Goal: Task Accomplishment & Management: Manage account settings

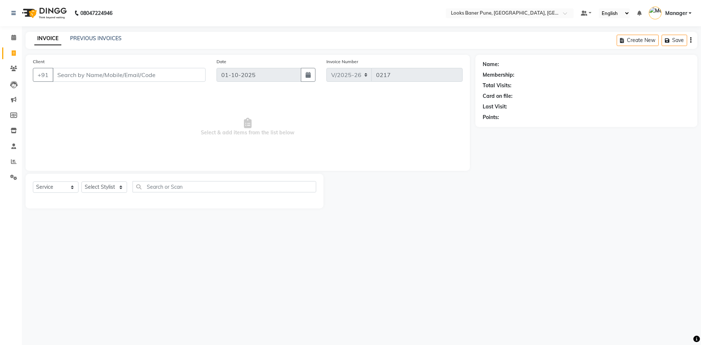
select select "8917"
select select "service"
click at [15, 40] on icon at bounding box center [13, 37] width 5 height 5
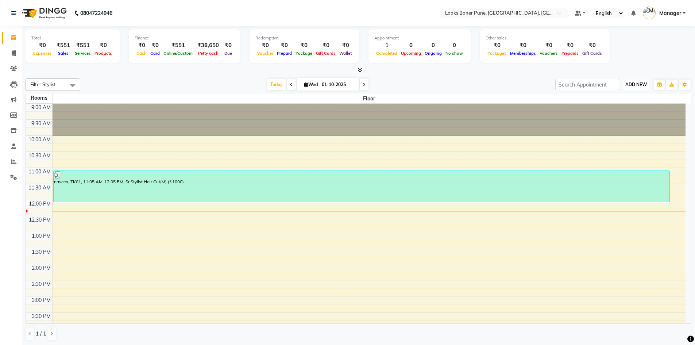
click at [636, 86] on span "ADD NEW" at bounding box center [636, 84] width 22 height 5
click at [618, 118] on link "Add Expense" at bounding box center [620, 117] width 58 height 9
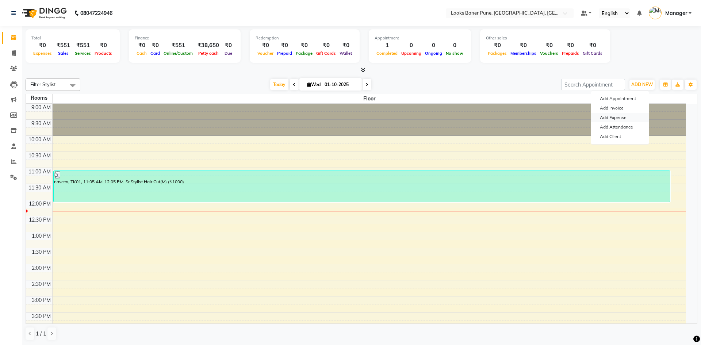
select select "1"
select select "8145"
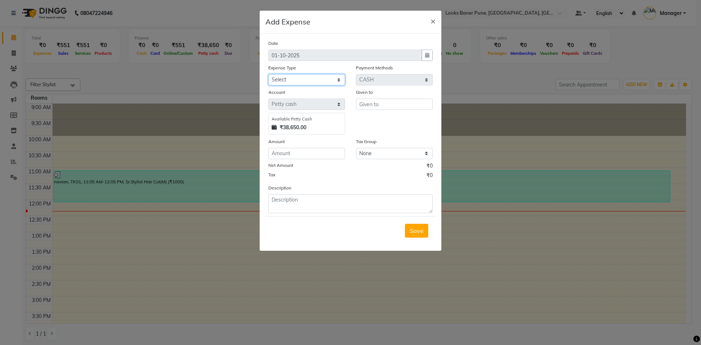
click at [303, 79] on select "Select Accommodation Aesthetics Bank Deposit BLINKIT Cash Handover Client Refun…" at bounding box center [306, 79] width 77 height 11
click at [268, 74] on select "Select Accommodation Aesthetics Bank Deposit BLINKIT Cash Handover Client Refun…" at bounding box center [306, 79] width 77 height 11
click at [373, 106] on input "text" at bounding box center [394, 104] width 77 height 11
click at [326, 82] on select "Select Accommodation Aesthetics Bank Deposit BLINKIT Cash Handover Client Refun…" at bounding box center [306, 79] width 77 height 11
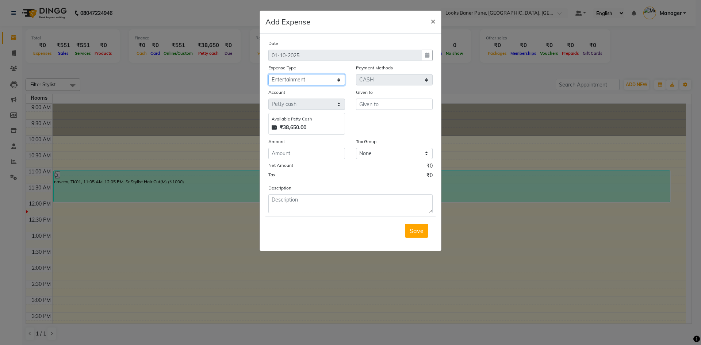
click at [268, 74] on select "Select Accommodation Aesthetics Bank Deposit BLINKIT Cash Handover Client Refun…" at bounding box center [306, 79] width 77 height 11
click at [311, 83] on select "Select Accommodation Aesthetics Bank Deposit BLINKIT Cash Handover Client Refun…" at bounding box center [306, 79] width 77 height 11
click at [268, 74] on select "Select Accommodation Aesthetics Bank Deposit BLINKIT Cash Handover Client Refun…" at bounding box center [306, 79] width 77 height 11
click at [330, 83] on select "Select Accommodation Aesthetics Bank Deposit BLINKIT Cash Handover Client Refun…" at bounding box center [306, 79] width 77 height 11
select select "24890"
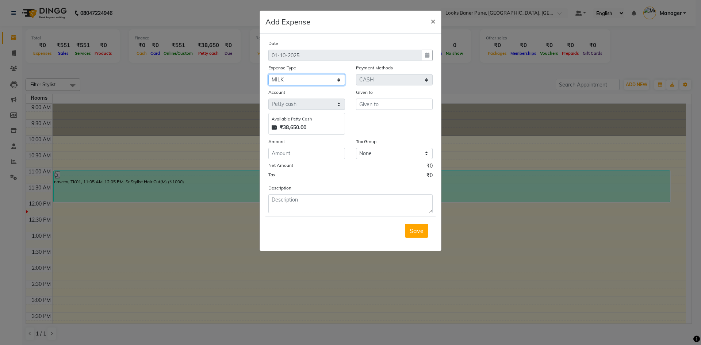
click at [268, 74] on select "Select Accommodation Aesthetics Bank Deposit BLINKIT Cash Handover Client Refun…" at bounding box center [306, 79] width 77 height 11
click at [392, 104] on input "text" at bounding box center [394, 104] width 77 height 11
click at [382, 108] on input "text" at bounding box center [394, 104] width 77 height 11
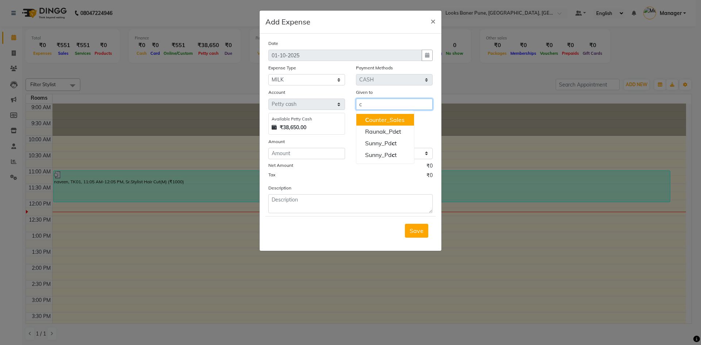
click at [383, 117] on ngb-highlight "C ounter_Sales" at bounding box center [384, 119] width 39 height 7
type input "Counter_Sales"
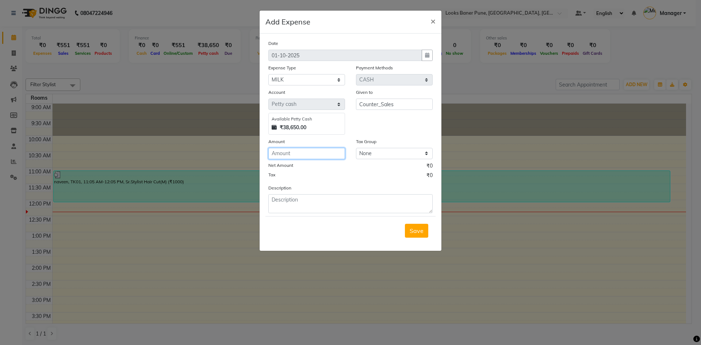
click at [324, 156] on input "number" at bounding box center [306, 153] width 77 height 11
type input "174"
click at [321, 203] on textarea at bounding box center [350, 203] width 164 height 19
type textarea "milk for tea"
click at [419, 231] on span "Save" at bounding box center [416, 230] width 14 height 7
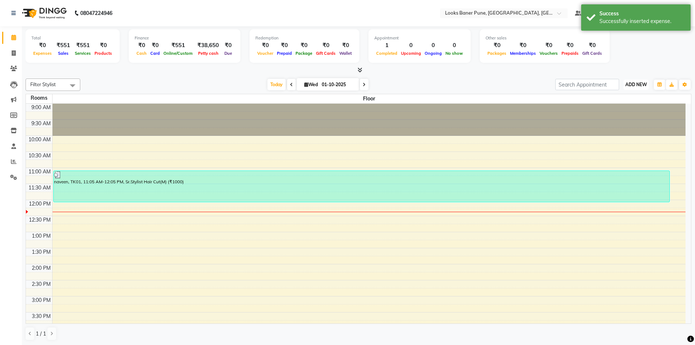
click at [632, 86] on span "ADD NEW" at bounding box center [636, 84] width 22 height 5
click at [623, 115] on link "Add Expense" at bounding box center [620, 117] width 58 height 9
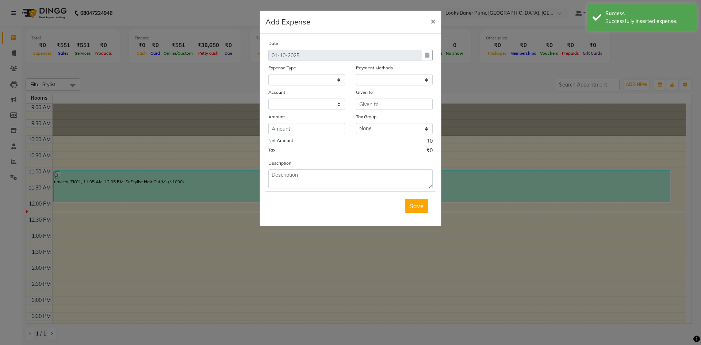
select select "1"
select select "8145"
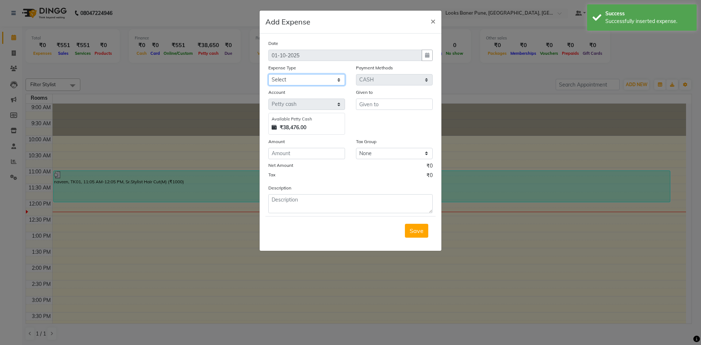
click at [294, 82] on select "Select Accommodation Aesthetics Bank Deposit BLINKIT Cash Handover Client Refun…" at bounding box center [306, 79] width 77 height 11
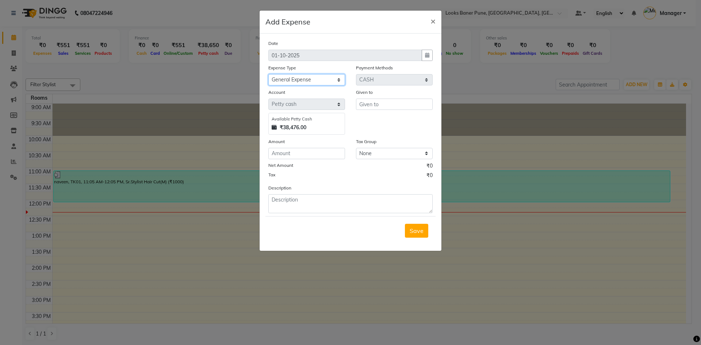
click at [268, 74] on select "Select Accommodation Aesthetics Bank Deposit BLINKIT Cash Handover Client Refun…" at bounding box center [306, 79] width 77 height 11
click at [315, 82] on select "Select Accommodation Aesthetics Bank Deposit BLINKIT Cash Handover Client Refun…" at bounding box center [306, 79] width 77 height 11
select select "5010"
click at [268, 74] on select "Select Accommodation Aesthetics Bank Deposit BLINKIT Cash Handover Client Refun…" at bounding box center [306, 79] width 77 height 11
click at [382, 104] on input "text" at bounding box center [394, 104] width 77 height 11
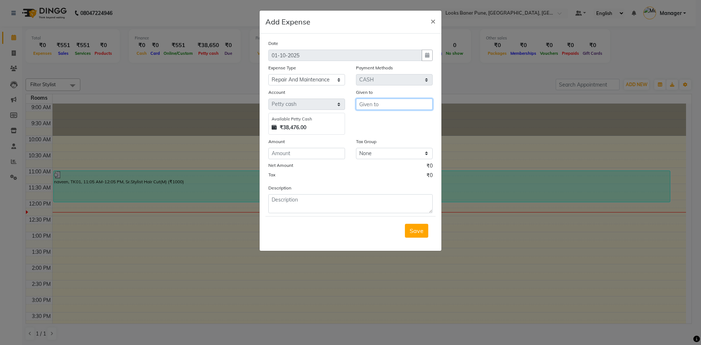
click at [382, 104] on input "text" at bounding box center [394, 104] width 77 height 11
click at [374, 120] on ngb-highlight "C ounter_Sales" at bounding box center [384, 119] width 39 height 7
type input "Counter_Sales"
click at [281, 154] on input "number" at bounding box center [306, 153] width 77 height 11
type input "3000"
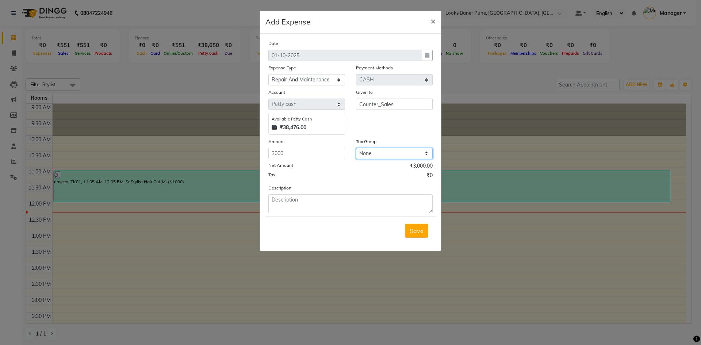
click at [376, 157] on select "None GST5% GST 5% 5%GST 18%GST 12%GST GST" at bounding box center [394, 153] width 77 height 11
click at [305, 179] on div "Tax ₹0" at bounding box center [350, 175] width 164 height 9
click at [308, 200] on textarea at bounding box center [350, 203] width 164 height 19
click at [297, 199] on textarea "pestcontrol for" at bounding box center [350, 203] width 164 height 19
click at [282, 198] on textarea "pestcontrol for" at bounding box center [350, 203] width 164 height 19
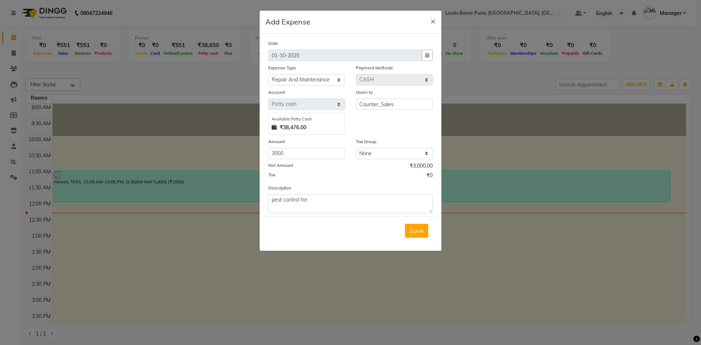
click at [312, 192] on div "Description pest control for" at bounding box center [350, 198] width 175 height 29
click at [316, 206] on textarea "pest control for" at bounding box center [350, 203] width 164 height 19
type textarea "pest control for salon"
click at [423, 230] on span "Save" at bounding box center [416, 230] width 14 height 7
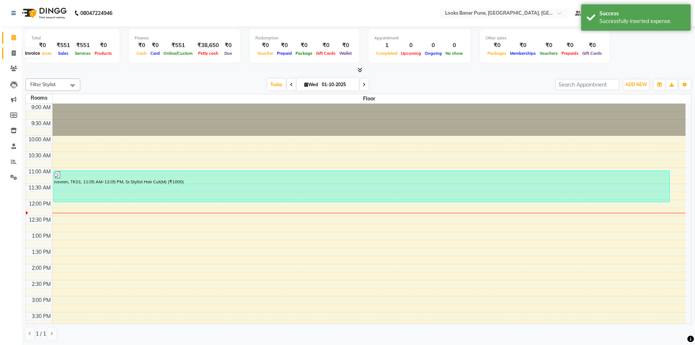
click at [15, 53] on icon at bounding box center [14, 52] width 4 height 5
select select "service"
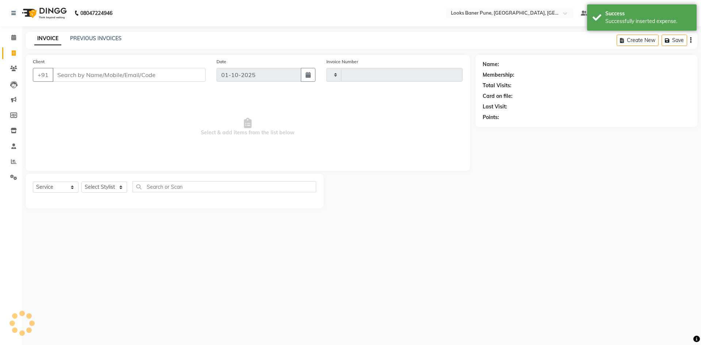
type input "0217"
select select "8917"
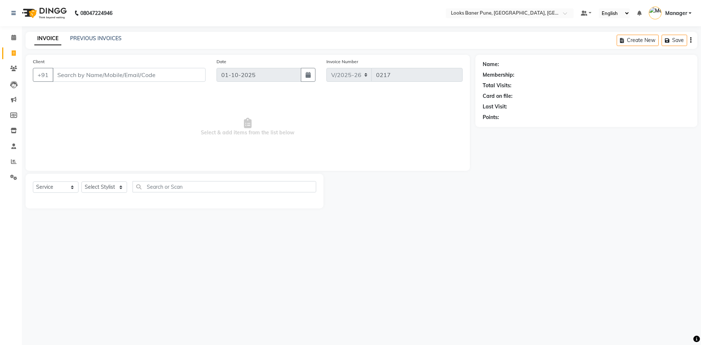
click at [137, 73] on input "Client" at bounding box center [129, 75] width 153 height 14
click at [14, 162] on icon at bounding box center [13, 161] width 5 height 5
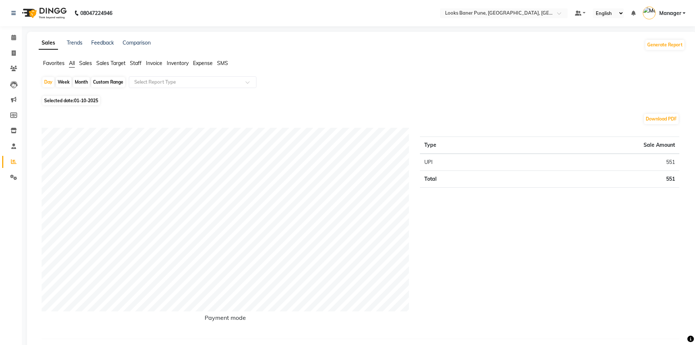
click at [86, 62] on span "Sales" at bounding box center [85, 63] width 13 height 7
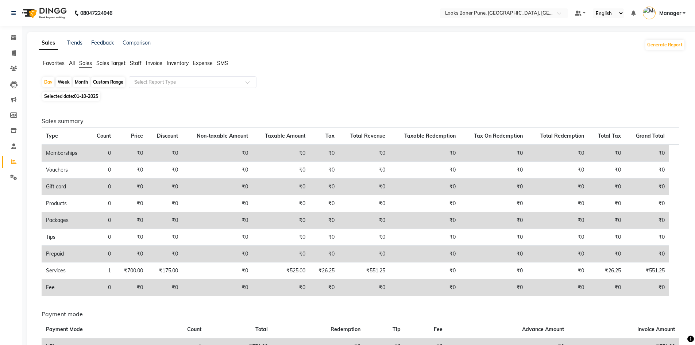
click at [139, 63] on span "Staff" at bounding box center [136, 63] width 12 height 7
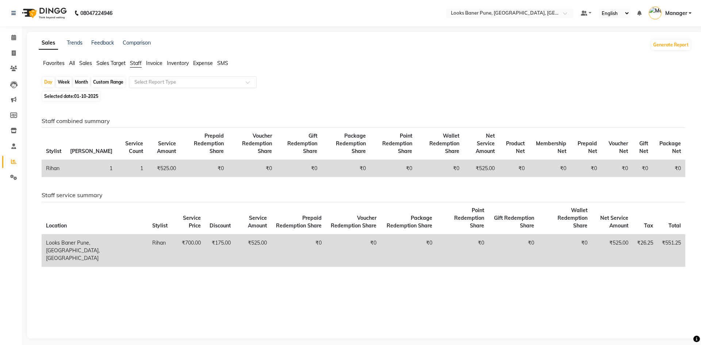
click at [186, 79] on input "text" at bounding box center [185, 81] width 105 height 7
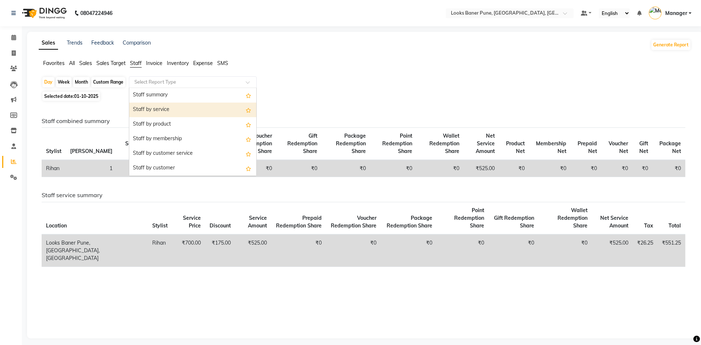
click at [172, 112] on div "Staff by service" at bounding box center [192, 110] width 127 height 15
select select "full_report"
select select "pdf"
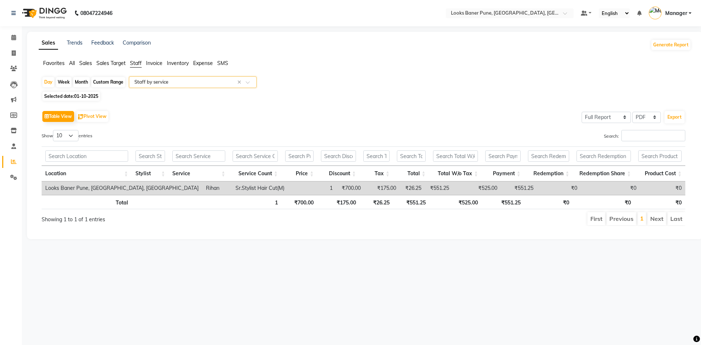
click at [157, 79] on input "text" at bounding box center [185, 81] width 105 height 7
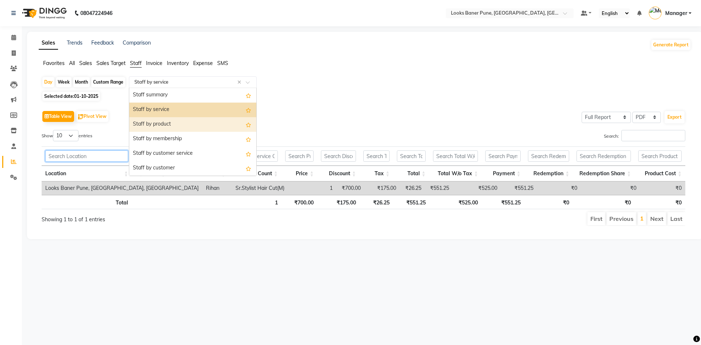
click at [82, 155] on input "text" at bounding box center [86, 155] width 83 height 11
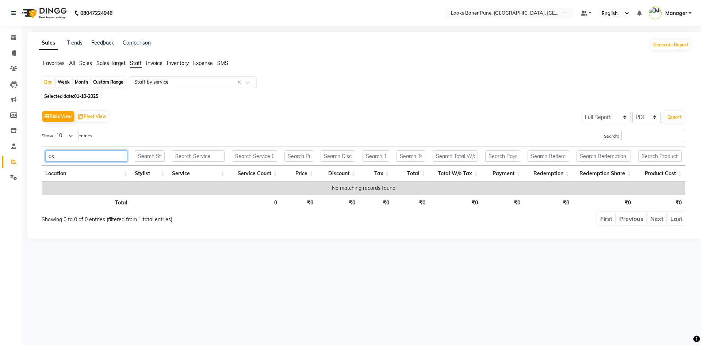
type input "a"
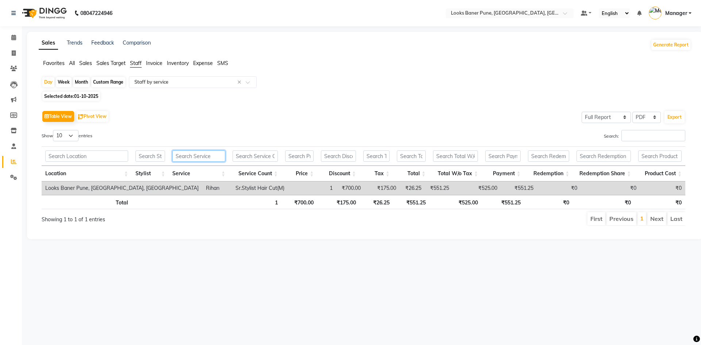
click at [205, 157] on input "text" at bounding box center [198, 155] width 53 height 11
click at [151, 157] on input "text" at bounding box center [150, 155] width 30 height 11
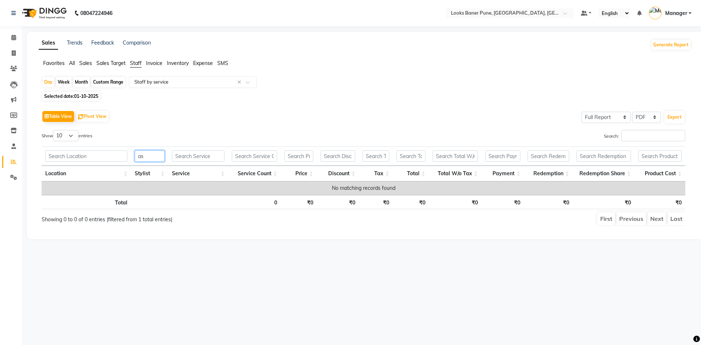
type input "a"
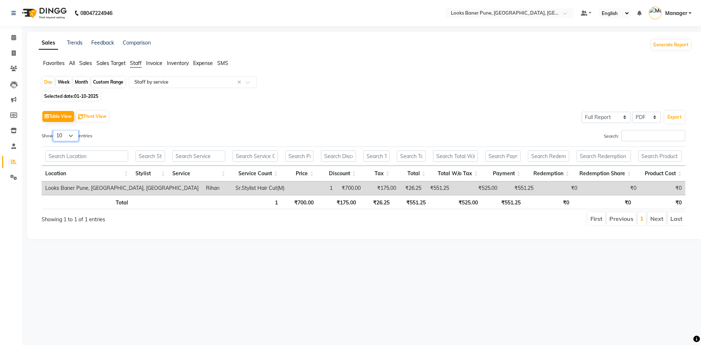
click at [76, 138] on select "10 25 50 100" at bounding box center [66, 135] width 26 height 11
select select "100"
click at [54, 130] on select "10 25 50 100" at bounding box center [66, 135] width 26 height 11
click at [89, 158] on input "text" at bounding box center [86, 155] width 83 height 11
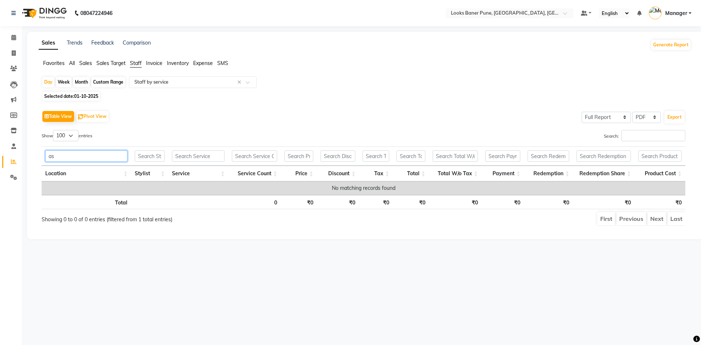
type input "a"
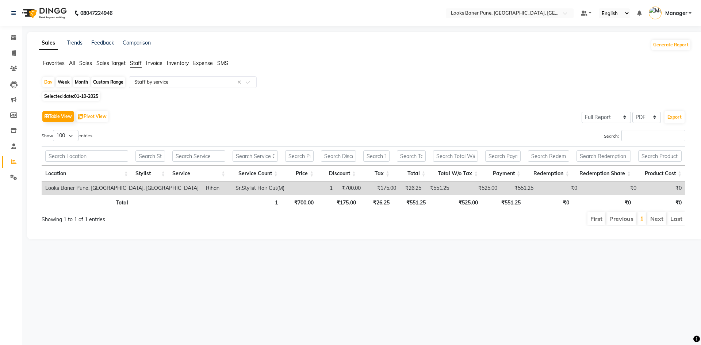
click at [95, 96] on span "01-10-2025" at bounding box center [86, 95] width 24 height 5
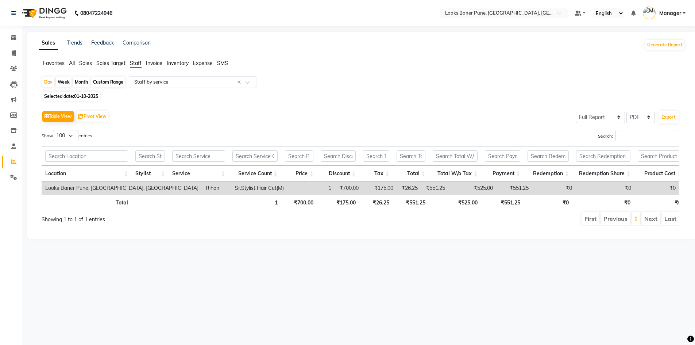
select select "10"
select select "2025"
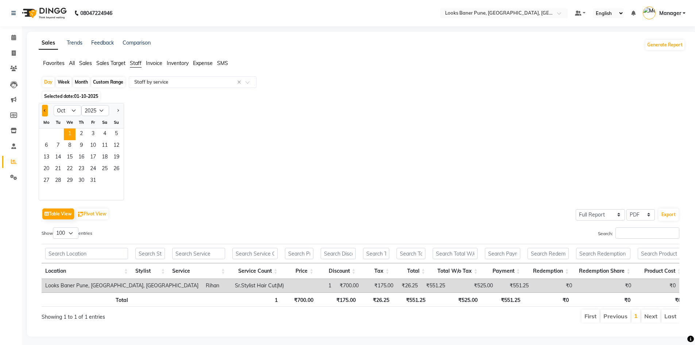
click at [45, 112] on button "Previous month" at bounding box center [45, 111] width 6 height 12
select select "9"
click at [93, 135] on span "5" at bounding box center [93, 134] width 12 height 12
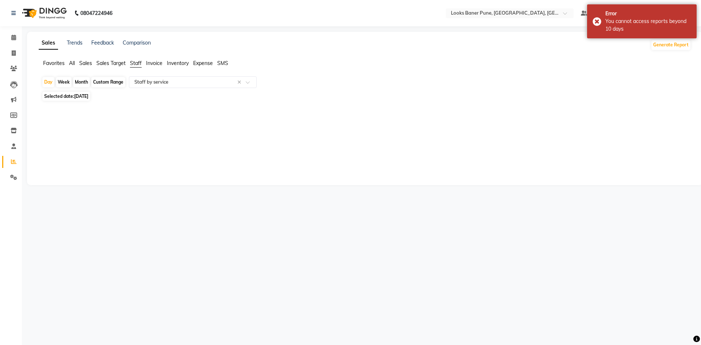
click at [88, 97] on span "[DATE]" at bounding box center [81, 95] width 14 height 5
select select "9"
select select "2025"
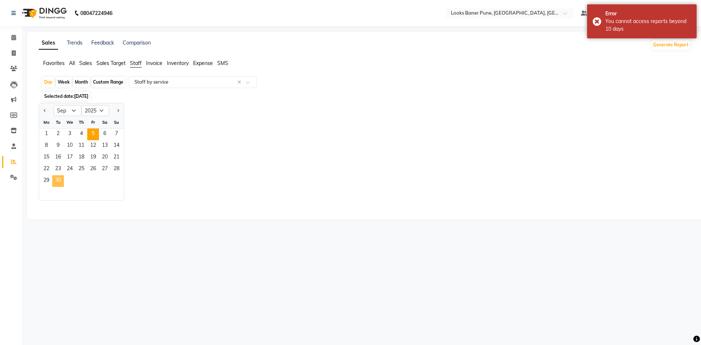
click at [59, 180] on span "30" at bounding box center [58, 181] width 12 height 12
select select "full_report"
select select "pdf"
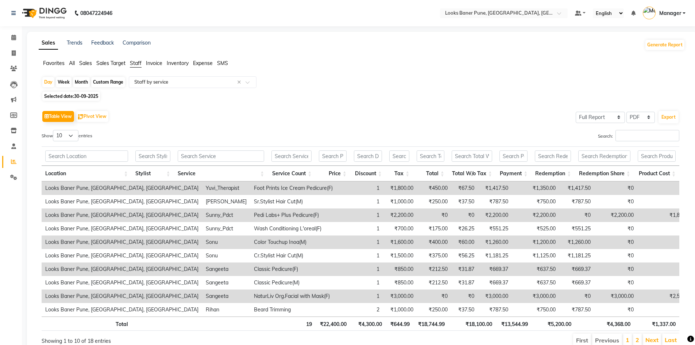
click at [90, 138] on label "Show 10 25 50 100 entries" at bounding box center [67, 135] width 51 height 11
click at [78, 138] on select "10 25 50 100" at bounding box center [66, 135] width 26 height 11
click at [77, 136] on select "10 25 50 100" at bounding box center [66, 135] width 26 height 11
select select "25"
click at [54, 130] on select "10 25 50 100" at bounding box center [66, 135] width 26 height 11
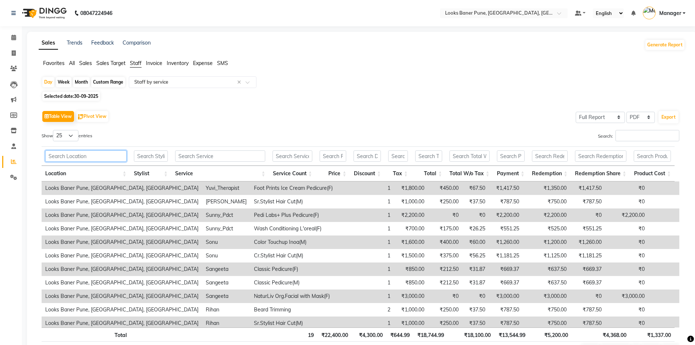
click at [77, 157] on input "text" at bounding box center [85, 155] width 81 height 11
click at [87, 79] on div "Month" at bounding box center [81, 82] width 17 height 10
select select "9"
select select "2025"
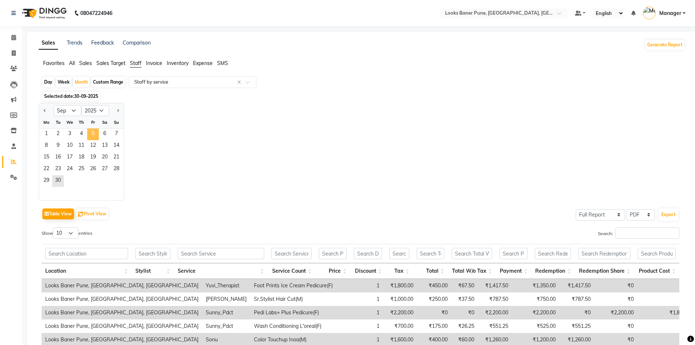
click at [92, 132] on span "5" at bounding box center [93, 134] width 12 height 12
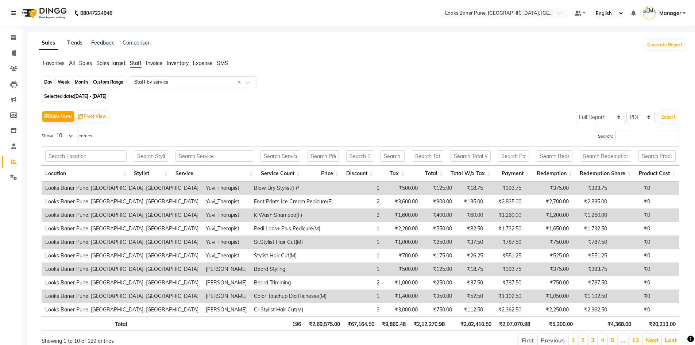
click at [80, 85] on div "Month" at bounding box center [81, 82] width 17 height 10
select select "9"
select select "2025"
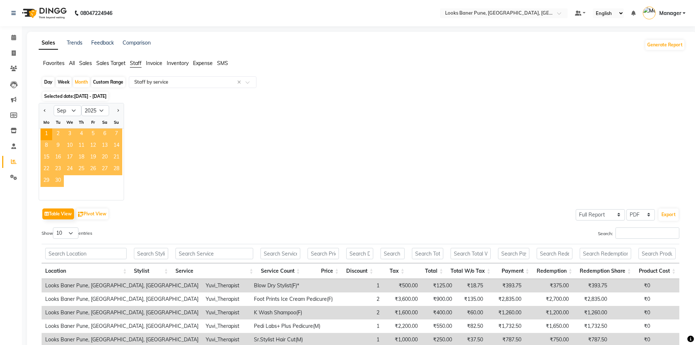
click at [57, 178] on span "30" at bounding box center [58, 181] width 12 height 12
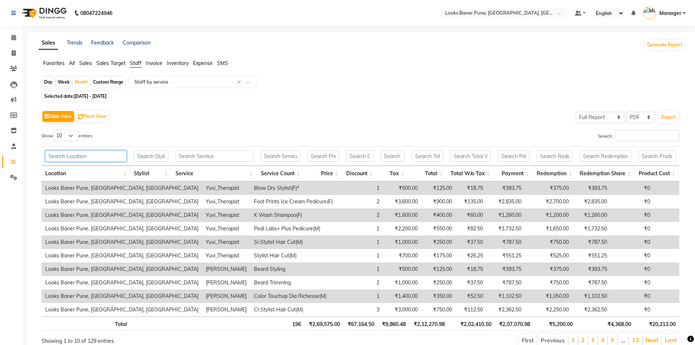
click at [96, 158] on input "text" at bounding box center [85, 155] width 81 height 11
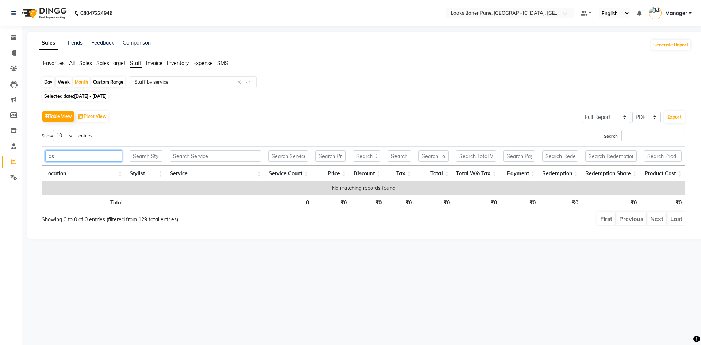
type input "a"
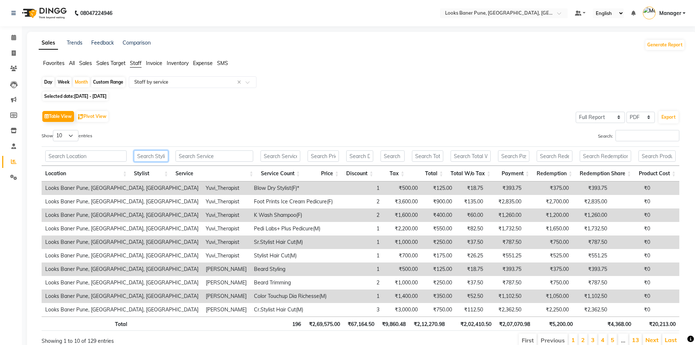
click at [159, 153] on input "text" at bounding box center [151, 155] width 34 height 11
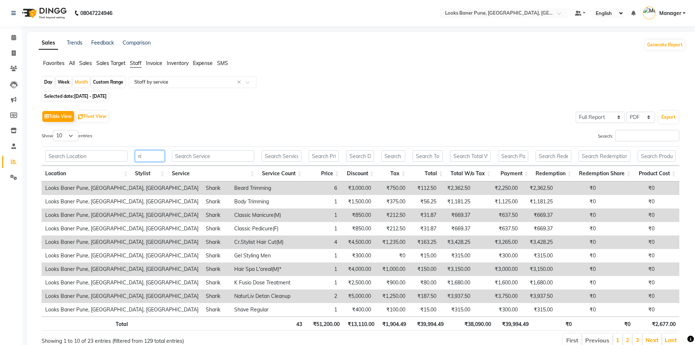
type input "r"
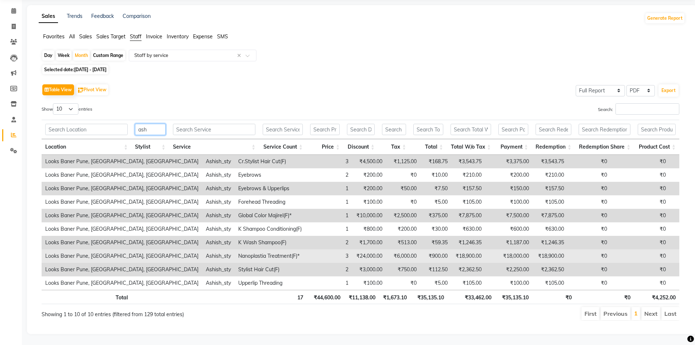
scroll to position [32, 0]
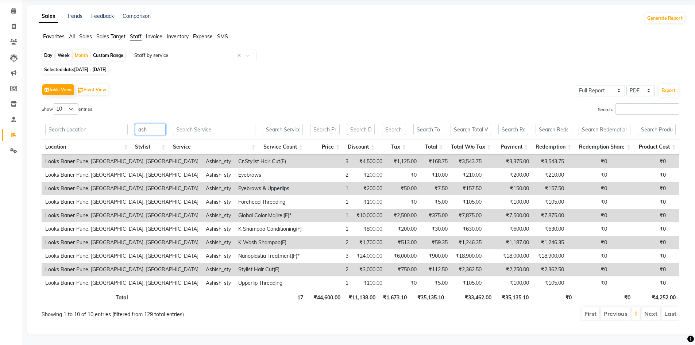
click at [155, 124] on input "ash" at bounding box center [150, 129] width 30 height 11
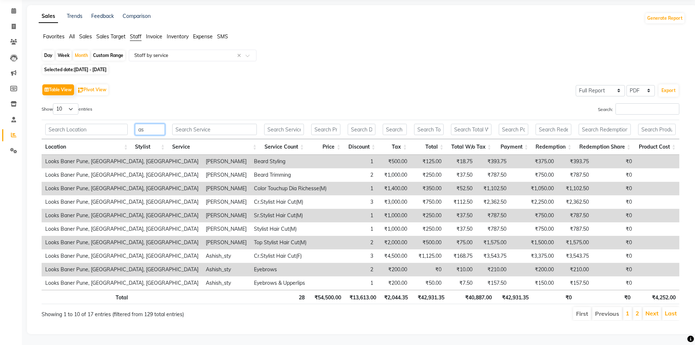
type input "a"
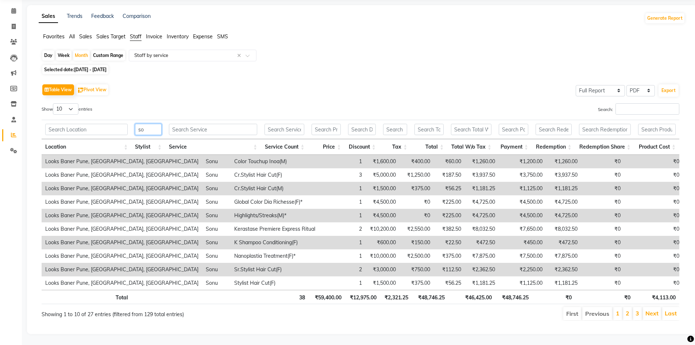
type input "s"
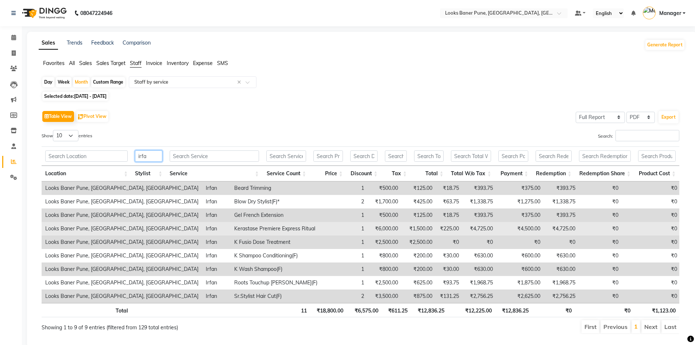
scroll to position [19, 0]
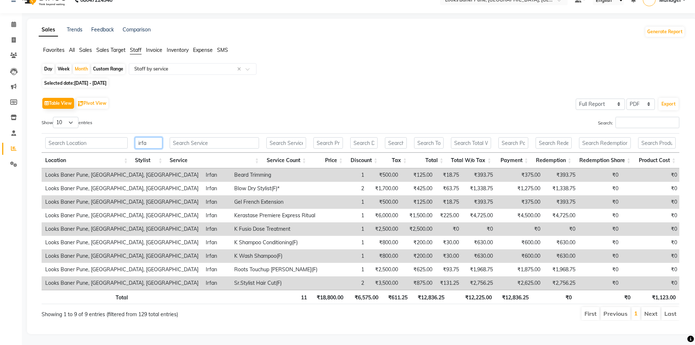
click at [156, 140] on input "irfa" at bounding box center [148, 142] width 27 height 11
type input "i"
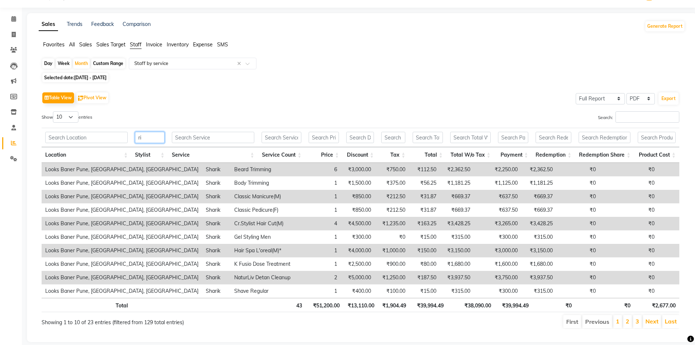
type input "r"
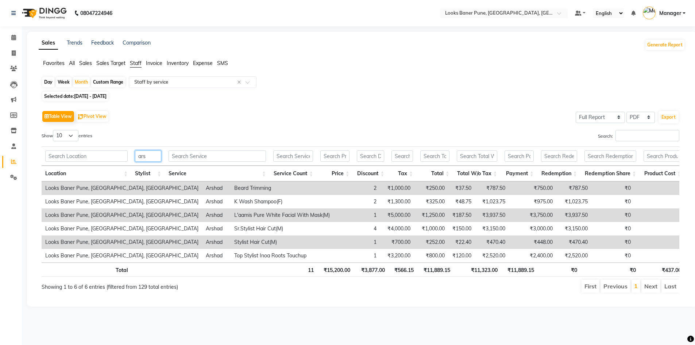
scroll to position [0, 0]
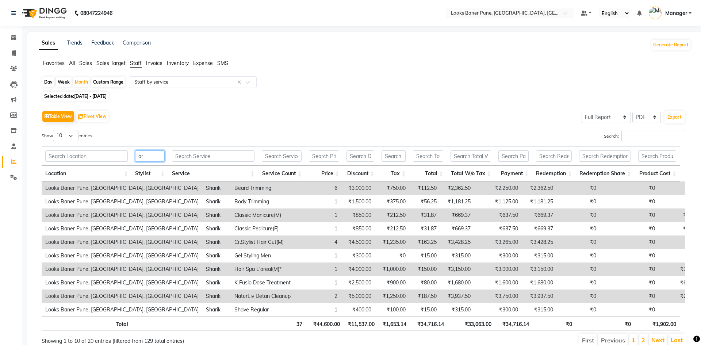
type input "a"
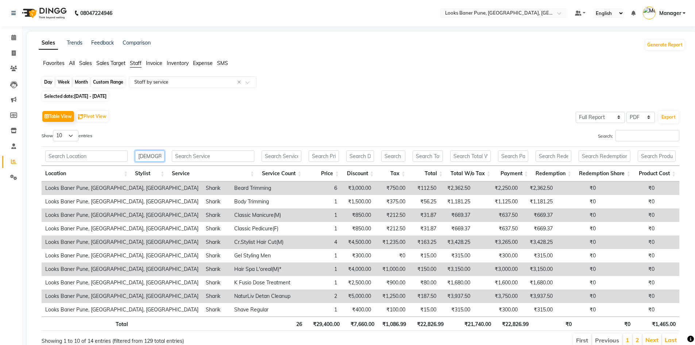
type input "[DEMOGRAPHIC_DATA]"
click at [78, 84] on div "Month" at bounding box center [81, 82] width 17 height 10
select select "9"
select select "2025"
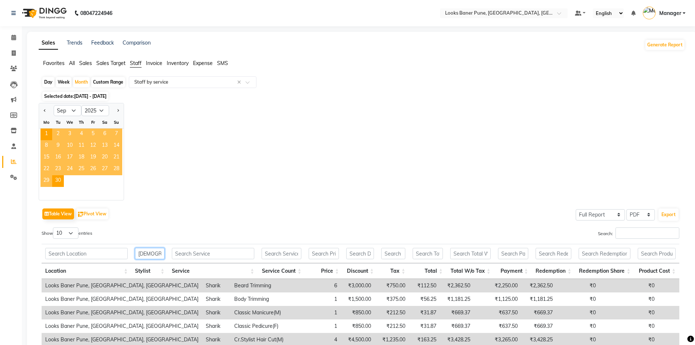
click at [155, 252] on input "[DEMOGRAPHIC_DATA]" at bounding box center [149, 253] width 29 height 11
type input "s"
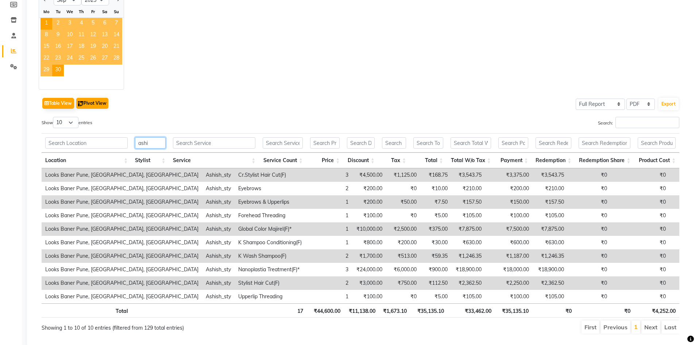
scroll to position [93, 0]
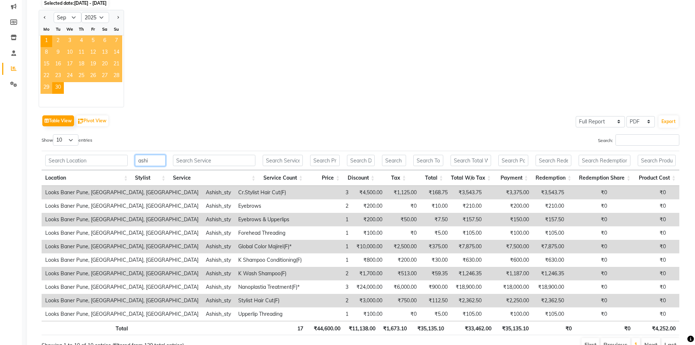
type input "ashi"
click at [88, 142] on label "Show 10 25 50 100 entries" at bounding box center [67, 139] width 51 height 11
click at [78, 142] on select "10 25 50 100" at bounding box center [66, 139] width 26 height 11
click at [71, 141] on select "10 25 50 100" at bounding box center [66, 139] width 26 height 11
select select "100"
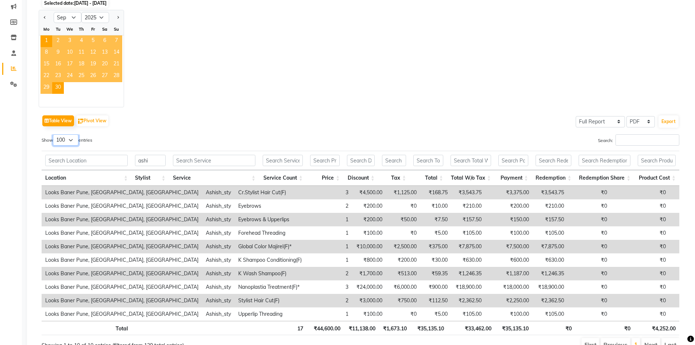
click at [54, 134] on select "10 25 50 100" at bounding box center [66, 139] width 26 height 11
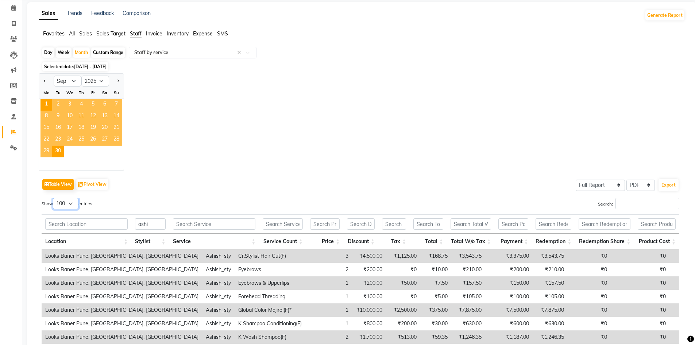
scroll to position [20, 0]
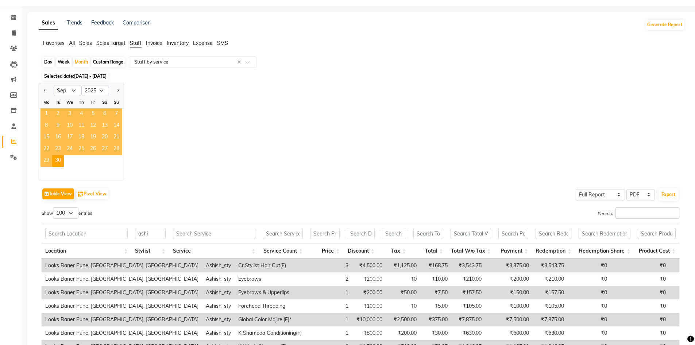
click at [45, 114] on span "1" at bounding box center [47, 114] width 12 height 12
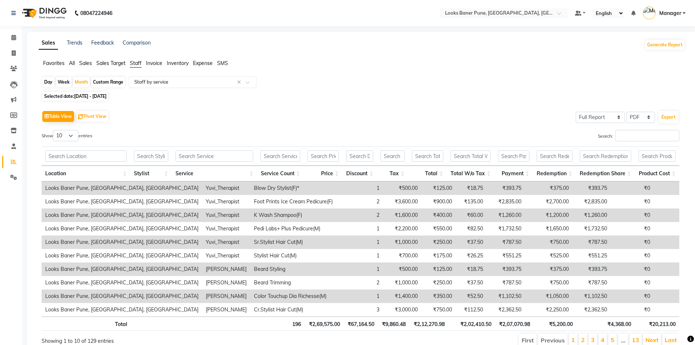
click at [107, 98] on span "[DATE] - [DATE]" at bounding box center [90, 95] width 32 height 5
select select "9"
select select "2025"
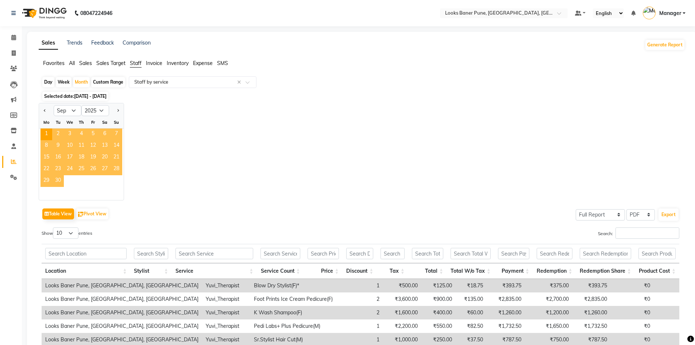
click at [58, 181] on span "30" at bounding box center [58, 181] width 12 height 12
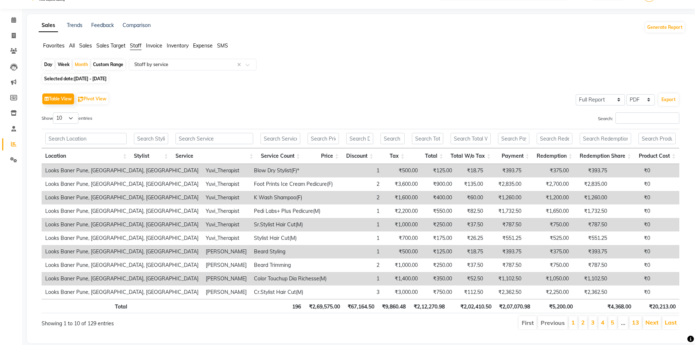
scroll to position [32, 0]
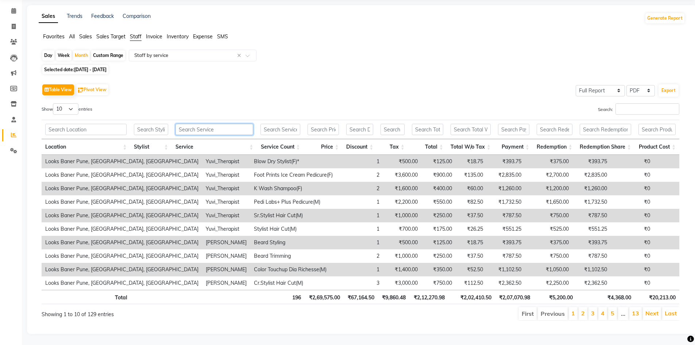
click at [201, 124] on input "text" at bounding box center [215, 129] width 78 height 11
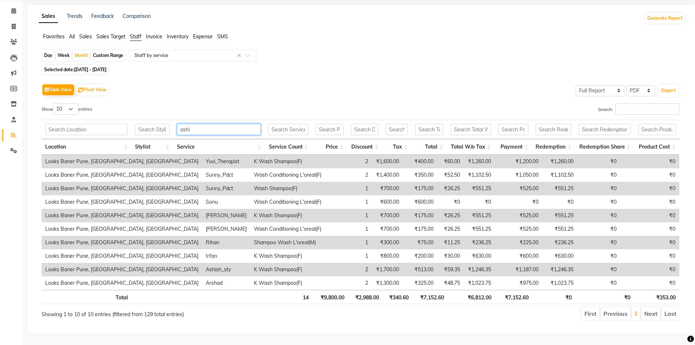
scroll to position [0, 0]
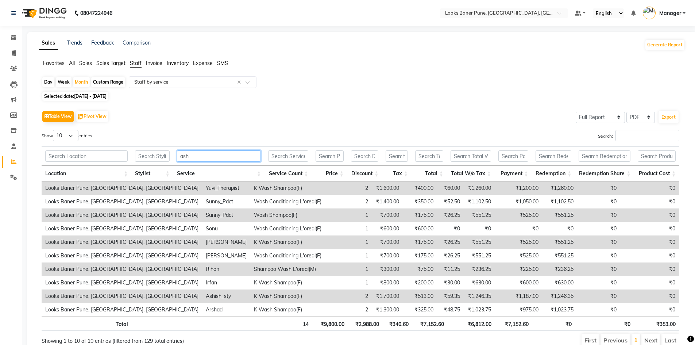
type input "ash"
click at [123, 68] on div "Favorites All Sales Sales Target Staff Invoice Inventory Expense SMS" at bounding box center [362, 66] width 658 height 14
click at [109, 64] on span "Sales Target" at bounding box center [110, 63] width 29 height 7
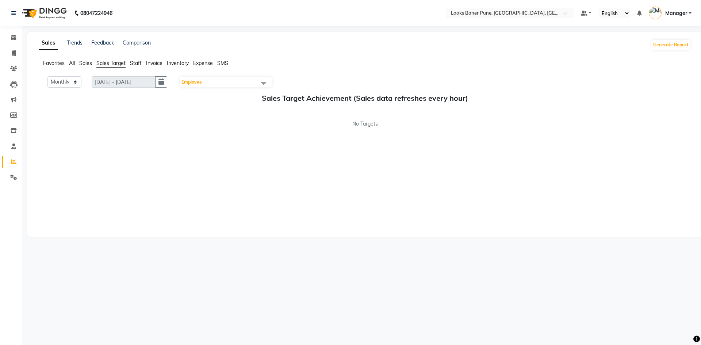
click at [91, 63] on span "Sales" at bounding box center [85, 63] width 13 height 7
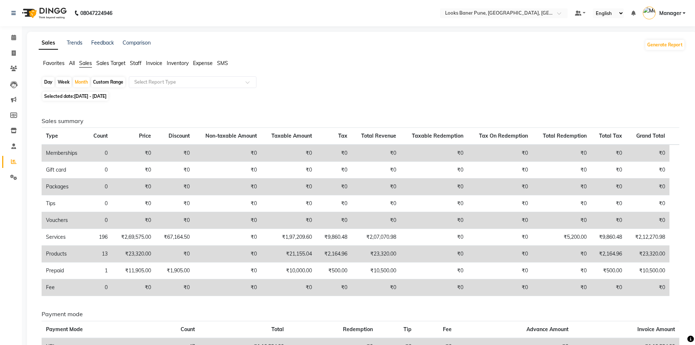
click at [78, 61] on ul "Favorites All Sales Sales Target Staff Invoice Inventory Expense SMS" at bounding box center [362, 63] width 647 height 8
click at [54, 65] on span "Favorites" at bounding box center [54, 63] width 22 height 7
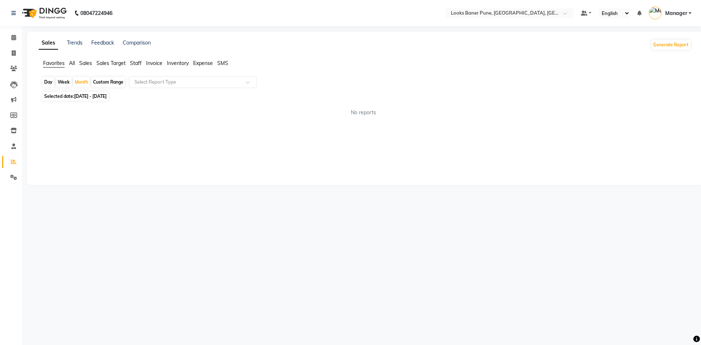
click at [209, 61] on span "Expense" at bounding box center [203, 63] width 20 height 7
click at [156, 65] on span "Invoice" at bounding box center [154, 63] width 16 height 7
click at [84, 66] on span "Sales" at bounding box center [85, 63] width 13 height 7
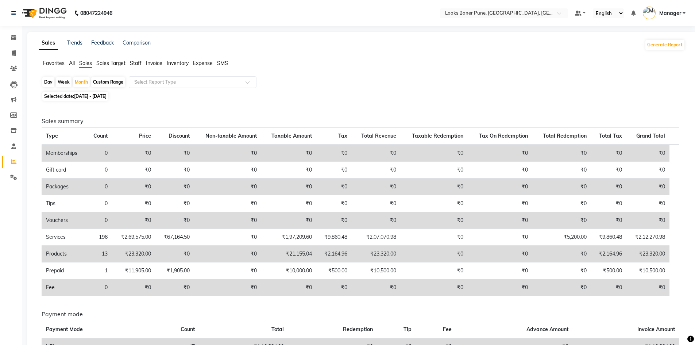
click at [75, 63] on span "All" at bounding box center [72, 63] width 6 height 7
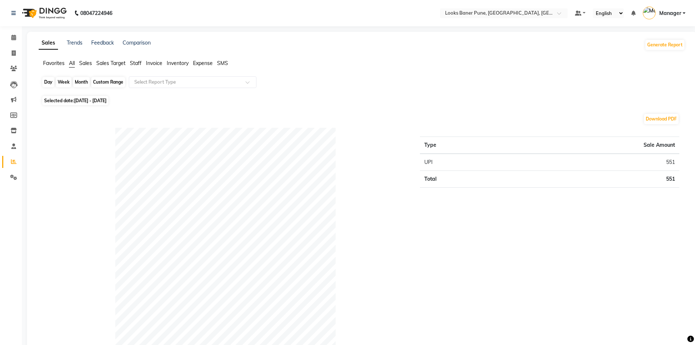
click at [82, 82] on div "Month" at bounding box center [81, 82] width 17 height 10
select select "9"
select select "2025"
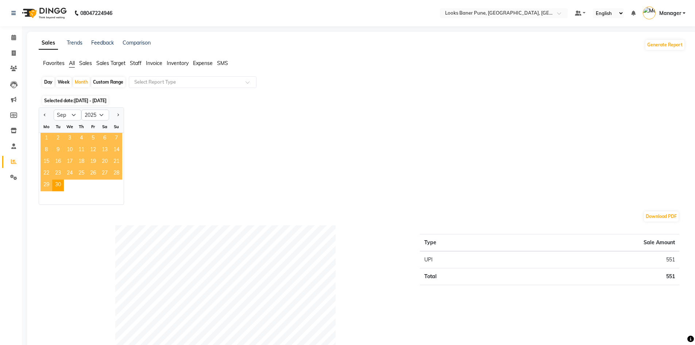
click at [49, 136] on span "1" at bounding box center [47, 139] width 12 height 12
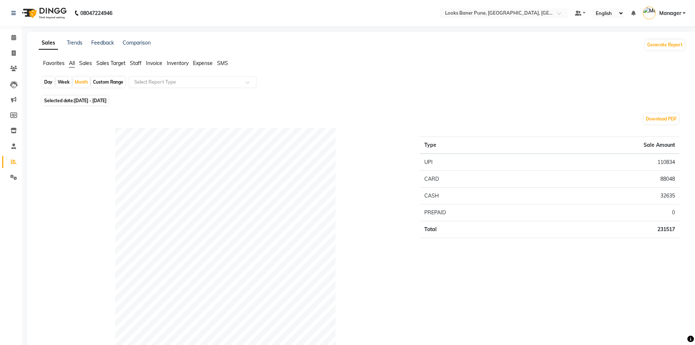
click at [135, 63] on span "Staff" at bounding box center [136, 63] width 12 height 7
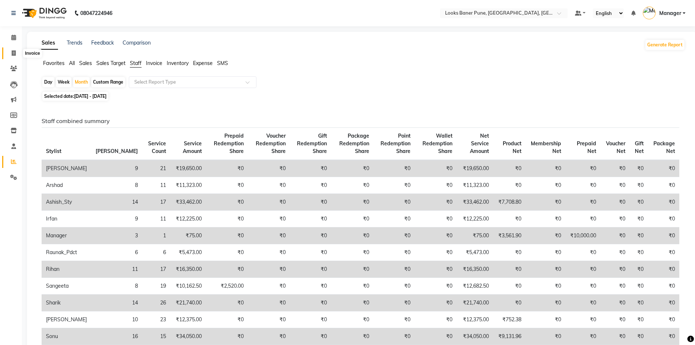
drag, startPoint x: 11, startPoint y: 53, endPoint x: 24, endPoint y: 59, distance: 14.2
click at [12, 53] on icon at bounding box center [14, 52] width 4 height 5
select select "service"
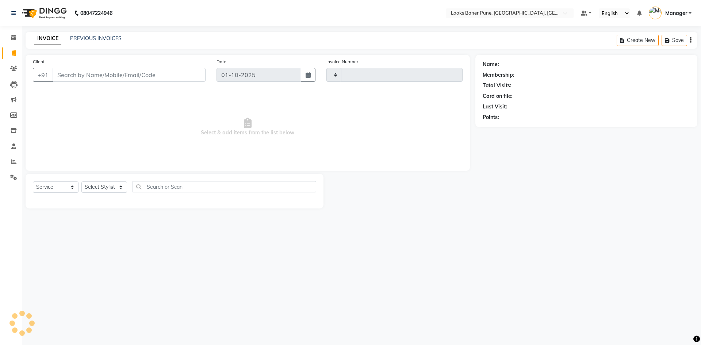
type input "0217"
select select "8917"
click at [85, 74] on input "Client" at bounding box center [129, 75] width 153 height 14
type input "9665035347"
click at [181, 74] on span "Add Client" at bounding box center [186, 74] width 29 height 7
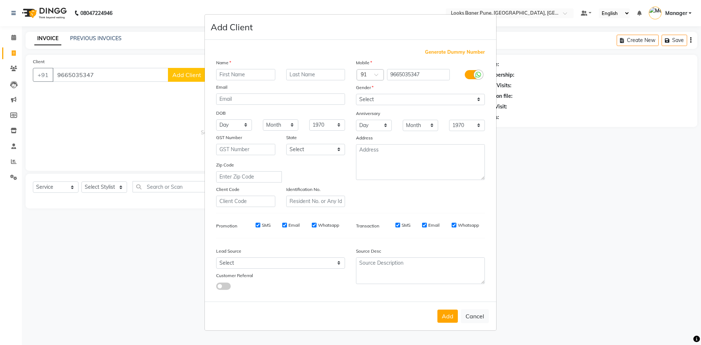
click at [223, 74] on input "text" at bounding box center [245, 74] width 59 height 11
type input "peusha"
click at [327, 74] on input "text" at bounding box center [315, 74] width 59 height 11
type input "n"
click at [481, 102] on select "Select [DEMOGRAPHIC_DATA] [DEMOGRAPHIC_DATA] Other Prefer Not To Say" at bounding box center [420, 99] width 129 height 11
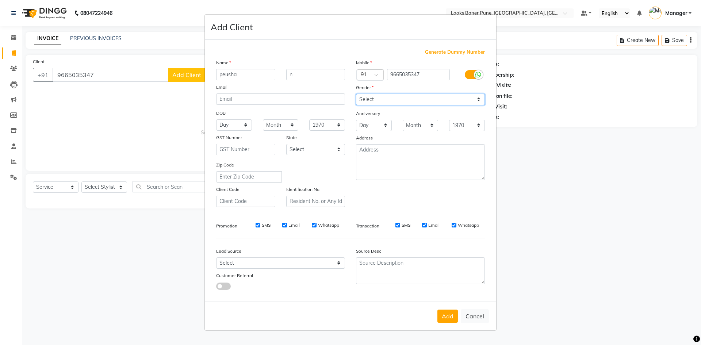
select select "[DEMOGRAPHIC_DATA]"
click at [356, 94] on select "Select [DEMOGRAPHIC_DATA] [DEMOGRAPHIC_DATA] Other Prefer Not To Say" at bounding box center [420, 99] width 129 height 11
click at [444, 318] on button "Add" at bounding box center [447, 315] width 20 height 13
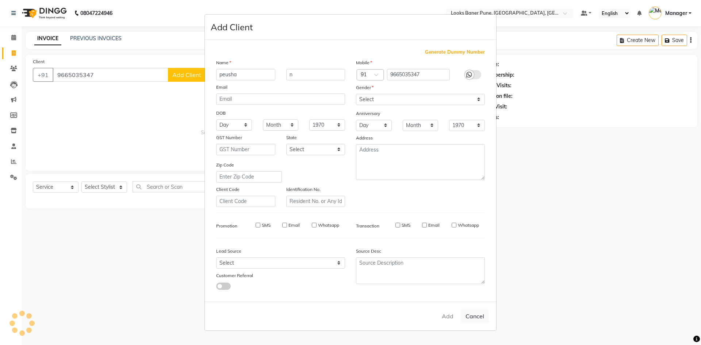
select select
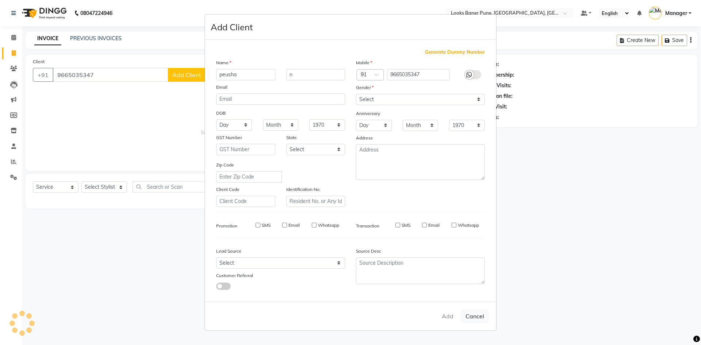
select select
checkbox input "false"
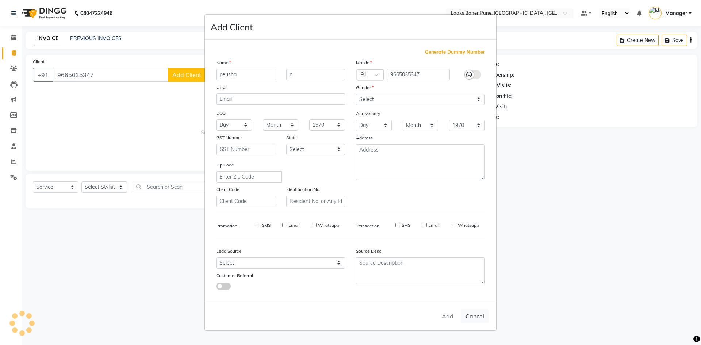
checkbox input "false"
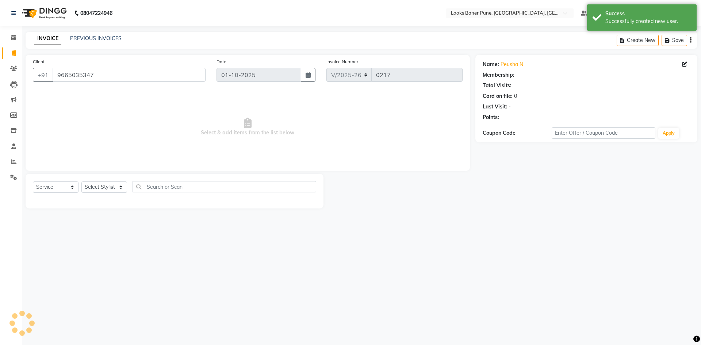
select select "1: Object"
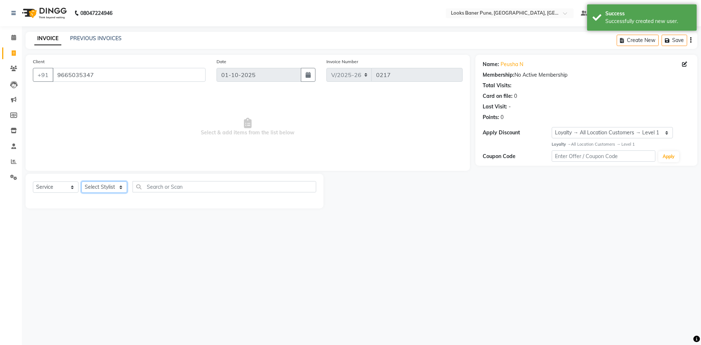
click at [119, 190] on select "Select Stylist [PERSON_NAME] Counter_Sales [PERSON_NAME] Manager [PERSON_NAME] …" at bounding box center [104, 186] width 46 height 11
select select "90857"
click at [81, 181] on select "Select Stylist [PERSON_NAME] Counter_Sales [PERSON_NAME] Manager [PERSON_NAME] …" at bounding box center [104, 186] width 46 height 11
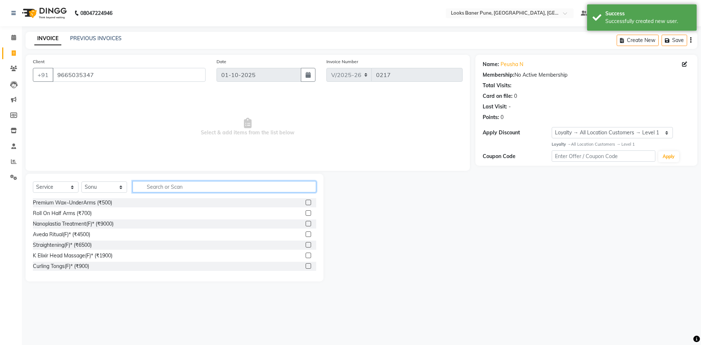
click at [169, 190] on input "text" at bounding box center [224, 186] width 184 height 11
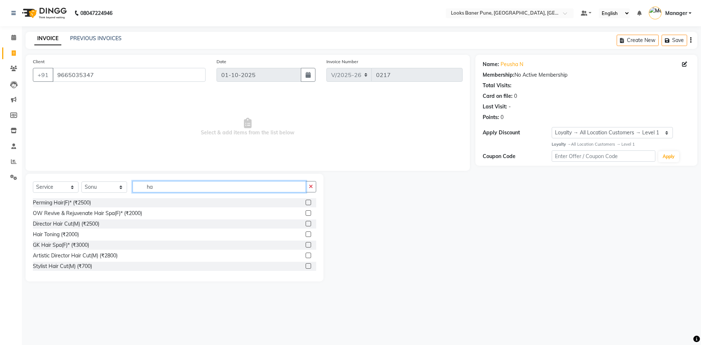
type input "h"
type input "cut"
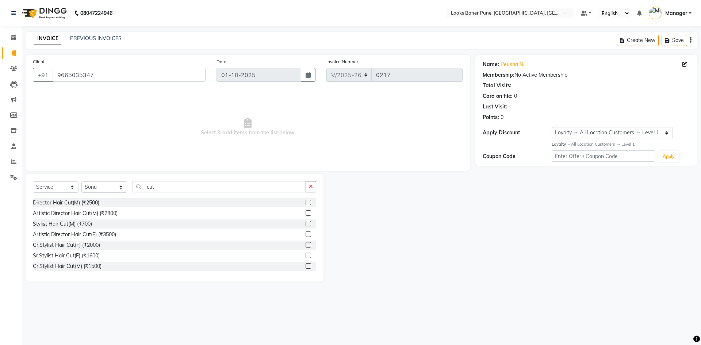
click at [305, 255] on label at bounding box center [307, 255] width 5 height 5
click at [305, 255] on input "checkbox" at bounding box center [307, 255] width 5 height 5
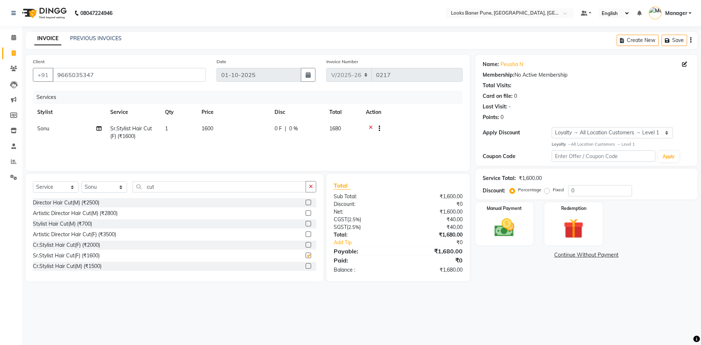
checkbox input "false"
click at [219, 126] on td "1600" at bounding box center [233, 132] width 73 height 24
select select "90857"
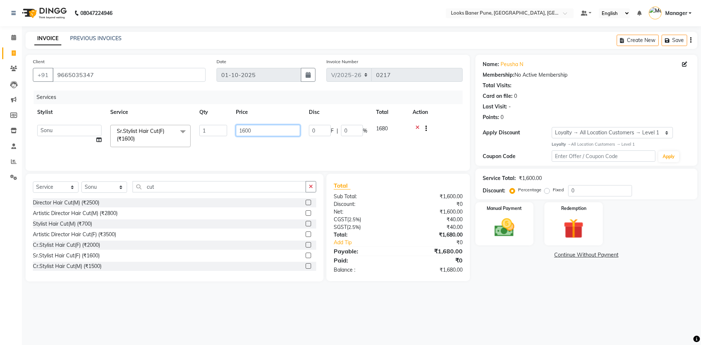
click at [254, 132] on input "1600" at bounding box center [268, 130] width 64 height 11
type input "1"
type input "2000"
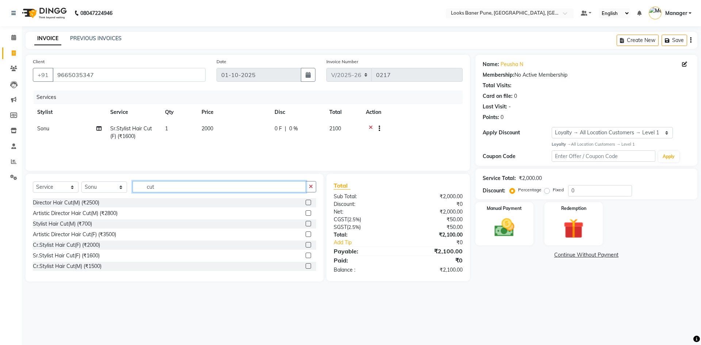
click at [235, 188] on input "cut" at bounding box center [218, 186] width 173 height 11
type input "c"
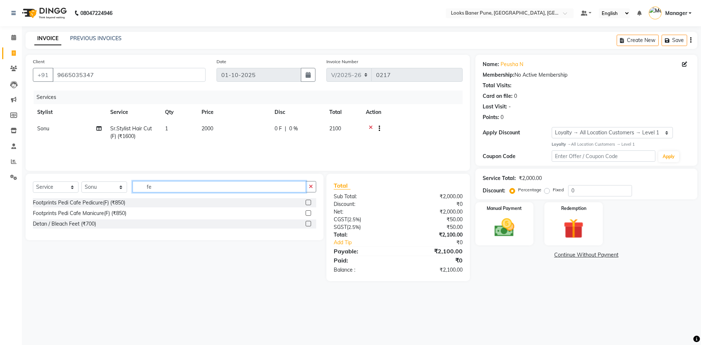
type input "f"
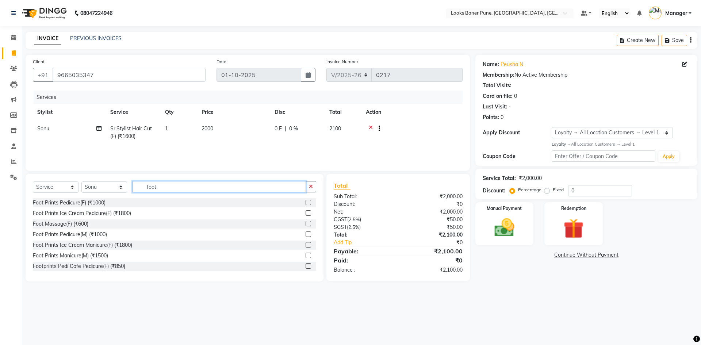
type input "foot"
click at [305, 224] on label at bounding box center [307, 223] width 5 height 5
click at [305, 224] on input "checkbox" at bounding box center [307, 223] width 5 height 5
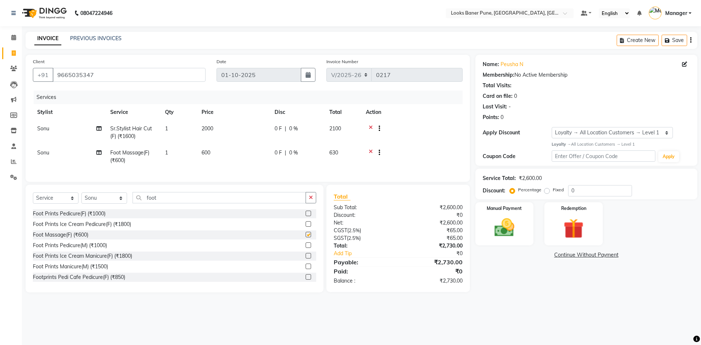
checkbox input "false"
click at [215, 157] on td "600" at bounding box center [233, 156] width 73 height 24
select select "90857"
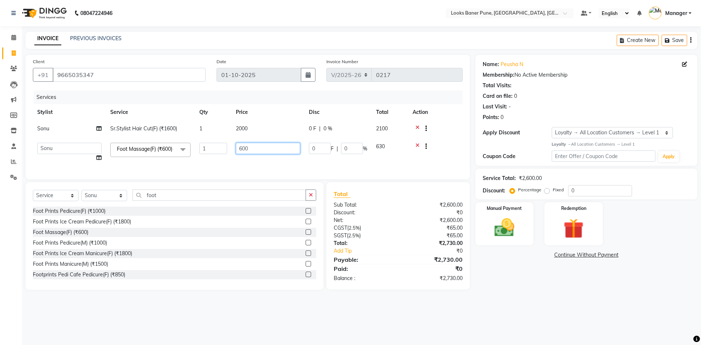
click at [266, 151] on input "600" at bounding box center [268, 148] width 64 height 11
type input "6"
type input "700"
click at [591, 193] on input "0" at bounding box center [600, 190] width 64 height 11
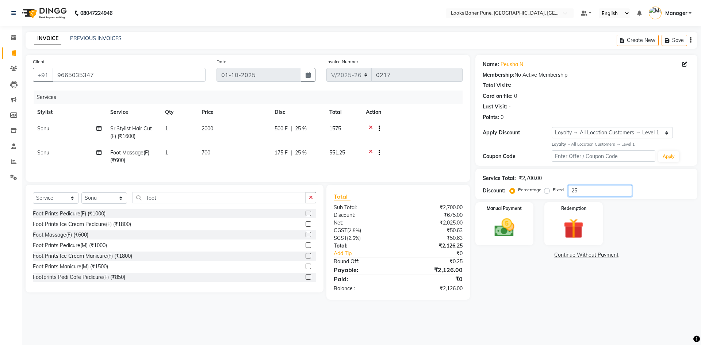
type input "25"
click at [219, 131] on td "2000" at bounding box center [233, 132] width 73 height 24
select select "90857"
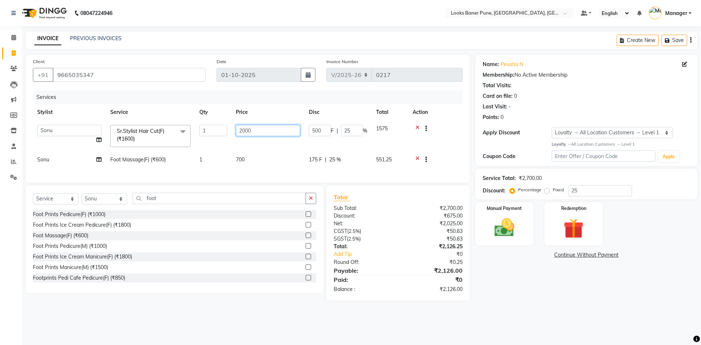
click at [265, 133] on input "2000" at bounding box center [268, 130] width 64 height 11
type input "2"
type input "1500"
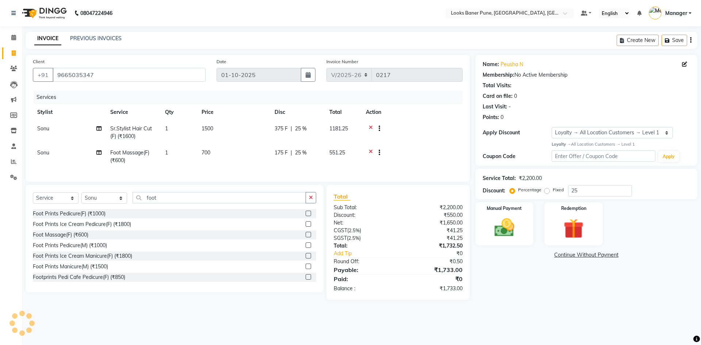
click at [550, 289] on div "Name: [PERSON_NAME] N Membership: No Active Membership Total Visits: Card on fi…" at bounding box center [588, 177] width 227 height 245
click at [505, 230] on img at bounding box center [504, 228] width 34 height 24
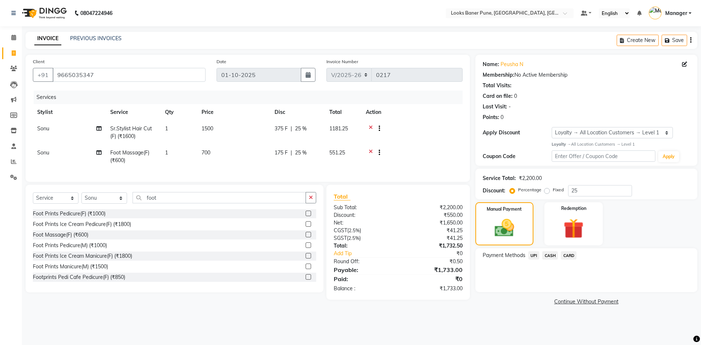
click at [569, 255] on span "CARD" at bounding box center [568, 255] width 16 height 8
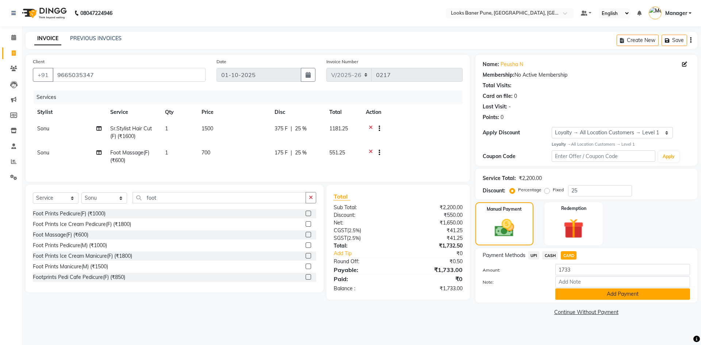
click at [593, 293] on button "Add Payment" at bounding box center [622, 293] width 135 height 11
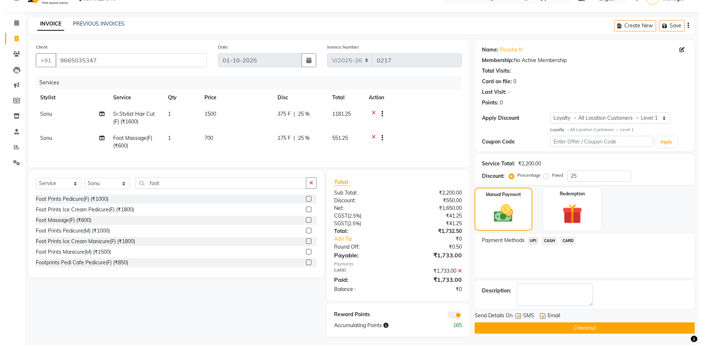
scroll to position [23, 0]
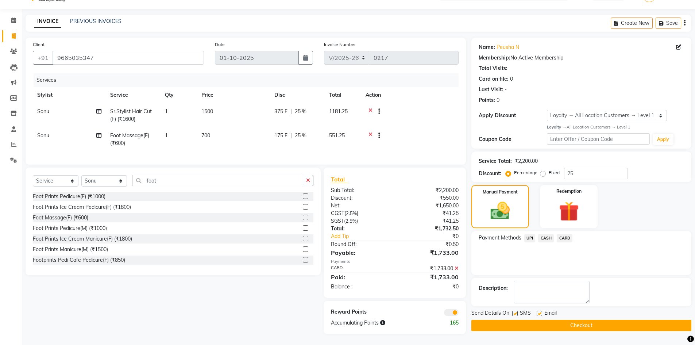
click at [448, 309] on span at bounding box center [451, 312] width 15 height 7
click at [459, 313] on input "checkbox" at bounding box center [459, 313] width 0 height 0
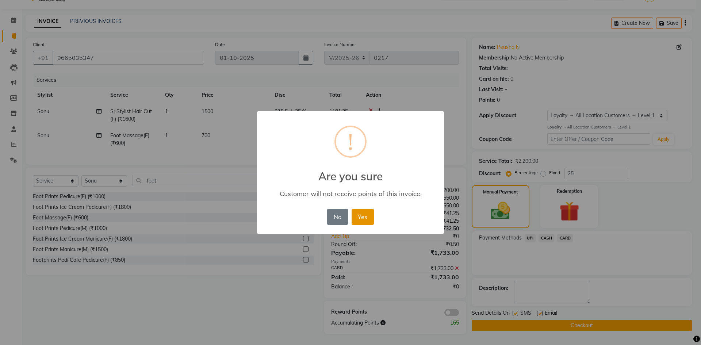
click at [363, 223] on button "Yes" at bounding box center [362, 217] width 22 height 16
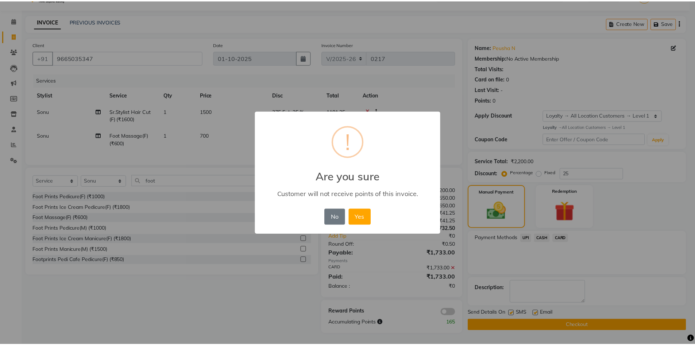
scroll to position [14, 0]
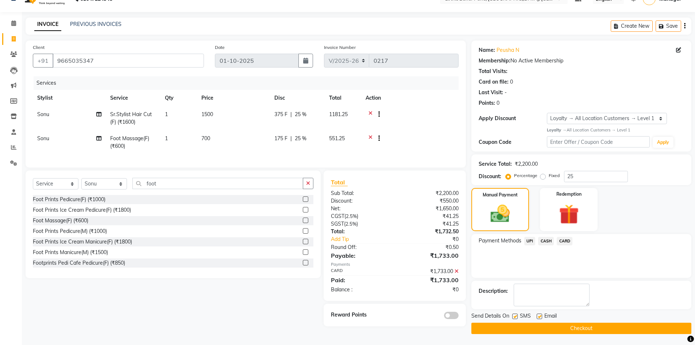
click at [521, 324] on button "Checkout" at bounding box center [581, 328] width 220 height 11
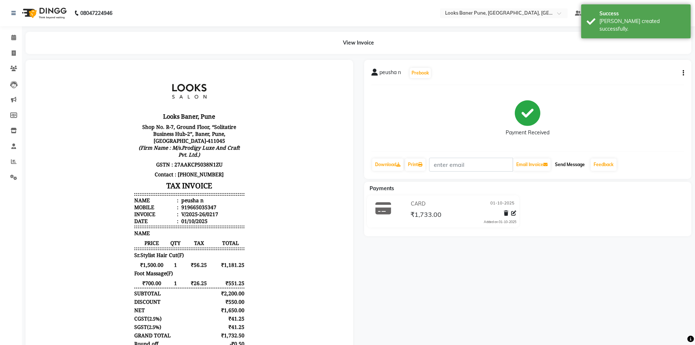
click at [570, 166] on button "Send Message" at bounding box center [570, 164] width 36 height 12
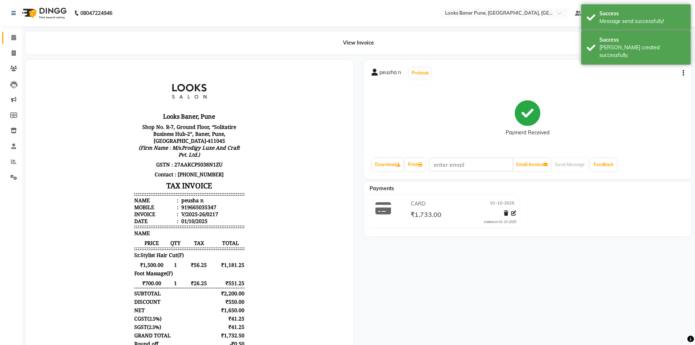
click at [11, 42] on link "Calendar" at bounding box center [11, 38] width 18 height 12
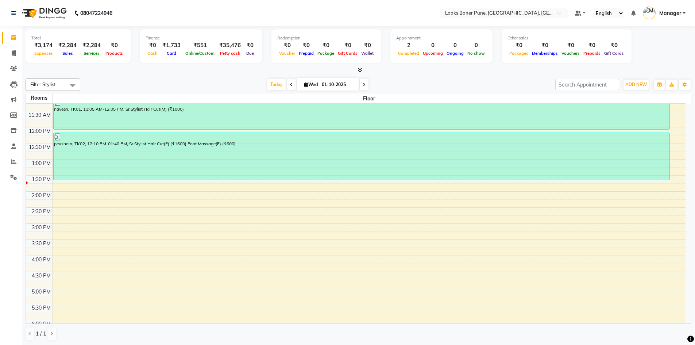
scroll to position [73, 0]
click at [93, 227] on div "9:00 AM 9:30 AM 10:00 AM 10:30 AM 11:00 AM 11:30 AM 12:00 PM 12:30 PM 1:00 PM 1…" at bounding box center [356, 239] width 660 height 417
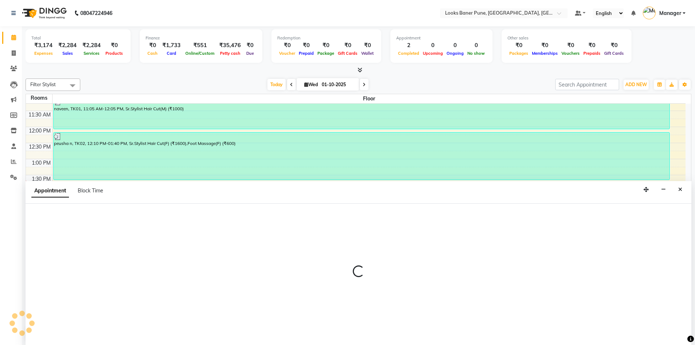
scroll to position [0, 0]
select select "900"
select select "tentative"
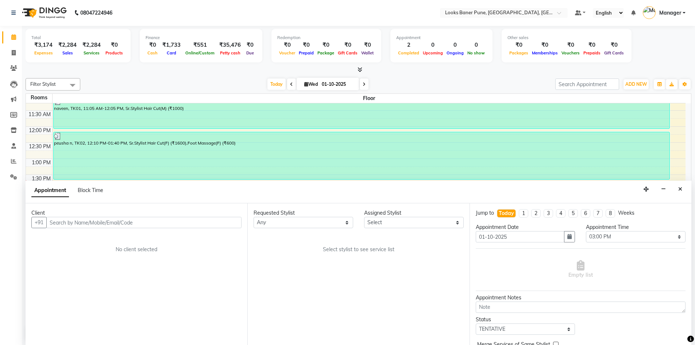
click at [118, 221] on input "text" at bounding box center [143, 222] width 195 height 11
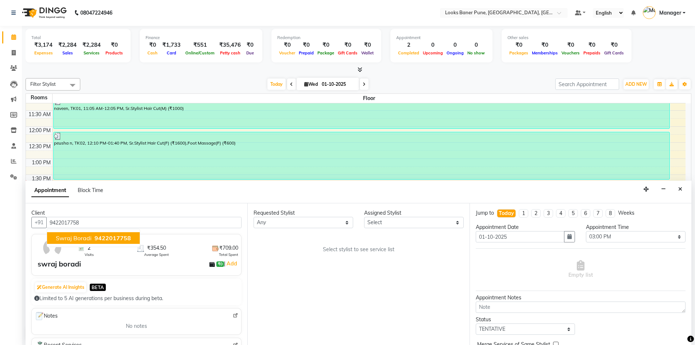
click at [78, 239] on span "swraj boradi" at bounding box center [74, 237] width 36 height 7
type input "9422017758"
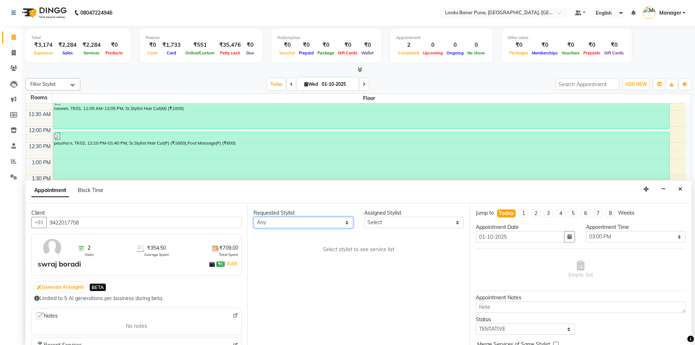
click at [328, 226] on select "Any [PERSON_NAME] Counter_Sales [PERSON_NAME] Manager Raju_Mgr Raunak_Pdct [PER…" at bounding box center [304, 222] width 100 height 11
select select "90851"
click at [254, 217] on select "Any [PERSON_NAME] Counter_Sales [PERSON_NAME] Manager Raju_Mgr Raunak_Pdct [PER…" at bounding box center [304, 222] width 100 height 11
select select "90851"
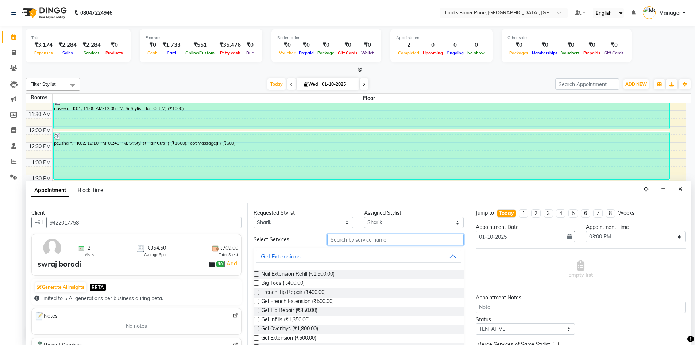
click at [381, 241] on input "text" at bounding box center [395, 239] width 136 height 11
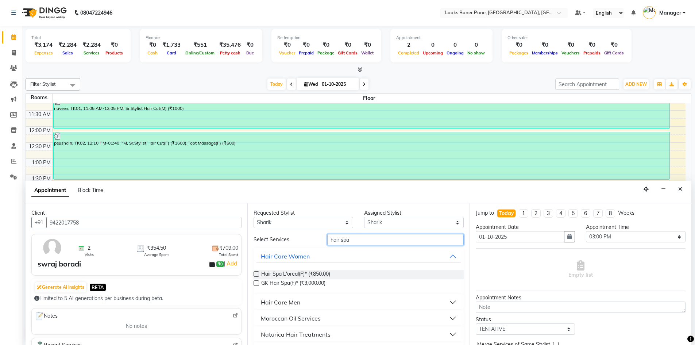
type input "hair spa"
click at [320, 301] on button "Hair Care Men" at bounding box center [359, 302] width 204 height 13
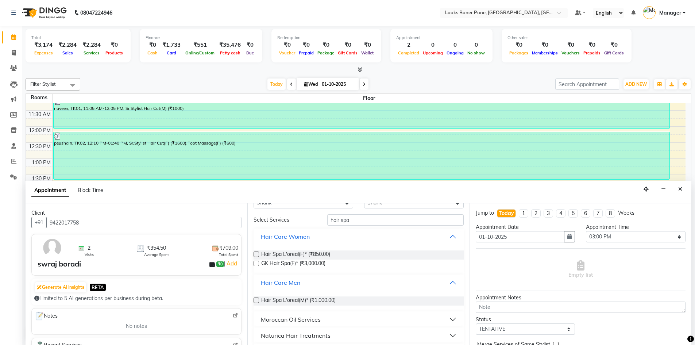
scroll to position [36, 0]
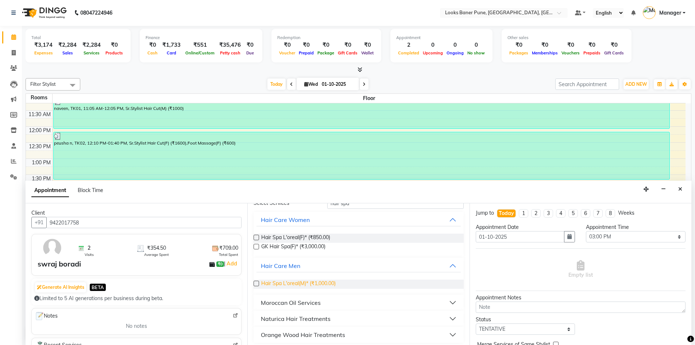
click at [320, 285] on span "Hair Spa L'oreal(M)* (₹1,000.00)" at bounding box center [298, 284] width 74 height 9
checkbox input "true"
select select "4449"
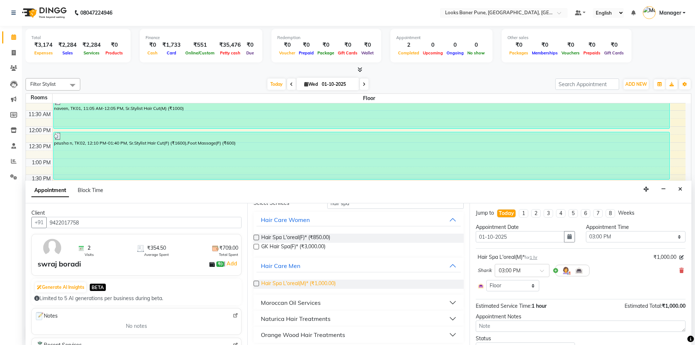
checkbox input "false"
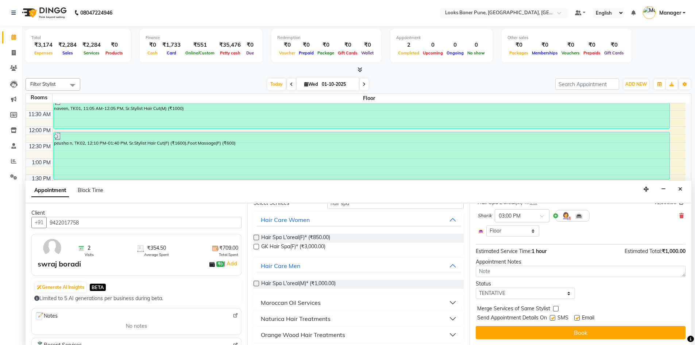
scroll to position [40, 0]
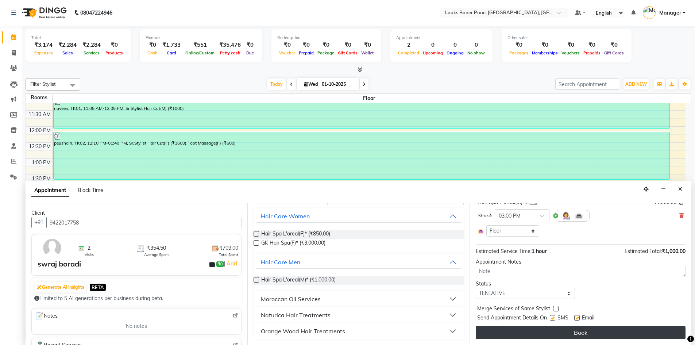
click at [511, 338] on button "Book" at bounding box center [581, 332] width 210 height 13
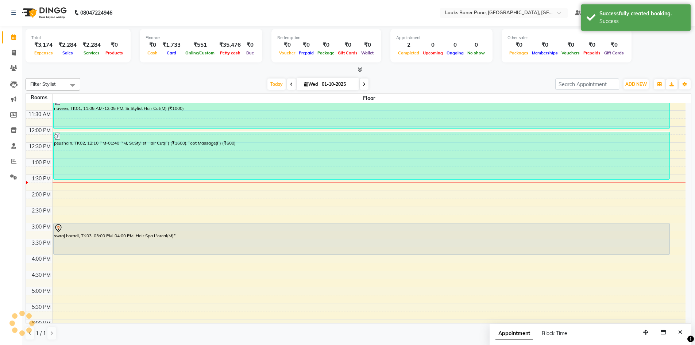
scroll to position [0, 0]
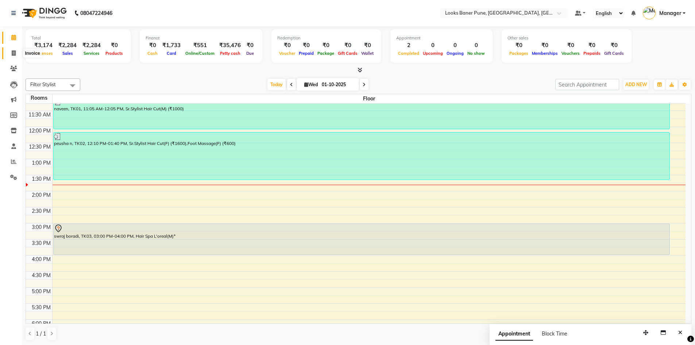
click at [14, 54] on icon at bounding box center [14, 52] width 4 height 5
select select "8917"
select select "service"
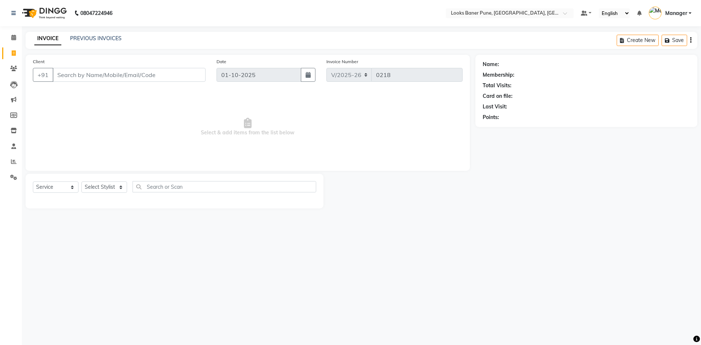
click at [93, 74] on input "Client" at bounding box center [129, 75] width 153 height 14
click at [105, 74] on input "Client" at bounding box center [129, 75] width 153 height 14
click at [77, 79] on input "Client" at bounding box center [129, 75] width 153 height 14
click at [14, 36] on icon at bounding box center [13, 37] width 5 height 5
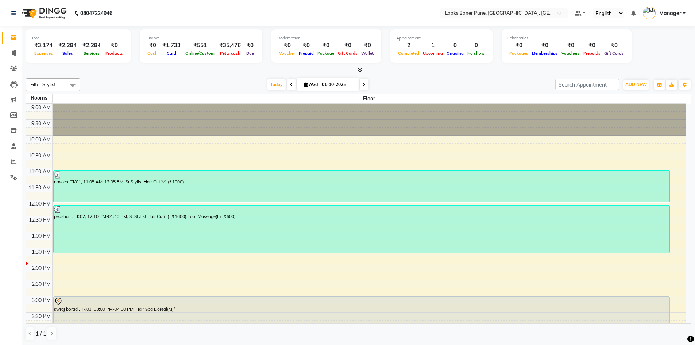
click at [400, 144] on div "9:00 AM 9:30 AM 10:00 AM 10:30 AM 11:00 AM 11:30 AM 12:00 PM 12:30 PM 1:00 PM 1…" at bounding box center [356, 312] width 660 height 417
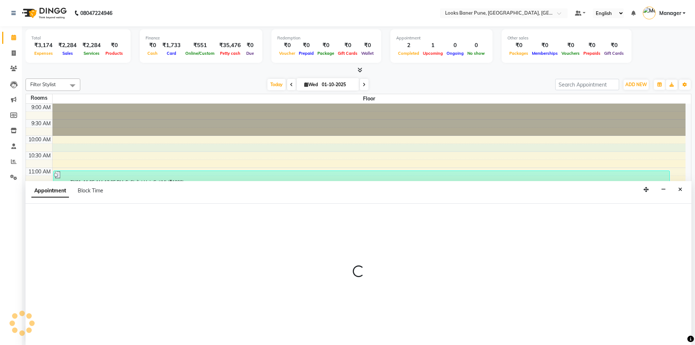
scroll to position [0, 0]
select select "tentative"
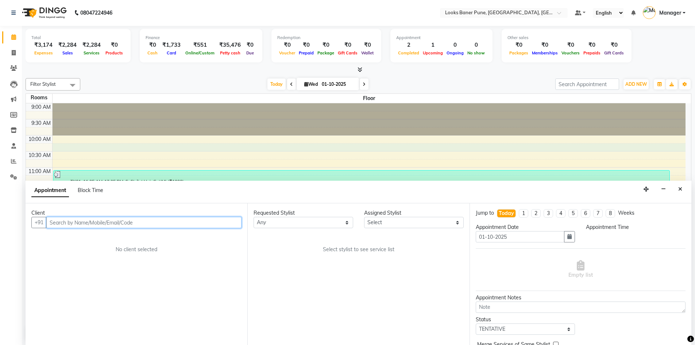
select select "615"
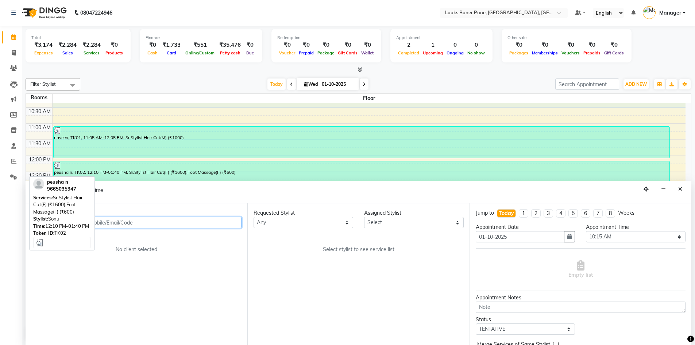
scroll to position [0, 0]
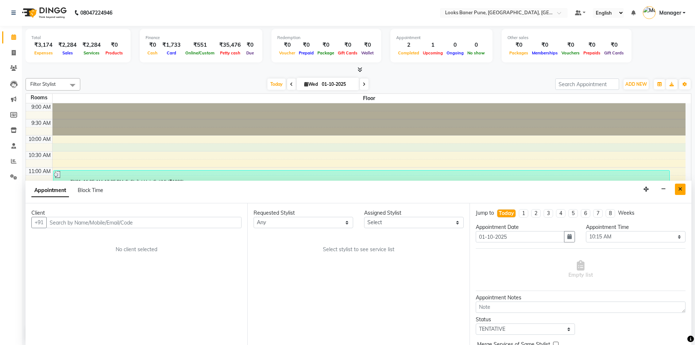
click at [678, 189] on icon "Close" at bounding box center [680, 188] width 4 height 5
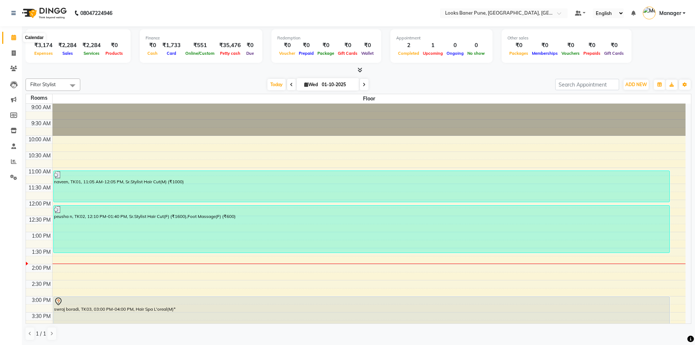
click at [10, 40] on span at bounding box center [13, 38] width 13 height 8
click at [3, 54] on link "Invoice" at bounding box center [11, 53] width 18 height 12
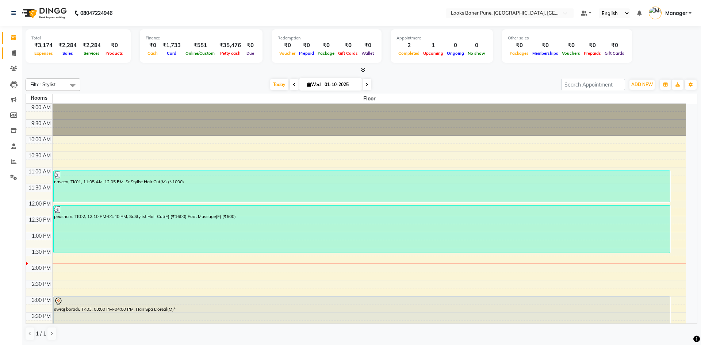
select select "8917"
select select "service"
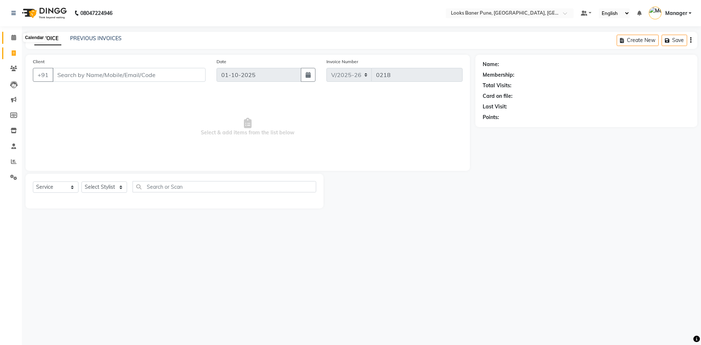
click at [12, 39] on icon at bounding box center [13, 37] width 5 height 5
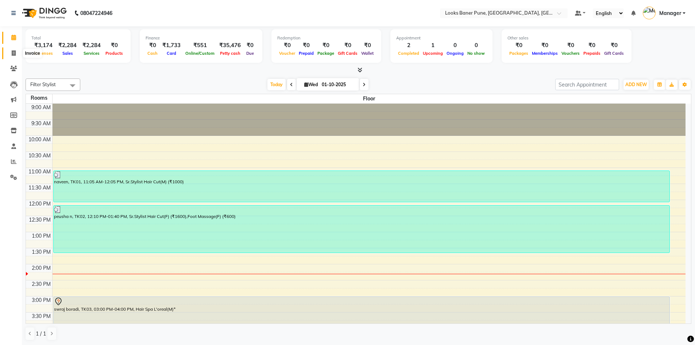
click at [12, 54] on icon at bounding box center [14, 52] width 4 height 5
select select "service"
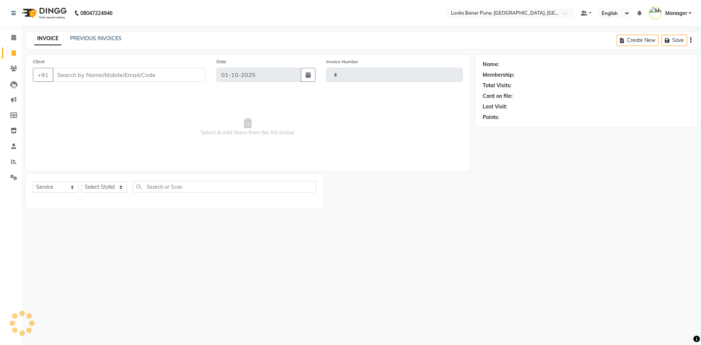
type input "0218"
select select "8917"
click at [155, 73] on input "Client" at bounding box center [129, 75] width 153 height 14
click at [62, 75] on input "Client" at bounding box center [129, 75] width 153 height 14
type input "9920650072"
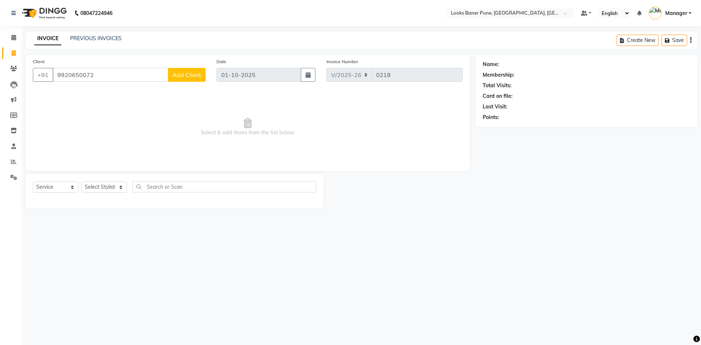
click at [181, 70] on button "Add Client" at bounding box center [187, 75] width 38 height 14
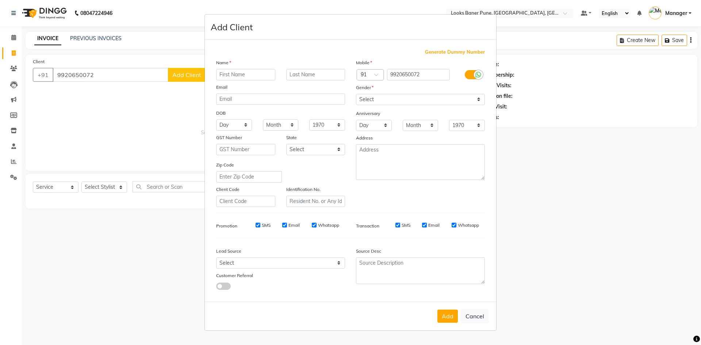
click at [246, 76] on input "text" at bounding box center [245, 74] width 59 height 11
type input "[PERSON_NAME]"
click at [322, 74] on input "text" at bounding box center [315, 74] width 59 height 11
type input "pal"
click at [391, 100] on select "Select [DEMOGRAPHIC_DATA] [DEMOGRAPHIC_DATA] Other Prefer Not To Say" at bounding box center [420, 99] width 129 height 11
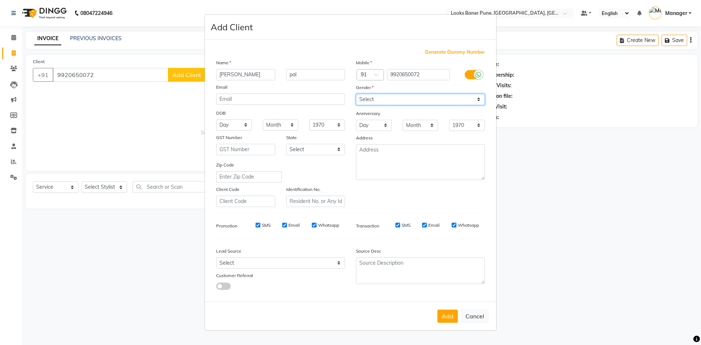
select select "[DEMOGRAPHIC_DATA]"
click at [356, 94] on select "Select [DEMOGRAPHIC_DATA] [DEMOGRAPHIC_DATA] Other Prefer Not To Say" at bounding box center [420, 99] width 129 height 11
click at [442, 318] on button "Add" at bounding box center [447, 315] width 20 height 13
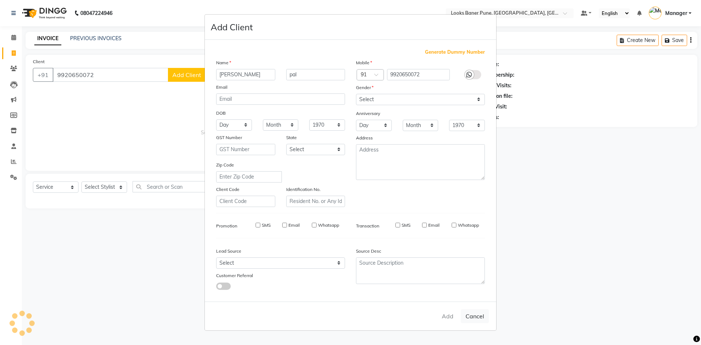
select select
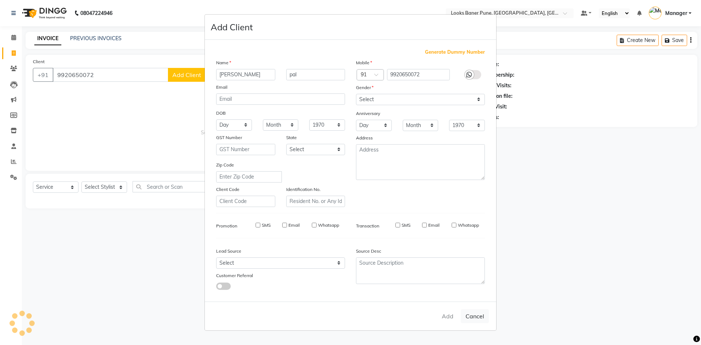
select select
checkbox input "false"
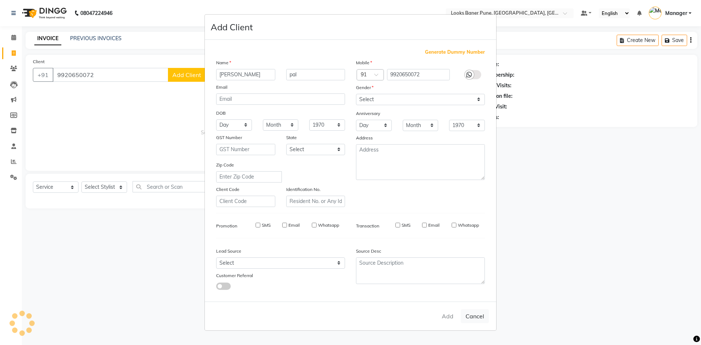
checkbox input "false"
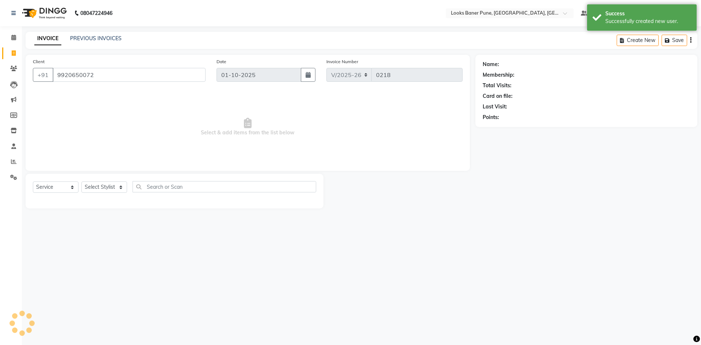
select select "1: Object"
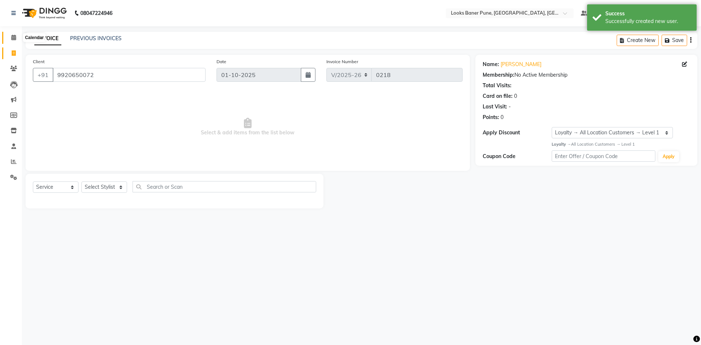
click at [18, 36] on span at bounding box center [13, 38] width 13 height 8
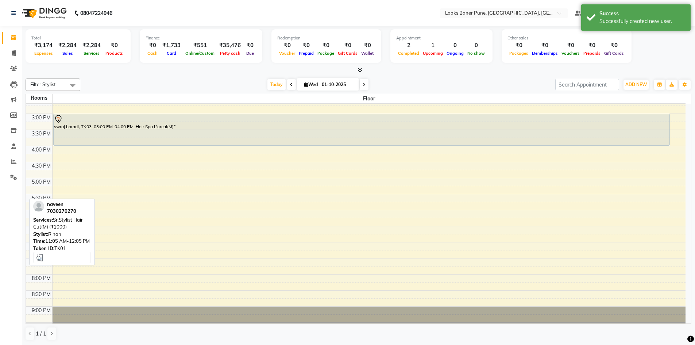
scroll to position [197, 0]
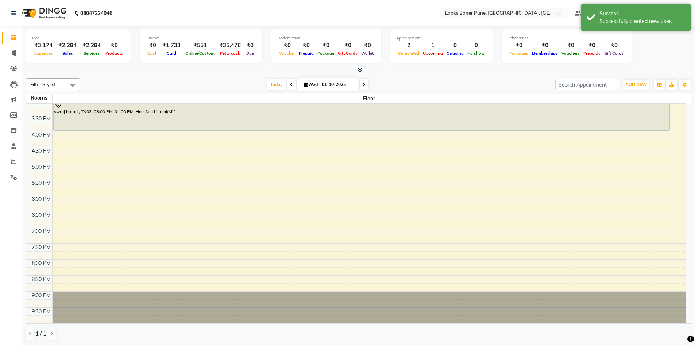
click at [89, 151] on div "9:00 AM 9:30 AM 10:00 AM 10:30 AM 11:00 AM 11:30 AM 12:00 PM 12:30 PM 1:00 PM 1…" at bounding box center [356, 114] width 660 height 417
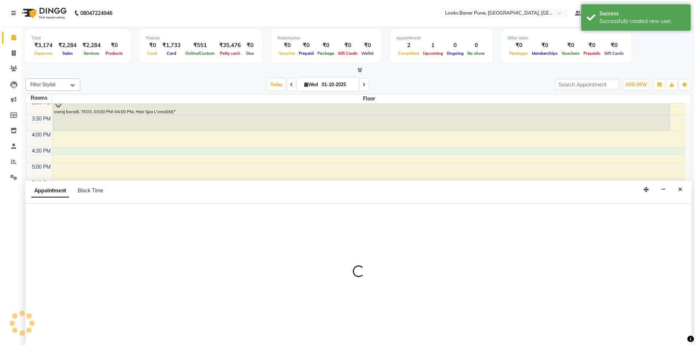
scroll to position [0, 0]
select select "tentative"
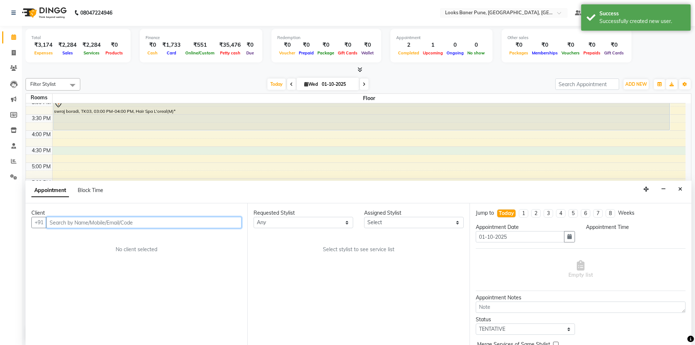
select select "990"
click at [79, 227] on input "text" at bounding box center [143, 222] width 195 height 11
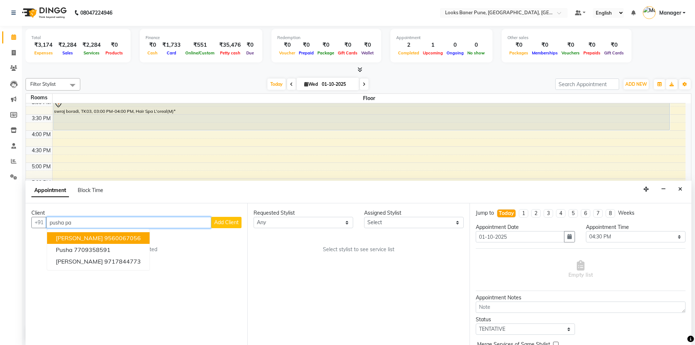
type input "pusha pal"
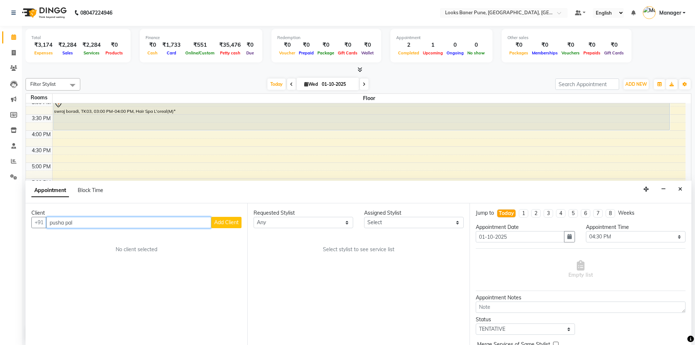
drag, startPoint x: 88, startPoint y: 224, endPoint x: 0, endPoint y: 237, distance: 88.6
click at [0, 237] on app-home "08047224946 Select Location × Looks Baner Pune, Balewadi, Pune Default Panel My…" at bounding box center [347, 172] width 695 height 345
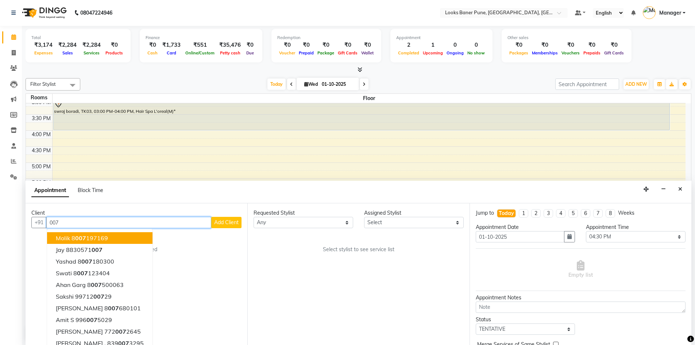
type input "0072"
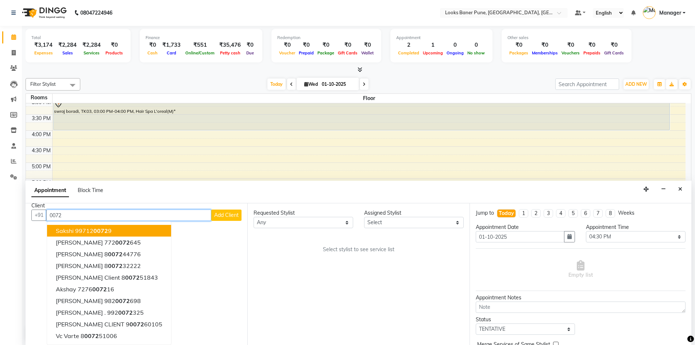
scroll to position [0, 0]
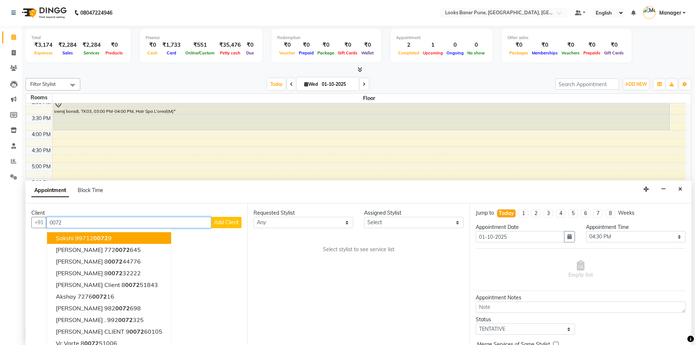
drag, startPoint x: 84, startPoint y: 226, endPoint x: 0, endPoint y: 232, distance: 84.5
click at [0, 232] on app-home "08047224946 Select Location × Looks Baner Pune, Balewadi, Pune Default Panel My…" at bounding box center [347, 172] width 695 height 345
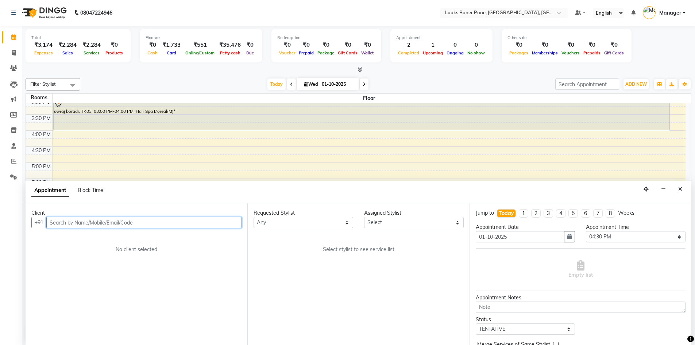
click at [61, 227] on input "text" at bounding box center [143, 222] width 195 height 11
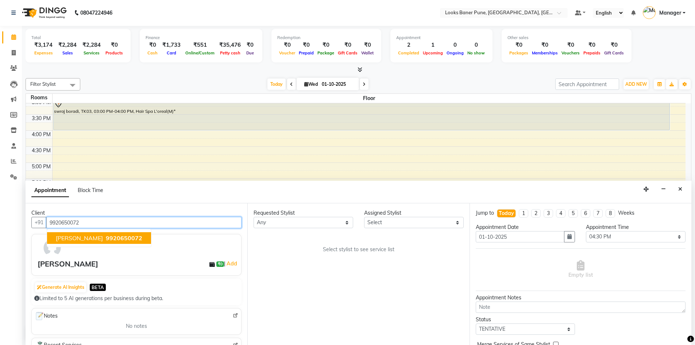
click at [70, 238] on span "[PERSON_NAME]" at bounding box center [79, 237] width 47 height 7
type input "9920650072"
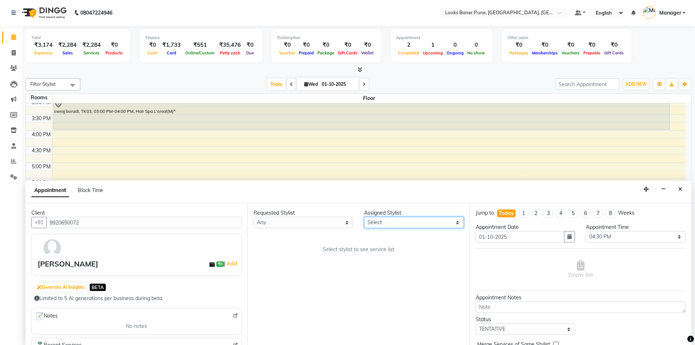
click at [374, 225] on select "Select [PERSON_NAME] Counter_Sales [PERSON_NAME] Manager Raju_Mgr Raunak_Pdct […" at bounding box center [414, 222] width 100 height 11
select select "91590"
click at [364, 217] on select "Select [PERSON_NAME] Counter_Sales [PERSON_NAME] Manager Raju_Mgr Raunak_Pdct […" at bounding box center [414, 222] width 100 height 11
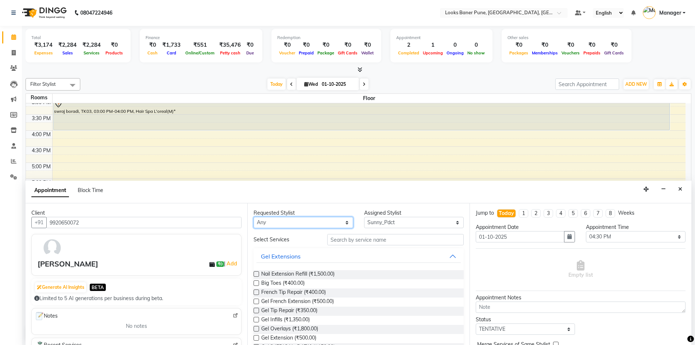
click at [311, 223] on select "Any [PERSON_NAME] Counter_Sales [PERSON_NAME] Manager Raju_Mgr Raunak_Pdct [PER…" at bounding box center [304, 222] width 100 height 11
click at [409, 193] on div "Appointment Block Time" at bounding box center [359, 192] width 666 height 23
click at [359, 240] on input "text" at bounding box center [395, 239] width 136 height 11
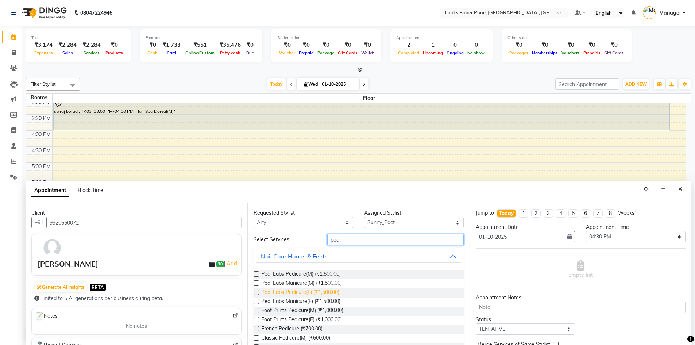
type input "pedi"
click at [301, 292] on span "Pedi Labs Pedicure(F) (₹1,500.00)" at bounding box center [300, 292] width 78 height 9
checkbox input "true"
select select "4449"
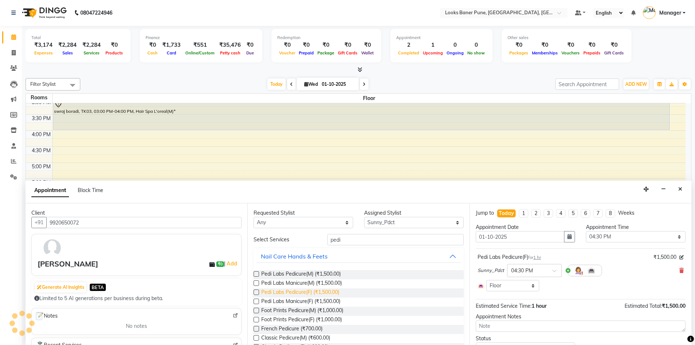
checkbox input "false"
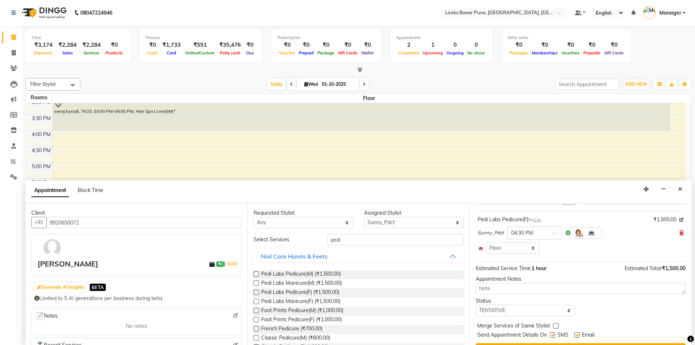
scroll to position [55, 0]
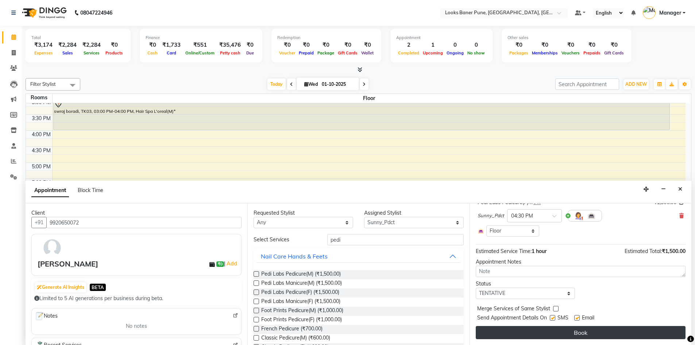
click at [516, 334] on button "Book" at bounding box center [581, 332] width 210 height 13
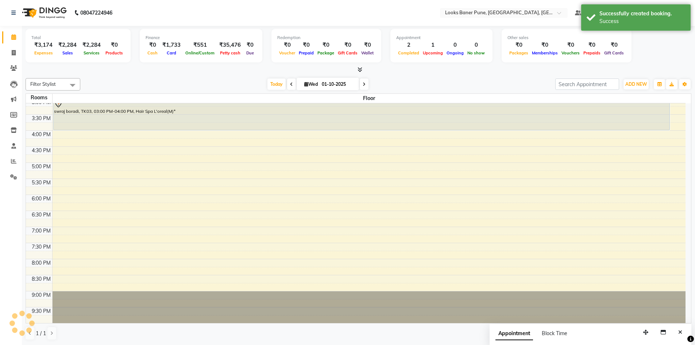
scroll to position [0, 0]
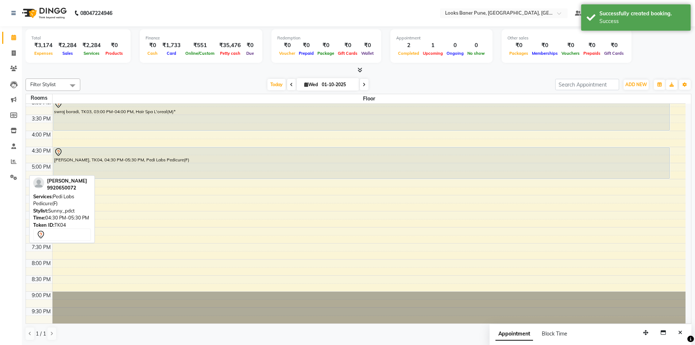
click at [102, 158] on div "[PERSON_NAME], TK04, 04:30 PM-05:30 PM, Pedi Labs Pedicure(F)" at bounding box center [362, 162] width 616 height 31
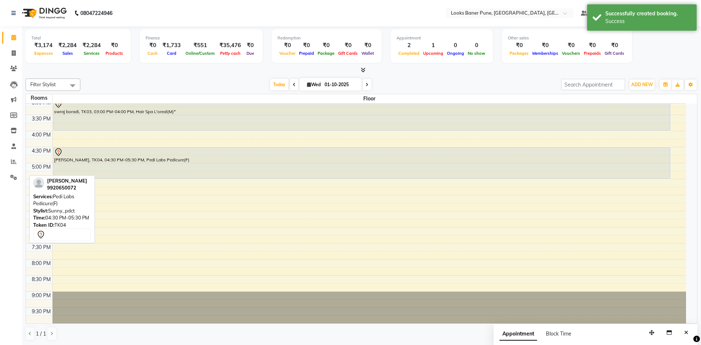
select select "7"
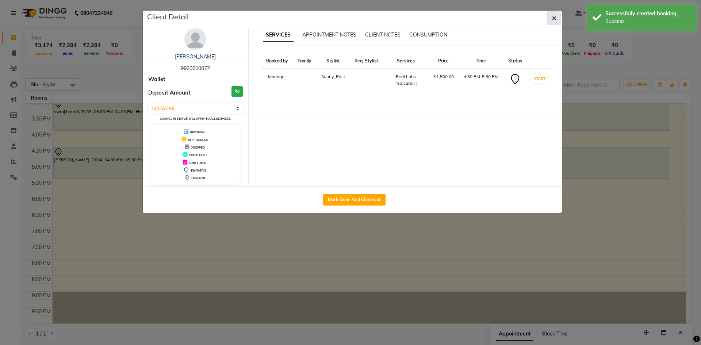
click at [552, 18] on icon "button" at bounding box center [554, 18] width 4 height 6
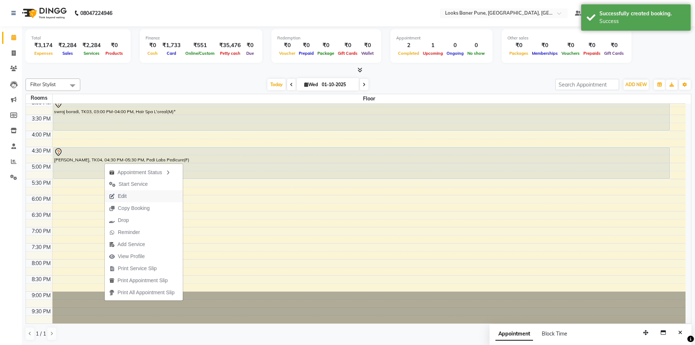
click at [130, 194] on span "Edit" at bounding box center [118, 196] width 26 height 12
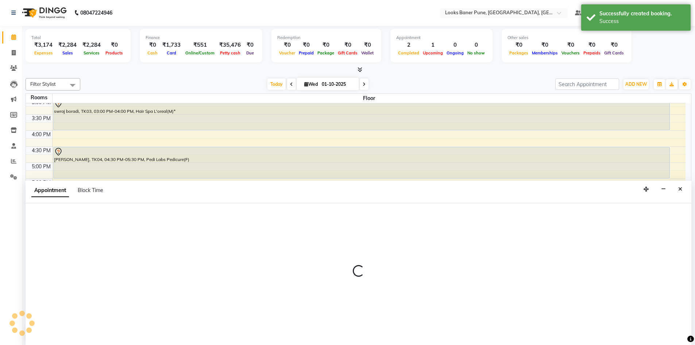
scroll to position [161, 0]
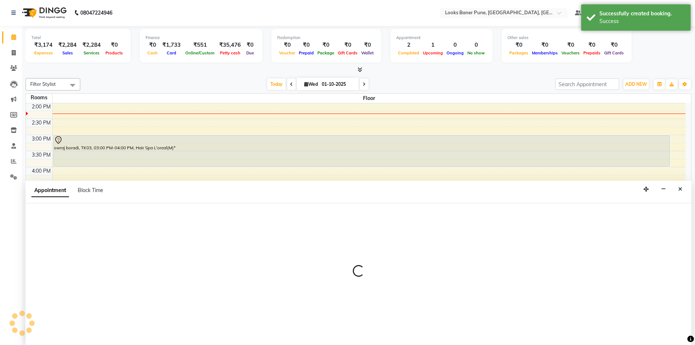
select select "990"
select select "tentative"
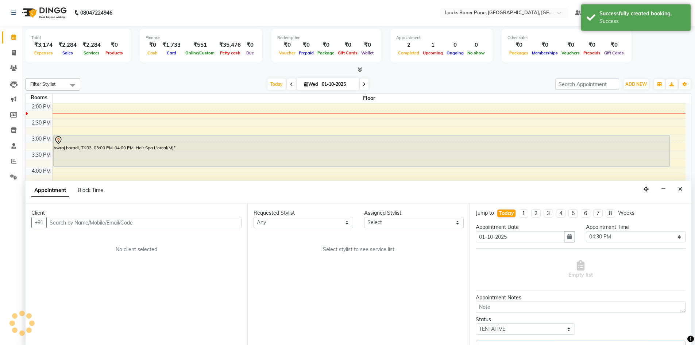
select select "91590"
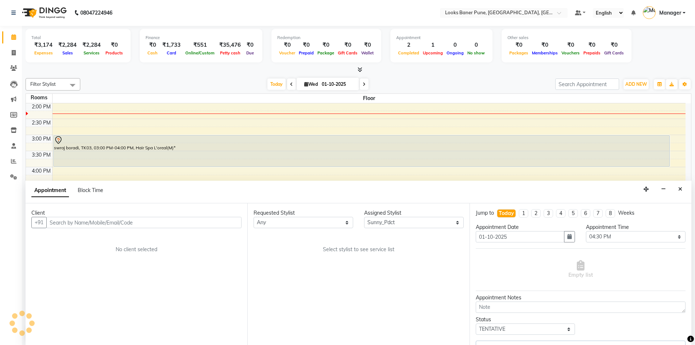
select select "4449"
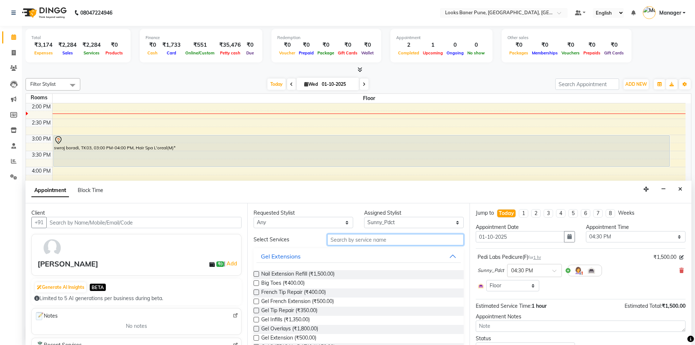
click at [353, 238] on input "text" at bounding box center [395, 239] width 136 height 11
type input "pedi"
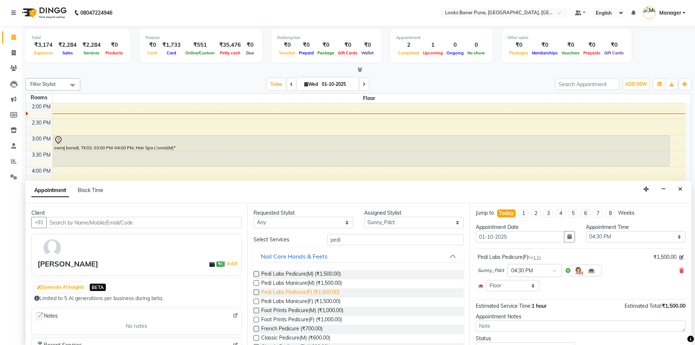
click at [307, 293] on span "Pedi Labs Pedicure(F) (₹1,500.00)" at bounding box center [300, 292] width 78 height 9
checkbox input "false"
select select "4449"
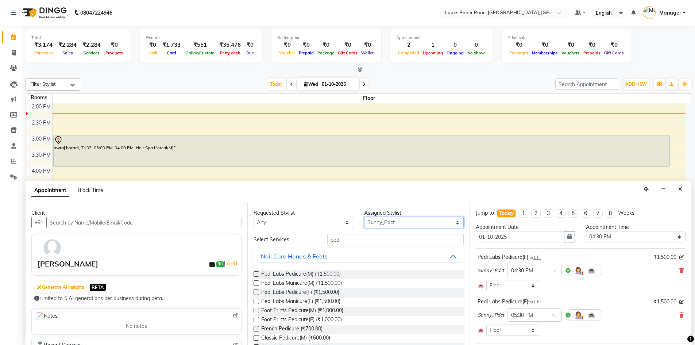
click at [394, 223] on select "Select [PERSON_NAME] Counter_Sales [PERSON_NAME] Manager Raju_Mgr Raunak_Pdct […" at bounding box center [414, 222] width 100 height 11
select select "90853"
click at [364, 217] on select "Select [PERSON_NAME] Counter_Sales [PERSON_NAME] Manager Raju_Mgr Raunak_Pdct […" at bounding box center [414, 222] width 100 height 11
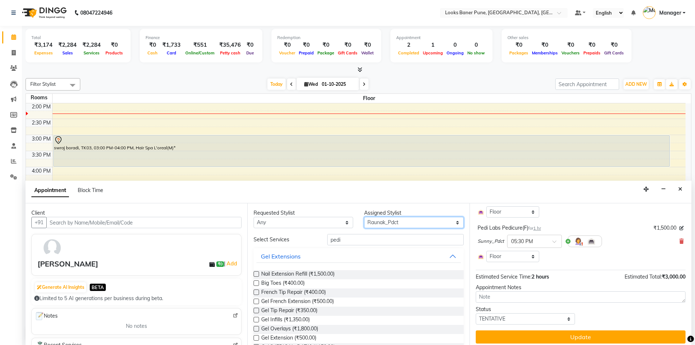
scroll to position [78, 0]
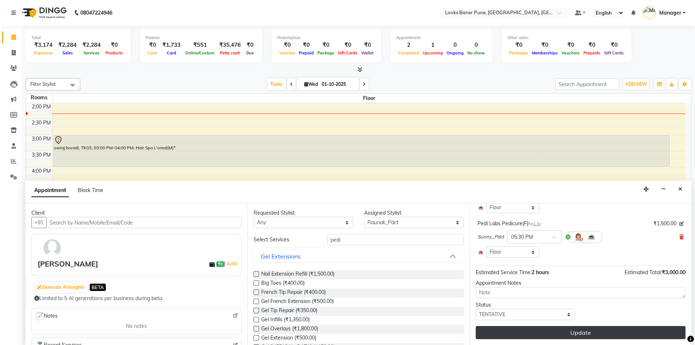
click at [568, 330] on button "Update" at bounding box center [581, 332] width 210 height 13
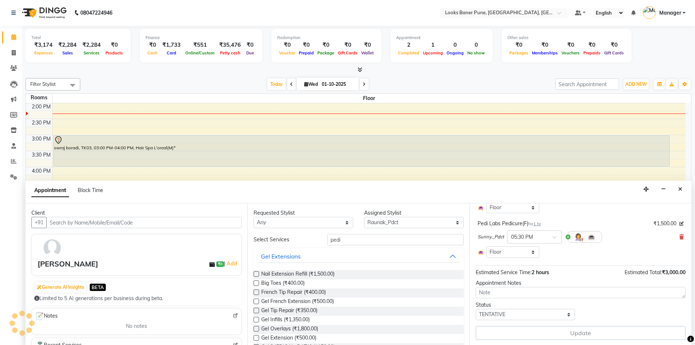
scroll to position [0, 0]
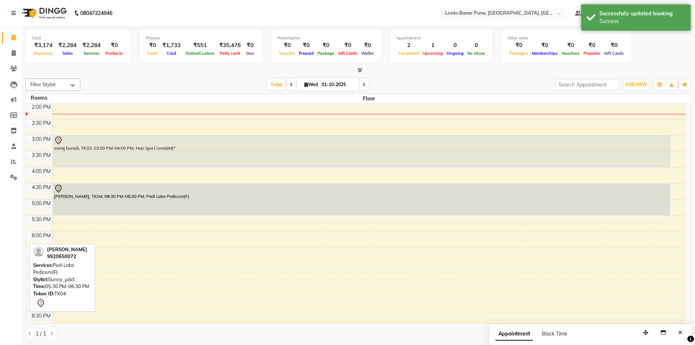
drag, startPoint x: 105, startPoint y: 228, endPoint x: 112, endPoint y: 196, distance: 32.8
click at [112, 196] on div "naveen, TK01, 11:05 AM-12:05 PM, Sr.Stylist Hair Cut(M) (₹1000) peusha n, TK02,…" at bounding box center [369, 151] width 633 height 417
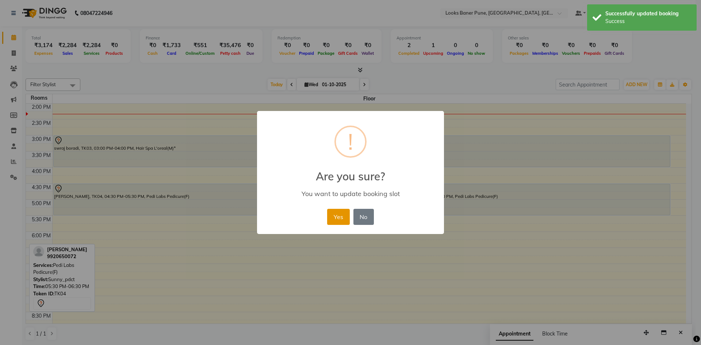
click at [341, 219] on button "Yes" at bounding box center [338, 217] width 22 height 16
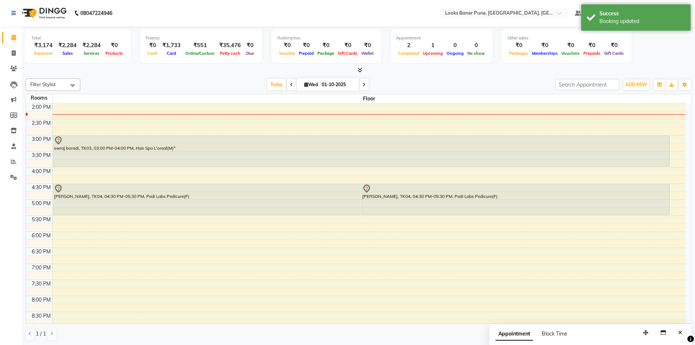
click at [160, 266] on div "9:00 AM 9:30 AM 10:00 AM 10:30 AM 11:00 AM 11:30 AM 12:00 PM 12:30 PM 1:00 PM 1…" at bounding box center [356, 151] width 660 height 417
select select "1140"
select select "tentative"
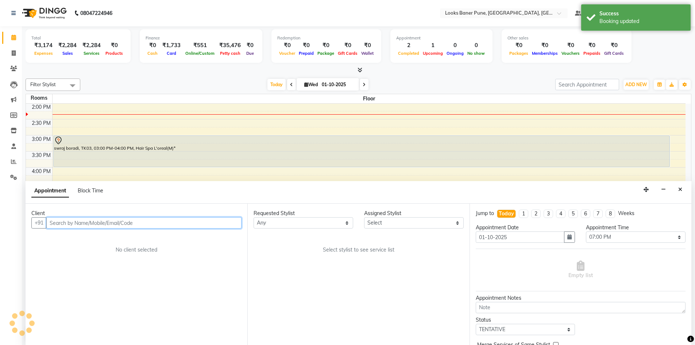
scroll to position [0, 0]
click at [315, 169] on div "9:00 AM 9:30 AM 10:00 AM 10:30 AM 11:00 AM 11:30 AM 12:00 PM 12:30 PM 1:00 PM 1…" at bounding box center [356, 150] width 660 height 417
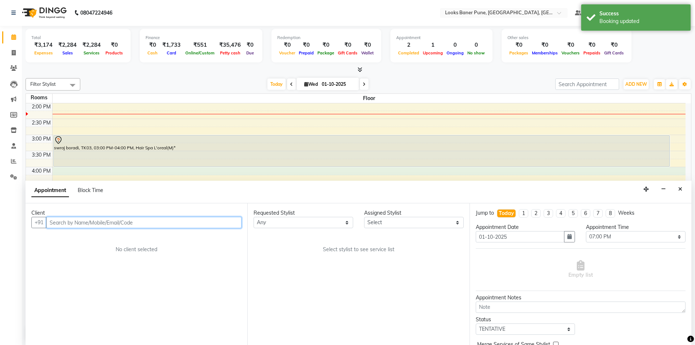
click at [620, 126] on div "9:00 AM 9:30 AM 10:00 AM 10:30 AM 11:00 AM 11:30 AM 12:00 PM 12:30 PM 1:00 PM 1…" at bounding box center [356, 150] width 660 height 417
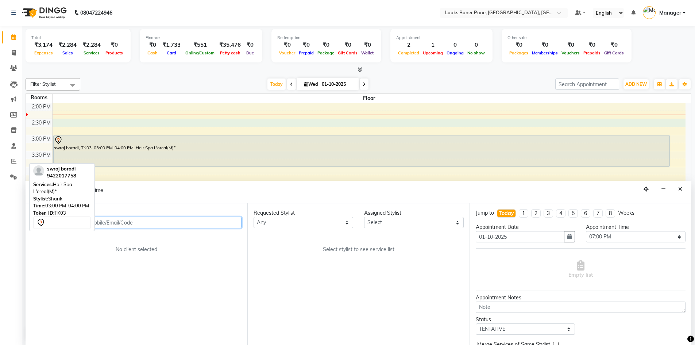
click at [187, 162] on div "swraj boradi, TK03, 03:00 PM-04:00 PM, Hair Spa L'oreal(M)*" at bounding box center [362, 150] width 616 height 31
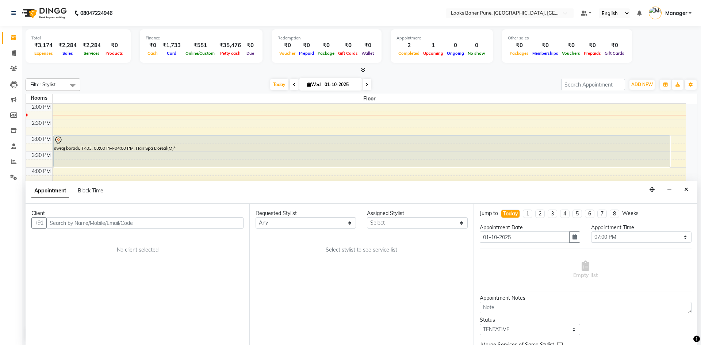
select select "8917"
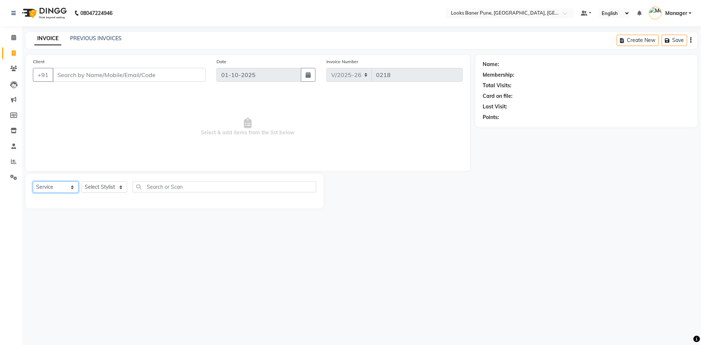
click at [51, 190] on select "Select Service Product Membership Package Voucher Prepaid Gift Card" at bounding box center [56, 186] width 46 height 11
select select "product"
click at [33, 181] on select "Select Service Product Membership Package Voucher Prepaid Gift Card" at bounding box center [56, 186] width 46 height 11
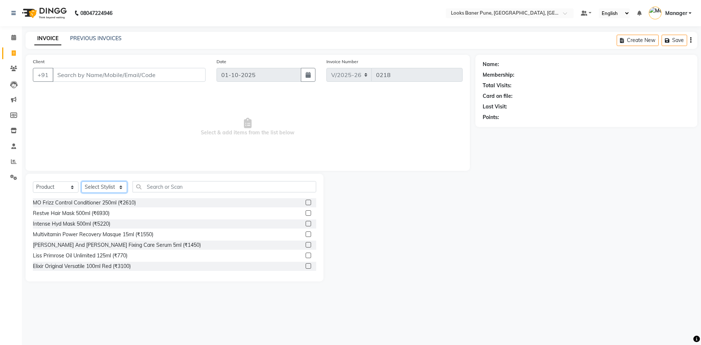
click at [102, 187] on select "Select Stylist [PERSON_NAME] Counter_Sales [PERSON_NAME] Manager [PERSON_NAME] …" at bounding box center [104, 186] width 46 height 11
select select "90857"
click at [81, 181] on select "Select Stylist [PERSON_NAME] Counter_Sales [PERSON_NAME] Manager [PERSON_NAME] …" at bounding box center [104, 186] width 46 height 11
click at [144, 196] on div "Select Service Product Membership Package Voucher Prepaid Gift Card Select Styl…" at bounding box center [174, 189] width 283 height 17
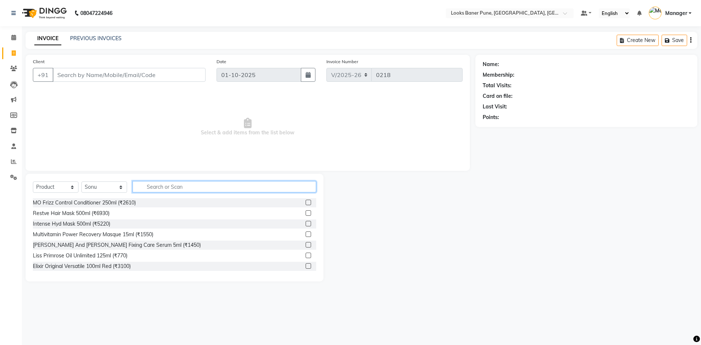
click at [144, 192] on input "text" at bounding box center [224, 186] width 184 height 11
click at [153, 188] on input "text" at bounding box center [224, 186] width 184 height 11
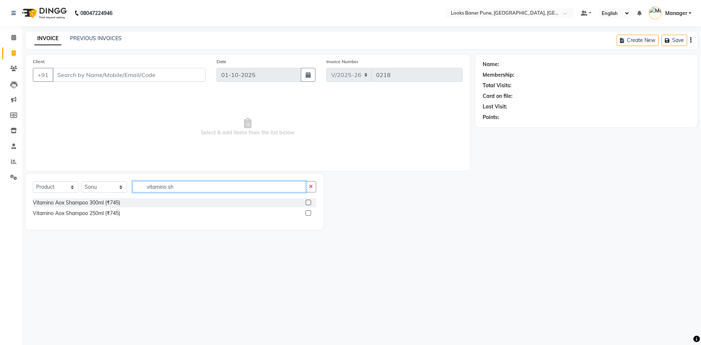
type input "vitamino sh"
click at [309, 204] on label at bounding box center [307, 202] width 5 height 5
click at [309, 204] on input "checkbox" at bounding box center [307, 202] width 5 height 5
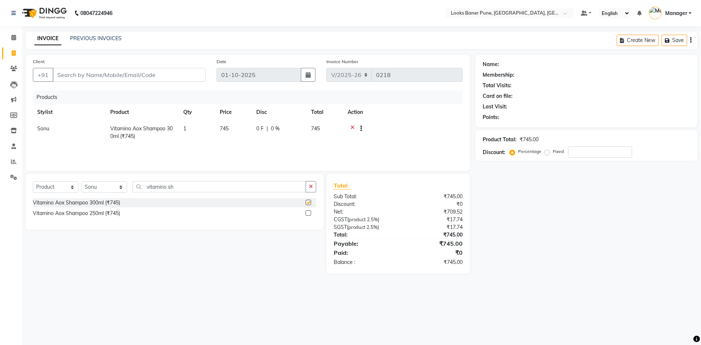
checkbox input "false"
click at [229, 127] on td "745" at bounding box center [233, 132] width 36 height 24
select select "90857"
drag, startPoint x: 241, startPoint y: 130, endPoint x: 166, endPoint y: 138, distance: 75.7
click at [199, 135] on tr "[PERSON_NAME] Counter_Sales [PERSON_NAME] Manager [PERSON_NAME] Raunak_Pdct [PE…" at bounding box center [247, 132] width 429 height 24
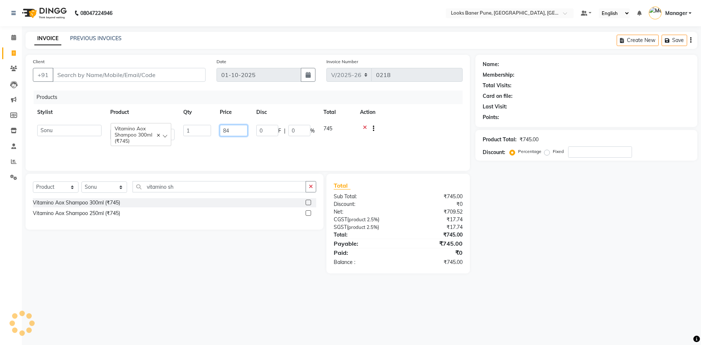
type input "845"
click at [313, 186] on button "button" at bounding box center [310, 186] width 11 height 11
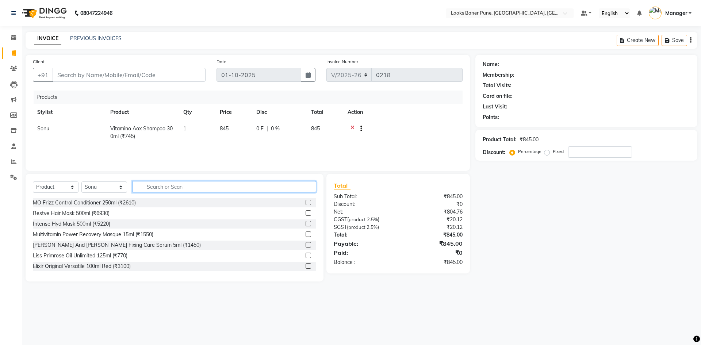
click at [187, 186] on input "text" at bounding box center [224, 186] width 184 height 11
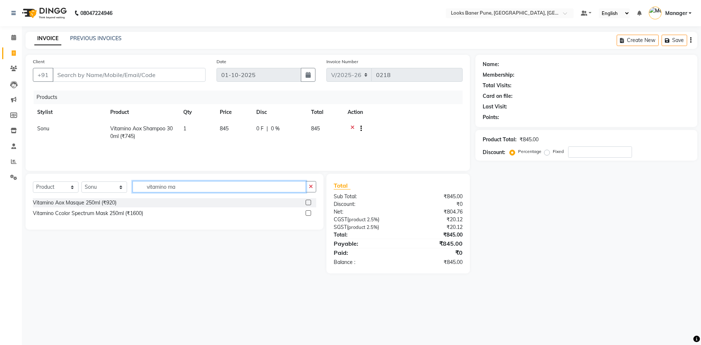
type input "vitamino ma"
click at [311, 202] on label at bounding box center [307, 202] width 5 height 5
click at [310, 202] on input "checkbox" at bounding box center [307, 202] width 5 height 5
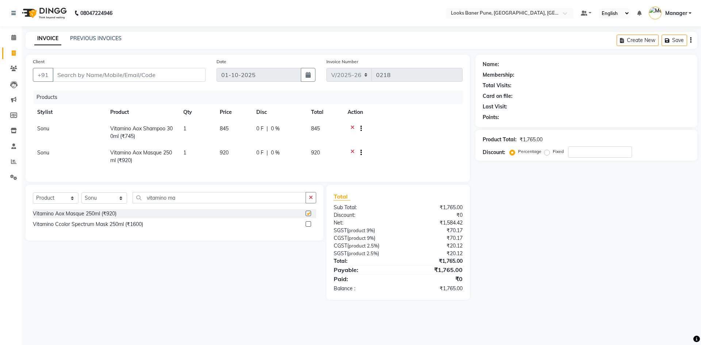
checkbox input "false"
click at [222, 153] on span "920" at bounding box center [224, 152] width 9 height 7
select select "90857"
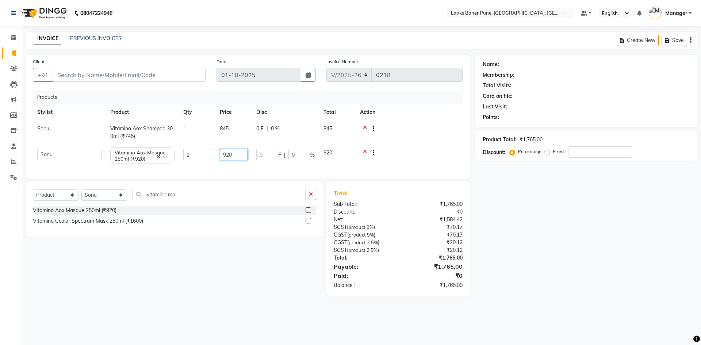
drag, startPoint x: 241, startPoint y: 153, endPoint x: 151, endPoint y: 181, distance: 93.9
click at [164, 171] on div "Products Stylist Product Qty Price Disc Total Action [PERSON_NAME] Vitamino Aox…" at bounding box center [247, 130] width 429 height 81
type input "990"
drag, startPoint x: 392, startPoint y: 142, endPoint x: 377, endPoint y: 138, distance: 15.6
click at [392, 142] on td at bounding box center [408, 132] width 107 height 24
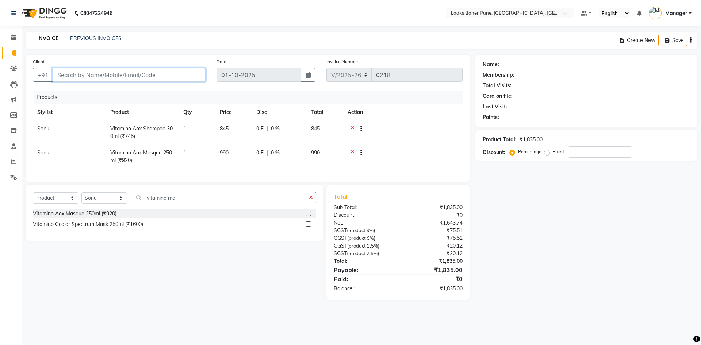
click at [90, 75] on input "Client" at bounding box center [129, 75] width 153 height 14
type input "9"
type input "0"
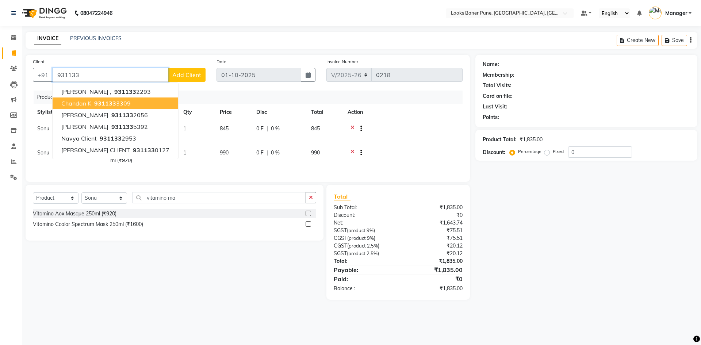
click at [63, 78] on input "931133" at bounding box center [111, 75] width 116 height 14
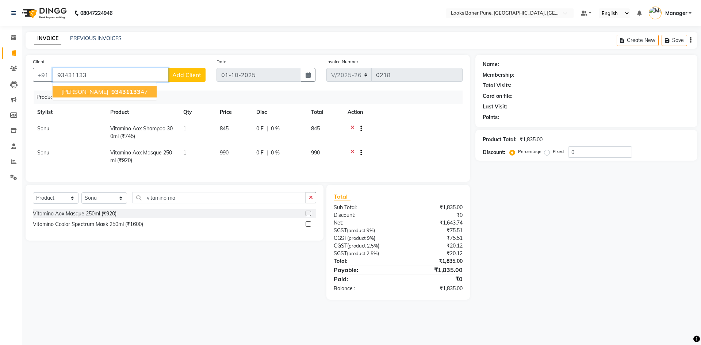
click at [104, 77] on input "93431133" at bounding box center [111, 75] width 116 height 14
type input "9343113347"
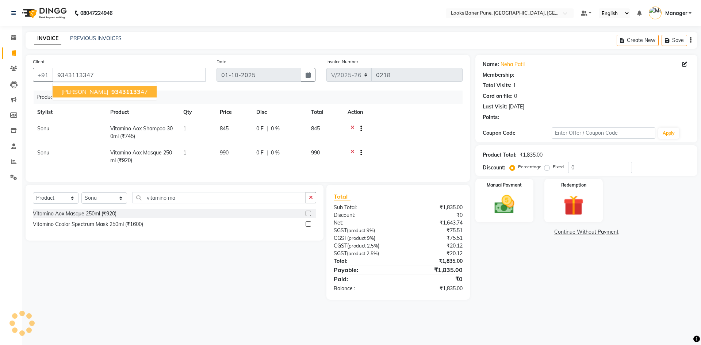
select select "1: Object"
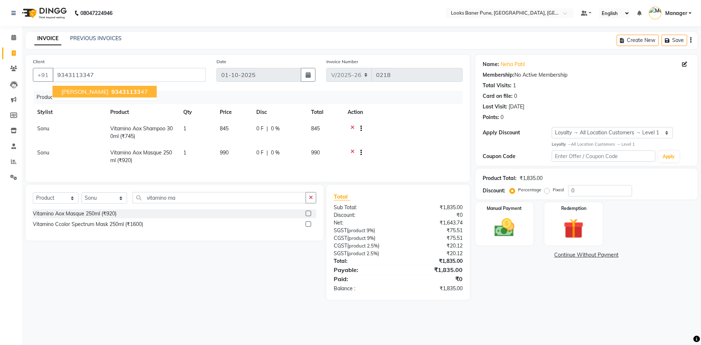
click at [78, 92] on span "[PERSON_NAME]" at bounding box center [84, 91] width 47 height 7
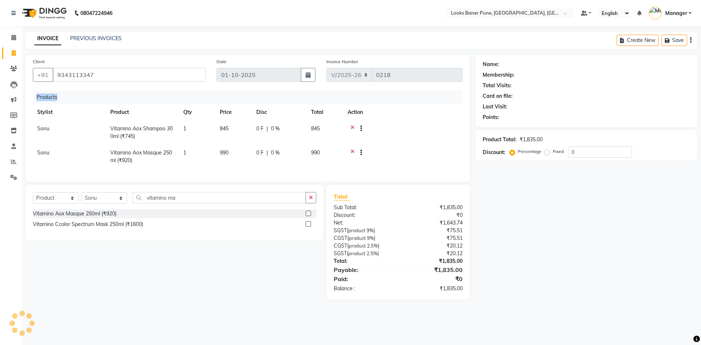
click at [78, 92] on div "Products" at bounding box center [251, 97] width 434 height 14
select select "1: Object"
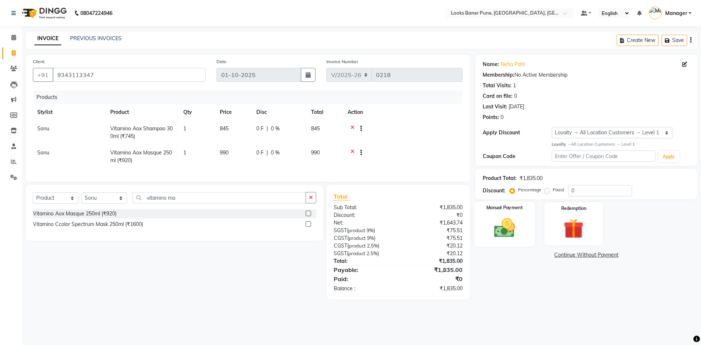
click at [525, 220] on div "Manual Payment" at bounding box center [504, 223] width 61 height 45
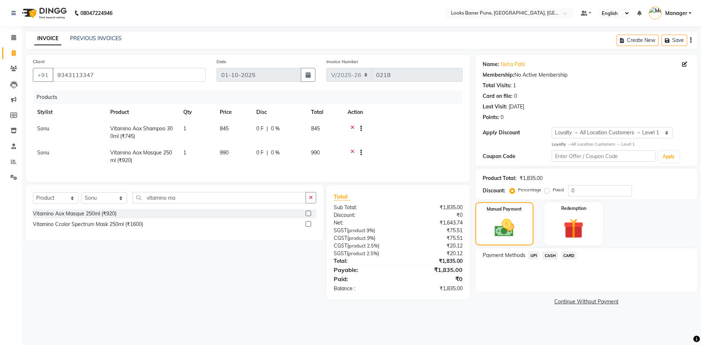
click at [533, 255] on span "UPI" at bounding box center [533, 255] width 11 height 8
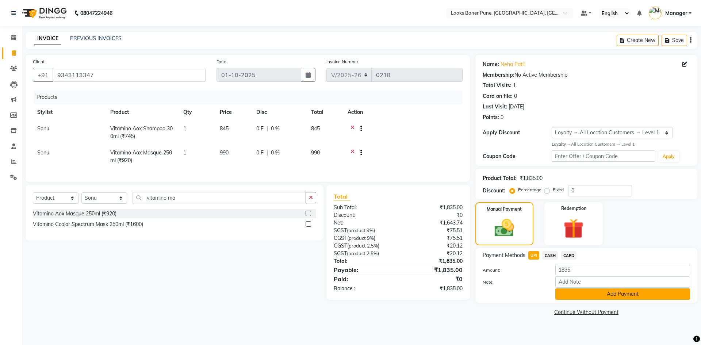
click at [582, 295] on button "Add Payment" at bounding box center [622, 293] width 135 height 11
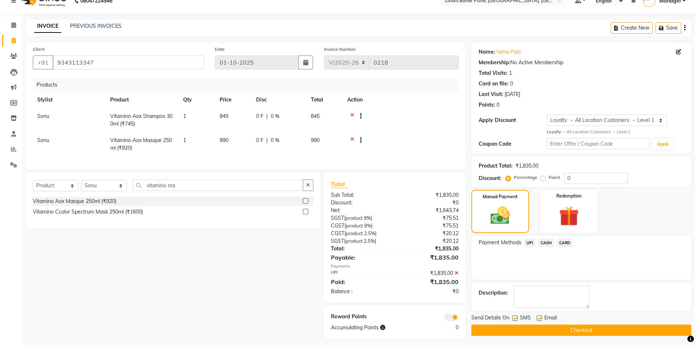
scroll to position [23, 0]
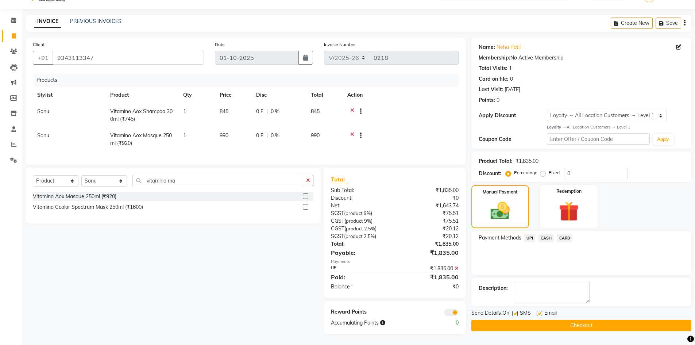
click at [528, 234] on span "UPI" at bounding box center [529, 238] width 11 height 8
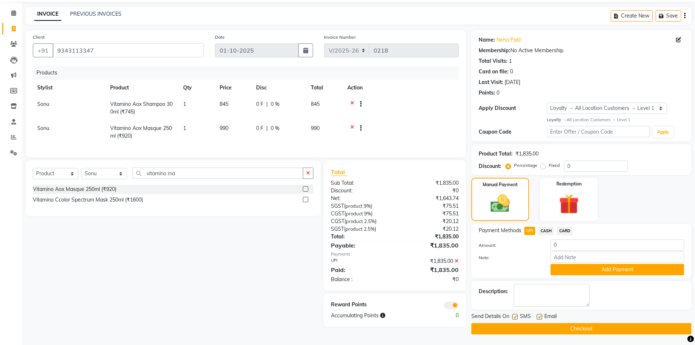
scroll to position [25, 0]
click at [455, 308] on span at bounding box center [451, 304] width 15 height 7
click at [459, 306] on input "checkbox" at bounding box center [459, 306] width 0 height 0
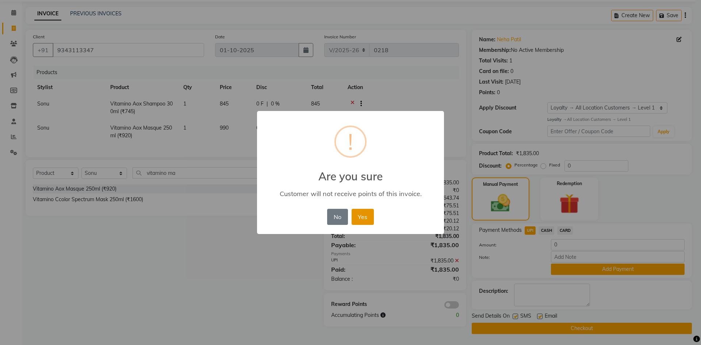
click at [368, 216] on button "Yes" at bounding box center [362, 217] width 22 height 16
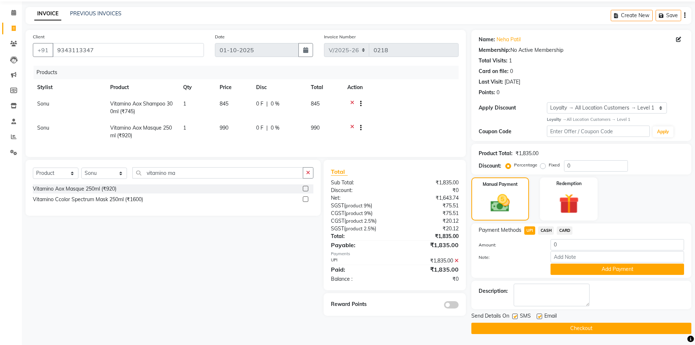
click at [537, 328] on button "Checkout" at bounding box center [581, 328] width 220 height 11
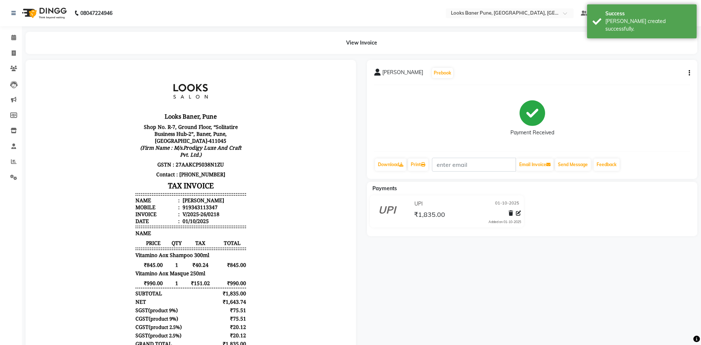
select select "8917"
select select "service"
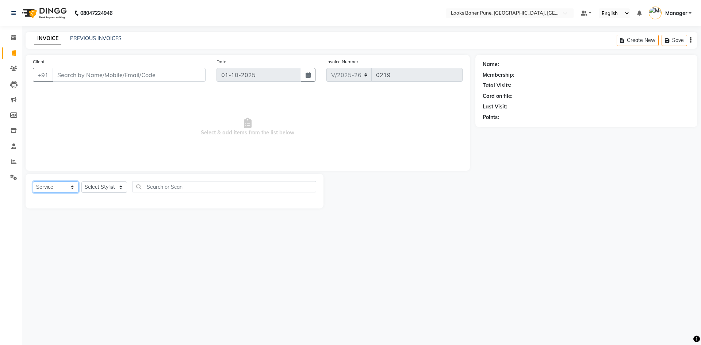
click at [66, 185] on select "Select Service Product Membership Package Voucher Prepaid Gift Card" at bounding box center [56, 186] width 46 height 11
click at [98, 131] on span "Select & add items from the list below" at bounding box center [247, 126] width 429 height 73
click at [80, 76] on input "Client" at bounding box center [129, 75] width 153 height 14
click at [162, 82] on div "Client +91" at bounding box center [119, 73] width 184 height 30
click at [76, 80] on input "Client" at bounding box center [129, 75] width 153 height 14
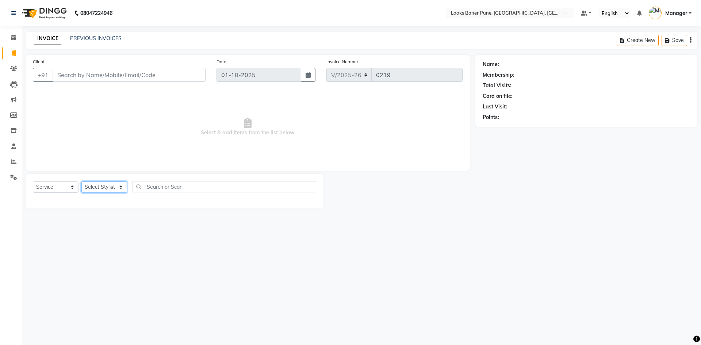
click at [122, 189] on select "Select Stylist [PERSON_NAME] Counter_Sales [PERSON_NAME] Manager [PERSON_NAME] …" at bounding box center [104, 186] width 46 height 11
select select "91502"
click at [81, 181] on select "Select Stylist [PERSON_NAME] Counter_Sales [PERSON_NAME] Manager [PERSON_NAME] …" at bounding box center [104, 186] width 46 height 11
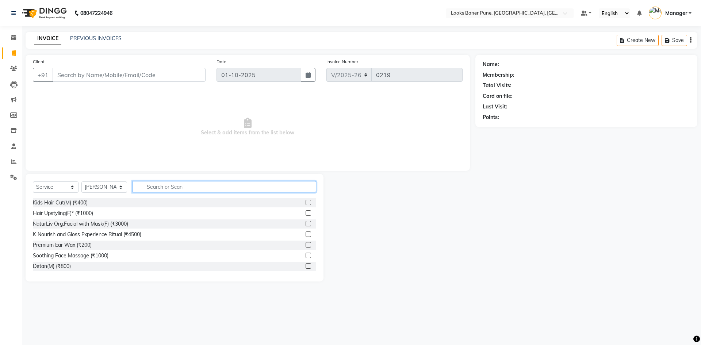
click at [162, 188] on input "text" at bounding box center [224, 186] width 184 height 11
click at [161, 182] on input "text" at bounding box center [224, 186] width 184 height 11
click at [161, 184] on input "text" at bounding box center [224, 186] width 184 height 11
click at [17, 36] on span at bounding box center [13, 38] width 13 height 8
click at [452, 218] on div at bounding box center [399, 228] width 152 height 108
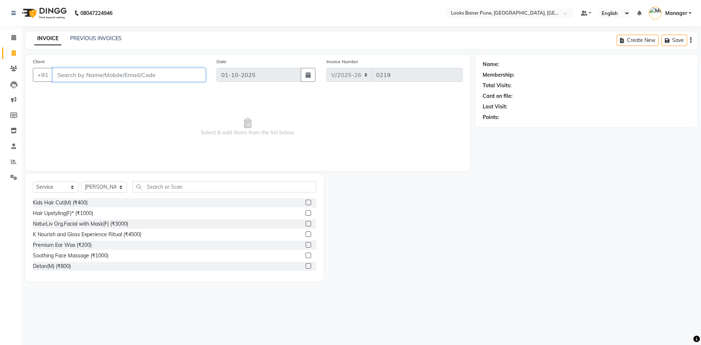
click at [136, 74] on input "Client" at bounding box center [129, 75] width 153 height 14
click at [160, 190] on input "text" at bounding box center [224, 186] width 184 height 11
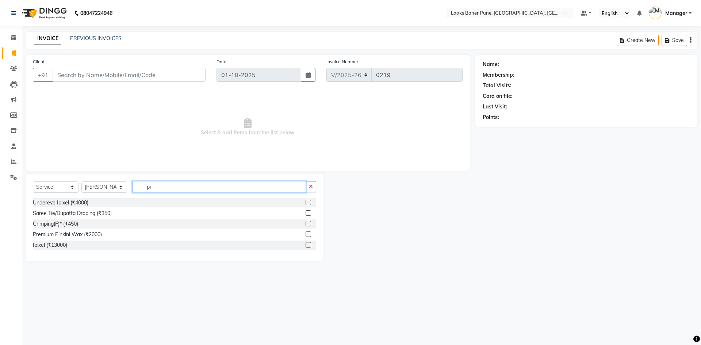
type input "p"
type input "w"
type input "biki"
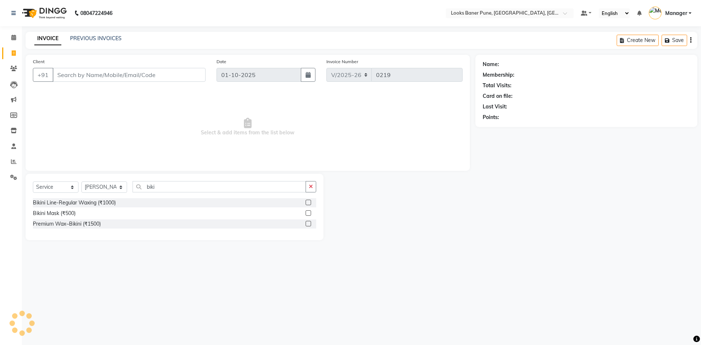
click at [310, 225] on label at bounding box center [307, 223] width 5 height 5
click at [310, 225] on input "checkbox" at bounding box center [307, 223] width 5 height 5
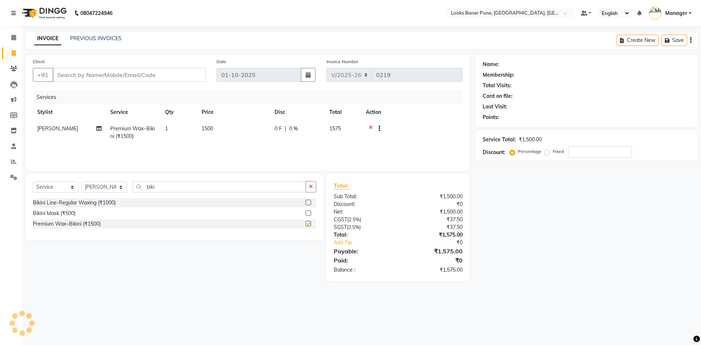
checkbox input "false"
click at [202, 127] on span "1500" at bounding box center [207, 128] width 12 height 7
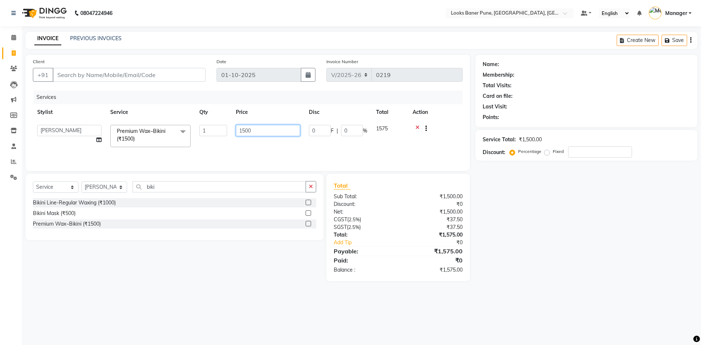
drag, startPoint x: 267, startPoint y: 129, endPoint x: 88, endPoint y: 153, distance: 180.8
click at [123, 163] on div "Services Stylist Service Qty Price Disc Total Action [PERSON_NAME] Counter_Sale…" at bounding box center [247, 126] width 429 height 73
type input "2500"
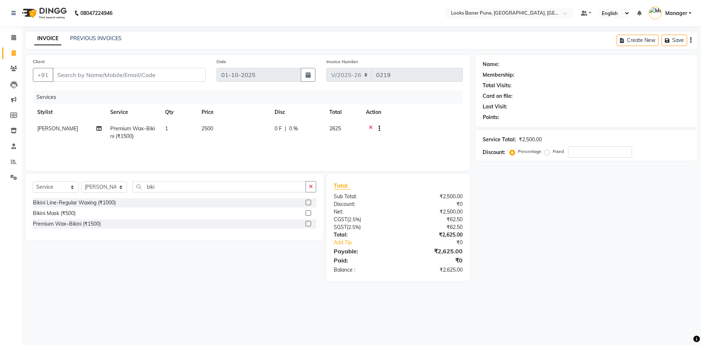
click at [211, 148] on div "Services Stylist Service Qty Price Disc Total Action [PERSON_NAME] Premium Wax~…" at bounding box center [247, 126] width 429 height 73
drag, startPoint x: 196, startPoint y: 184, endPoint x: 179, endPoint y: 187, distance: 16.7
click at [180, 187] on input "biki" at bounding box center [218, 186] width 173 height 11
drag, startPoint x: 152, startPoint y: 195, endPoint x: 120, endPoint y: 204, distance: 33.7
click at [122, 204] on div "Select Service Product Membership Package Voucher Prepaid Gift Card Select Styl…" at bounding box center [175, 207] width 298 height 66
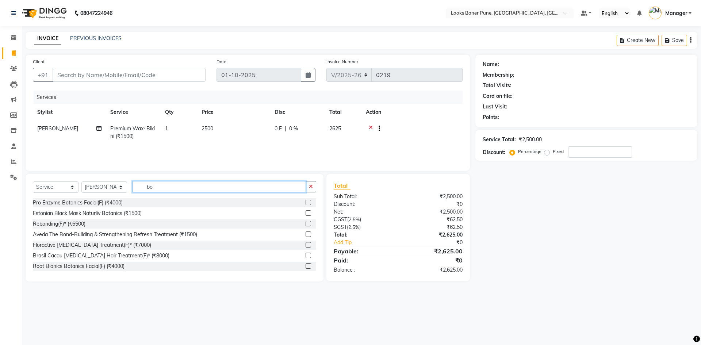
type input "b"
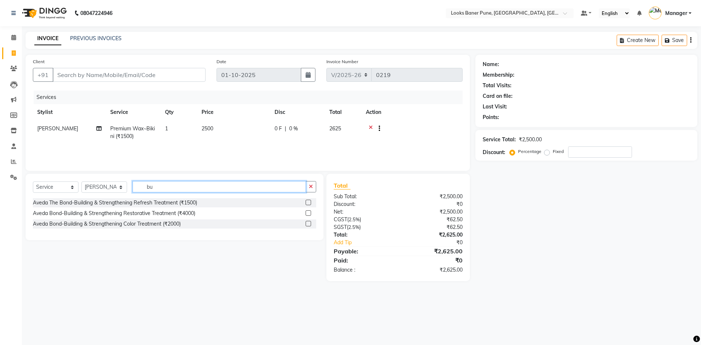
type input "b"
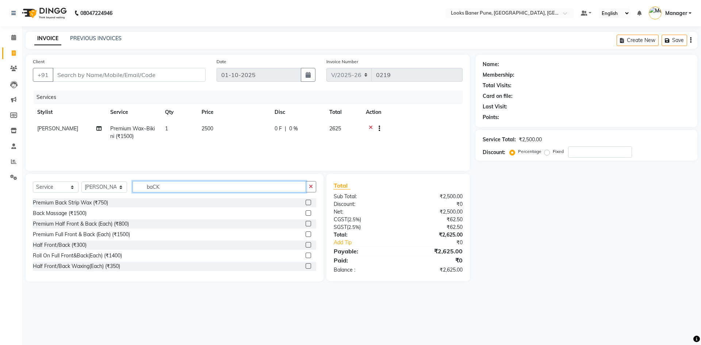
type input "baCK"
click at [305, 202] on label at bounding box center [307, 202] width 5 height 5
click at [305, 202] on input "checkbox" at bounding box center [307, 202] width 5 height 5
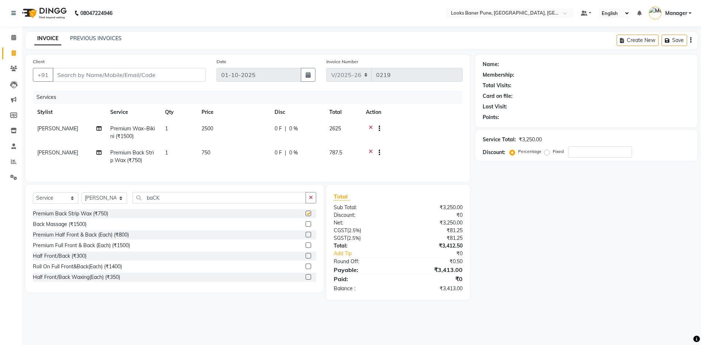
checkbox input "false"
click at [204, 152] on span "750" at bounding box center [205, 152] width 9 height 7
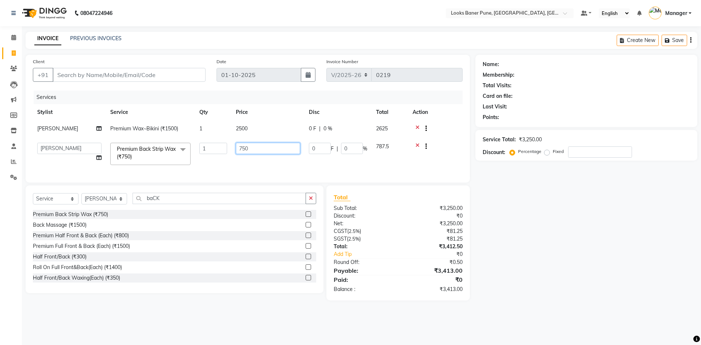
drag, startPoint x: 269, startPoint y: 149, endPoint x: 176, endPoint y: 159, distance: 93.2
click at [179, 159] on tr "[PERSON_NAME] Counter_Sales [PERSON_NAME] Manager [PERSON_NAME] Raunak_Pdct [PE…" at bounding box center [247, 153] width 429 height 31
type input "1000"
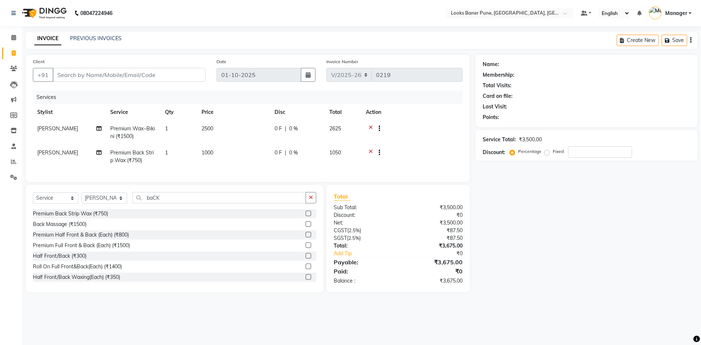
click at [216, 163] on tr "[PERSON_NAME] Premium Back Strip Wax (₹750) 1 1000 0 F | 0 % 1050" at bounding box center [247, 156] width 429 height 24
click at [371, 152] on icon at bounding box center [371, 153] width 4 height 9
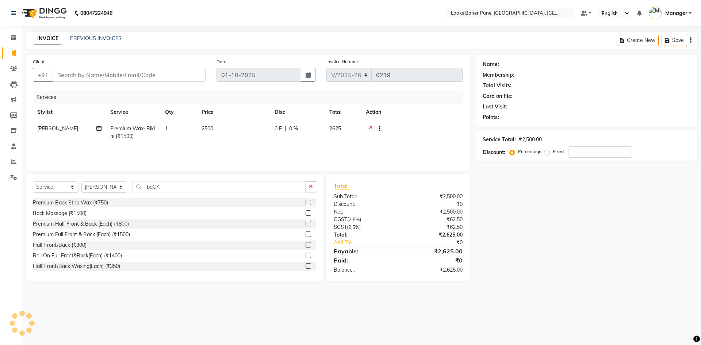
click at [305, 234] on label at bounding box center [307, 233] width 5 height 5
click at [305, 234] on input "checkbox" at bounding box center [307, 234] width 5 height 5
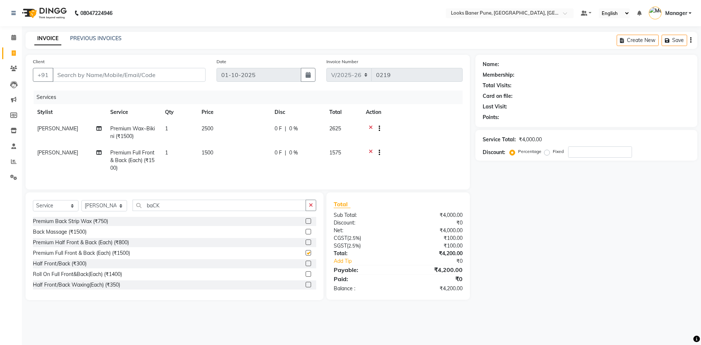
checkbox input "false"
click at [212, 154] on span "1500" at bounding box center [207, 152] width 12 height 7
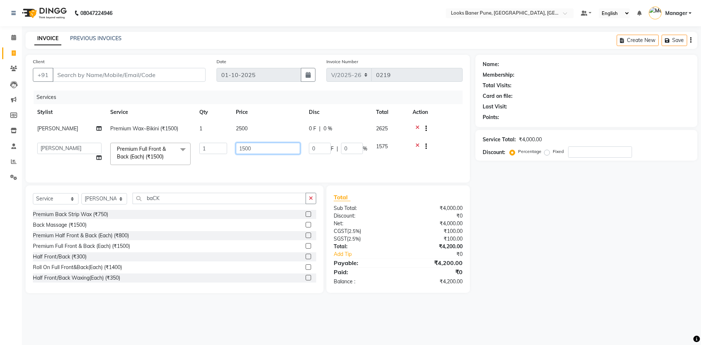
drag, startPoint x: 254, startPoint y: 148, endPoint x: 203, endPoint y: 152, distance: 50.9
click at [205, 154] on tr "[PERSON_NAME] Counter_Sales [PERSON_NAME] Manager [PERSON_NAME] Raunak_Pdct [PE…" at bounding box center [247, 153] width 429 height 31
type input "1000"
click at [208, 163] on tr "[PERSON_NAME] Counter_Sales [PERSON_NAME] Manager [PERSON_NAME] Raunak_Pdct [PE…" at bounding box center [247, 153] width 429 height 31
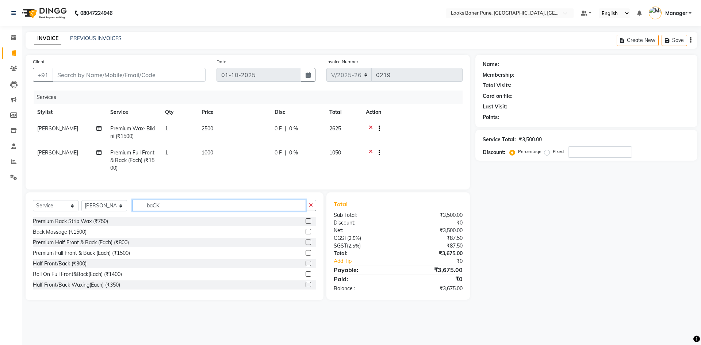
drag, startPoint x: 178, startPoint y: 207, endPoint x: 102, endPoint y: 221, distance: 77.2
click at [102, 217] on div "Select Service Product Membership Package Voucher Prepaid Gift Card Select Styl…" at bounding box center [174, 208] width 283 height 17
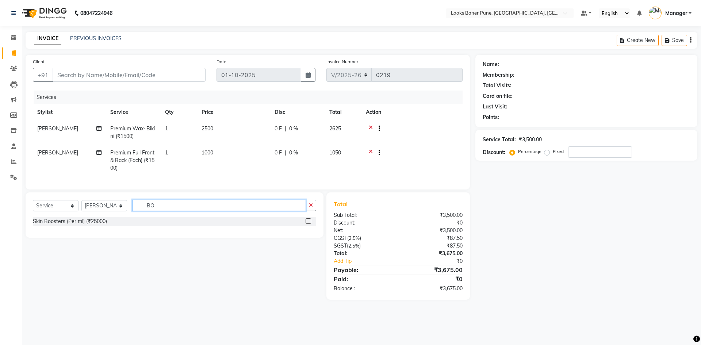
type input "B"
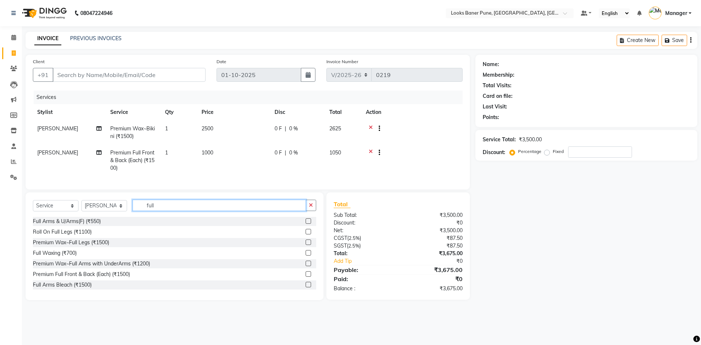
type input "full"
click at [305, 245] on label at bounding box center [307, 241] width 5 height 5
click at [305, 245] on input "checkbox" at bounding box center [307, 242] width 5 height 5
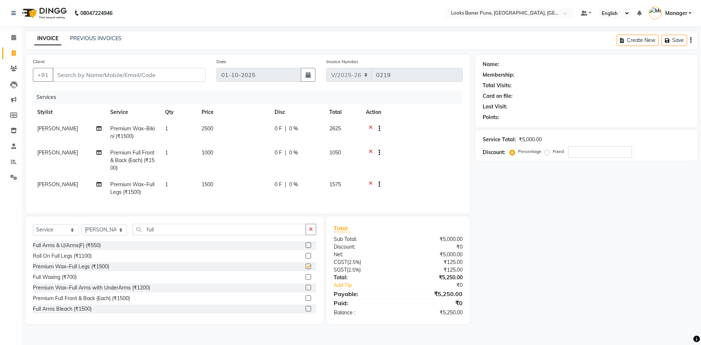
checkbox input "false"
click at [207, 180] on td "1500" at bounding box center [233, 188] width 73 height 24
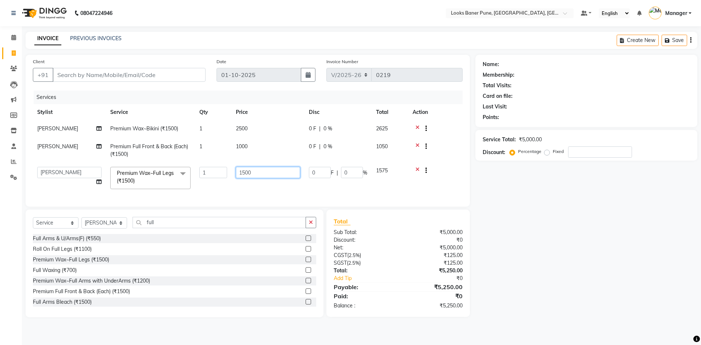
drag, startPoint x: 257, startPoint y: 173, endPoint x: 207, endPoint y: 182, distance: 51.2
click at [213, 182] on tr "[PERSON_NAME] Counter_Sales [PERSON_NAME] Manager [PERSON_NAME] Raunak_Pdct [PE…" at bounding box center [247, 177] width 429 height 31
type input "1000"
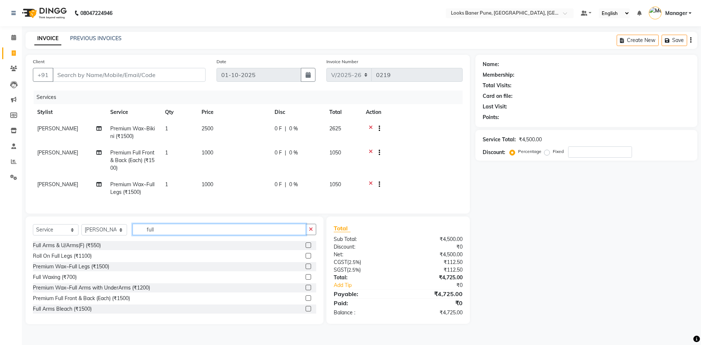
drag, startPoint x: 170, startPoint y: 229, endPoint x: 93, endPoint y: 240, distance: 77.7
click at [96, 240] on div "Select Service Product Membership Package Voucher Prepaid Gift Card Select Styl…" at bounding box center [174, 232] width 283 height 17
click at [166, 235] on input "full le" at bounding box center [218, 229] width 173 height 11
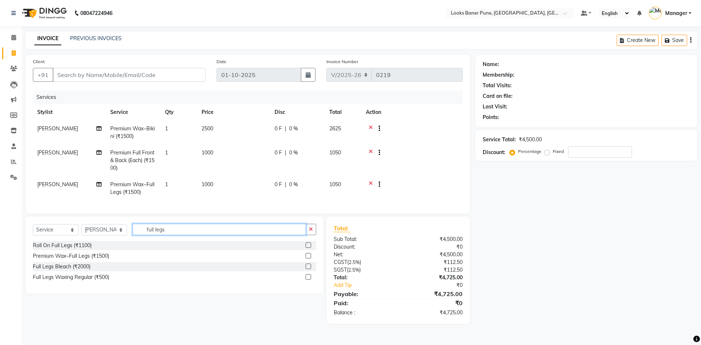
type input "full legs"
click at [311, 280] on label at bounding box center [307, 276] width 5 height 5
click at [310, 280] on input "checkbox" at bounding box center [307, 277] width 5 height 5
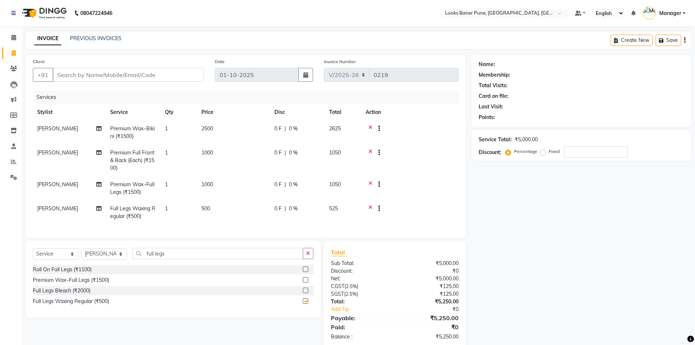
checkbox input "false"
click at [209, 204] on td "500" at bounding box center [233, 212] width 73 height 24
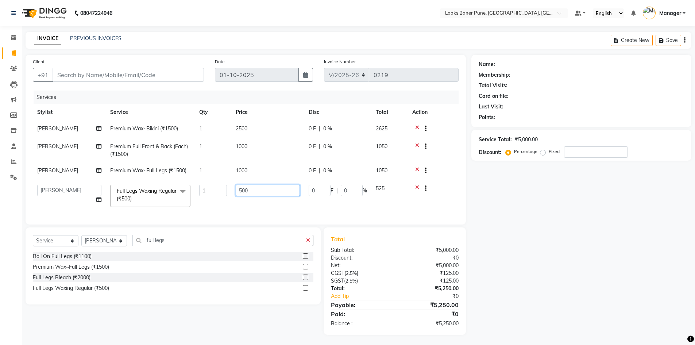
drag, startPoint x: 255, startPoint y: 193, endPoint x: 161, endPoint y: 213, distance: 95.5
click at [178, 207] on tr "[PERSON_NAME] Counter_Sales [PERSON_NAME] Manager [PERSON_NAME] Raunak_Pdct [PE…" at bounding box center [246, 195] width 426 height 31
type input "1500"
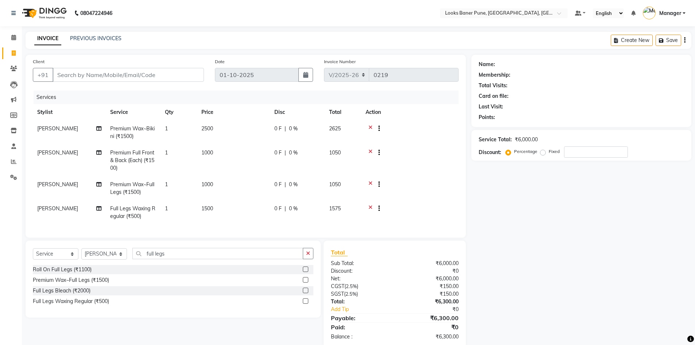
click at [267, 207] on td "1500" at bounding box center [233, 212] width 73 height 24
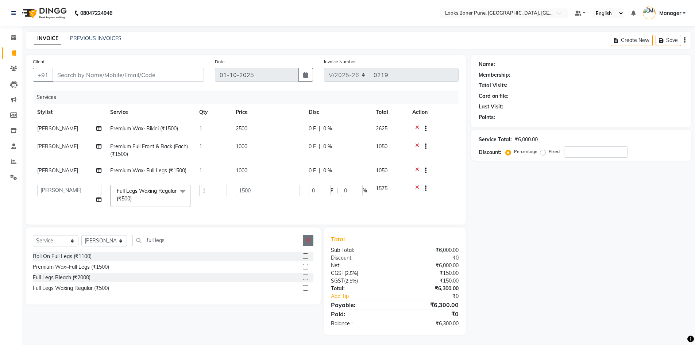
click at [310, 243] on icon "button" at bounding box center [308, 240] width 4 height 5
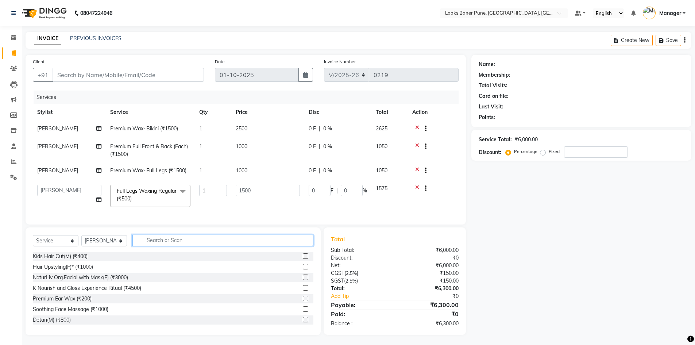
click at [223, 246] on input "text" at bounding box center [222, 240] width 181 height 11
type input "root"
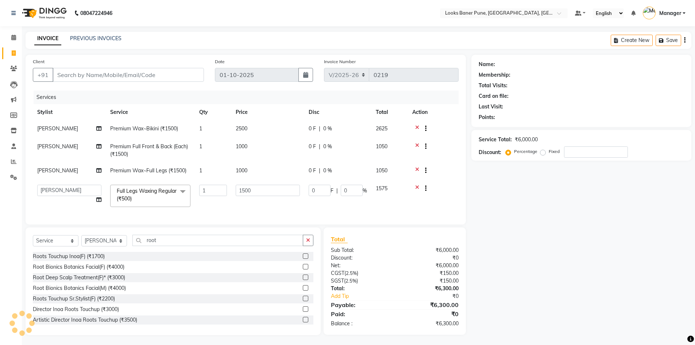
click at [303, 259] on label at bounding box center [305, 255] width 5 height 5
click at [303, 259] on input "checkbox" at bounding box center [305, 256] width 5 height 5
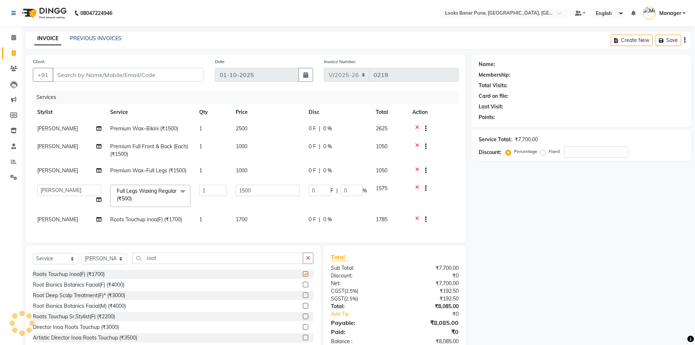
checkbox input "false"
click at [250, 221] on td "1700" at bounding box center [267, 220] width 73 height 18
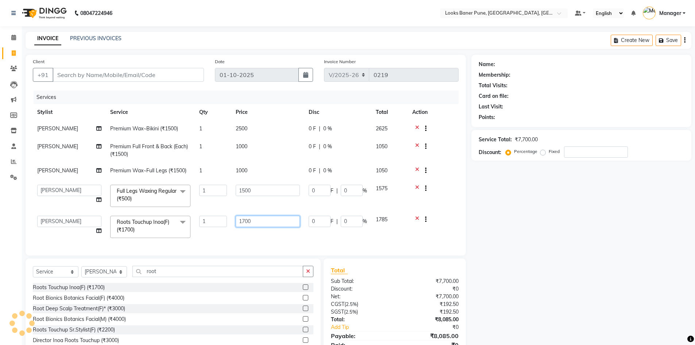
drag, startPoint x: 266, startPoint y: 219, endPoint x: 188, endPoint y: 228, distance: 79.0
click at [205, 229] on tr "[PERSON_NAME] Counter_Sales [PERSON_NAME] Manager [PERSON_NAME] Raunak_Pdct [PE…" at bounding box center [246, 226] width 426 height 31
click at [329, 244] on div "Client +91 Date [DATE] Invoice Number V/2025 V/[PHONE_NUMBER] Services Stylist …" at bounding box center [246, 155] width 440 height 201
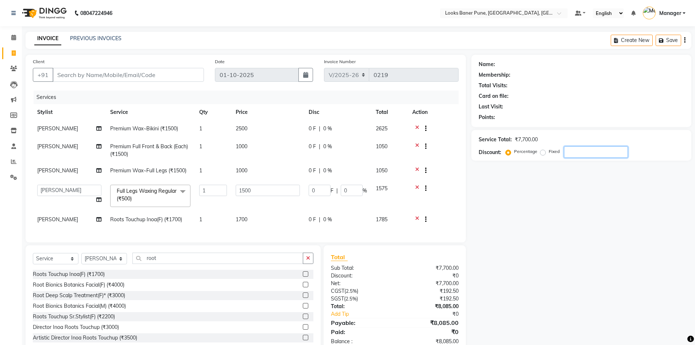
click at [608, 153] on input "number" at bounding box center [596, 151] width 64 height 11
type input "2"
type input "30"
type input "2"
type input "25"
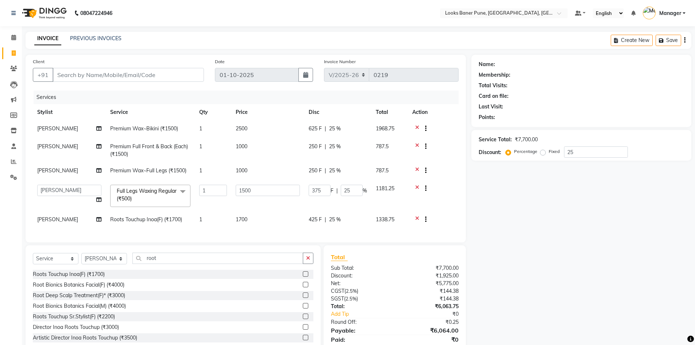
click at [560, 201] on div "Name: Membership: Total Visits: Card on file: Last Visit: Points: Service Total…" at bounding box center [583, 207] width 225 height 305
click at [133, 76] on input "Client" at bounding box center [128, 75] width 151 height 14
click at [80, 75] on input "Client" at bounding box center [128, 75] width 151 height 14
click at [178, 75] on span "Add Client" at bounding box center [185, 74] width 29 height 7
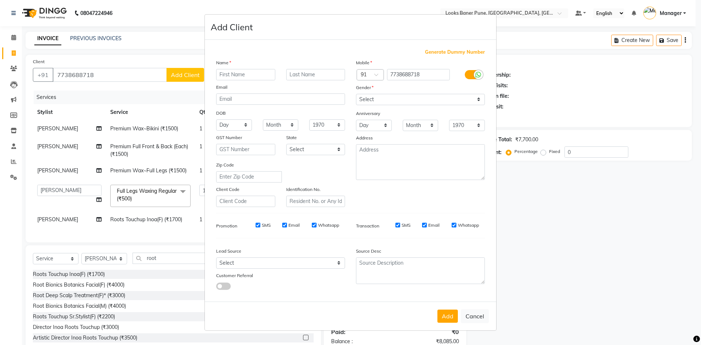
click at [227, 78] on input "text" at bounding box center [245, 74] width 59 height 11
click at [324, 76] on input "text" at bounding box center [315, 74] width 59 height 11
click at [405, 103] on select "Select [DEMOGRAPHIC_DATA] [DEMOGRAPHIC_DATA] Other Prefer Not To Say" at bounding box center [420, 99] width 129 height 11
click at [356, 94] on select "Select [DEMOGRAPHIC_DATA] [DEMOGRAPHIC_DATA] Other Prefer Not To Say" at bounding box center [420, 99] width 129 height 11
click at [443, 316] on button "Add" at bounding box center [447, 315] width 20 height 13
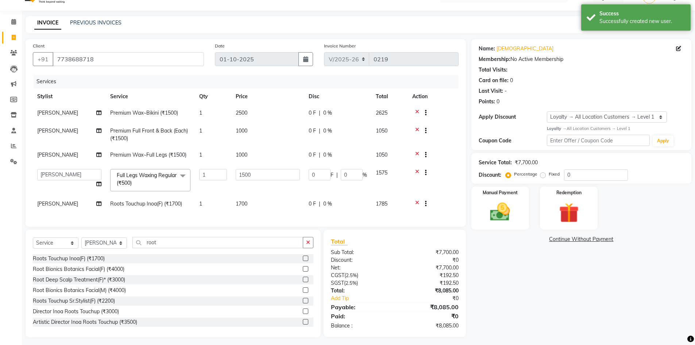
scroll to position [24, 0]
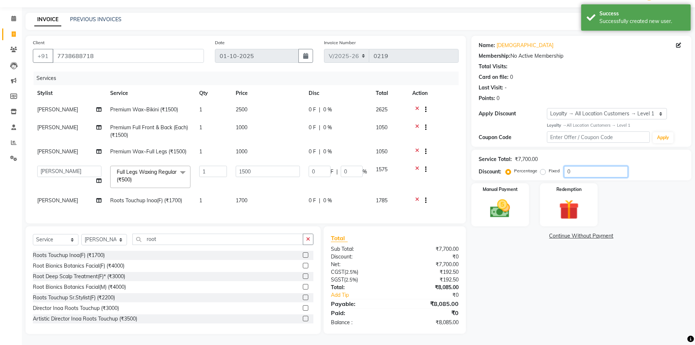
click at [599, 169] on input "0" at bounding box center [596, 171] width 64 height 11
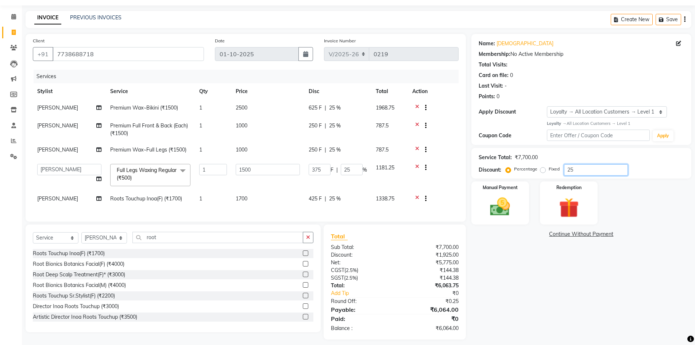
scroll to position [32, 0]
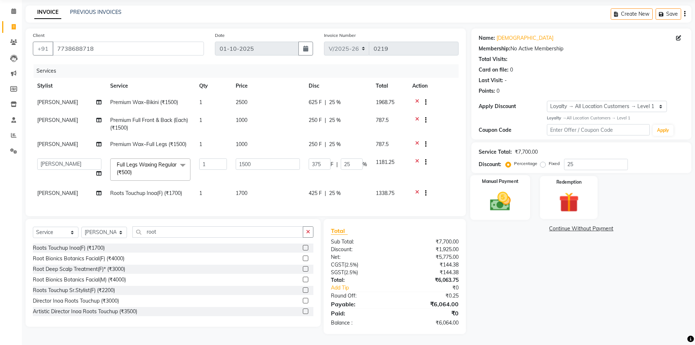
click at [505, 203] on img at bounding box center [500, 201] width 34 height 24
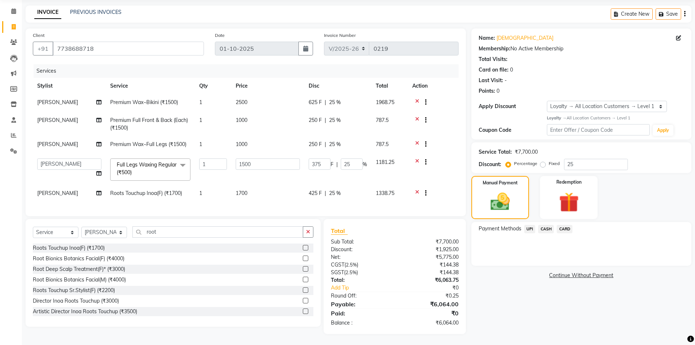
click at [531, 225] on span "UPI" at bounding box center [529, 229] width 11 height 8
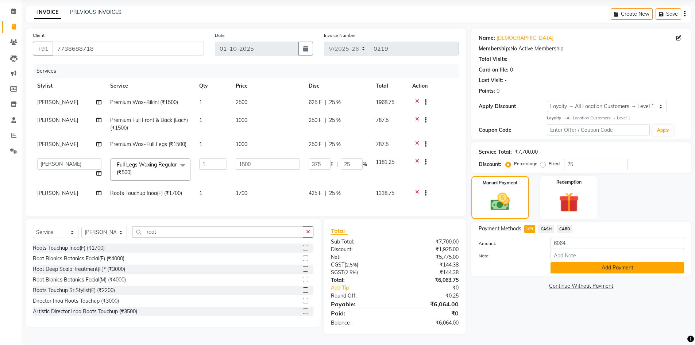
click at [577, 263] on button "Add Payment" at bounding box center [618, 267] width 134 height 11
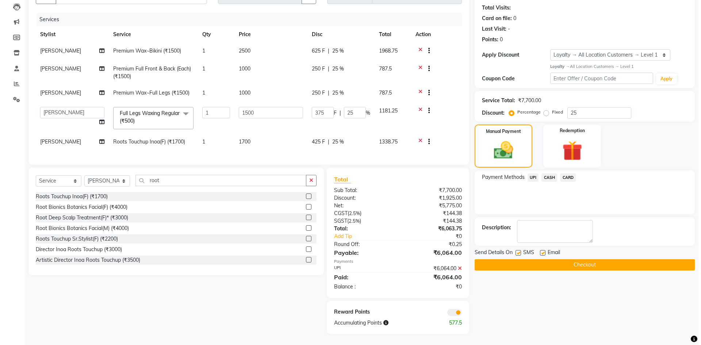
scroll to position [83, 0]
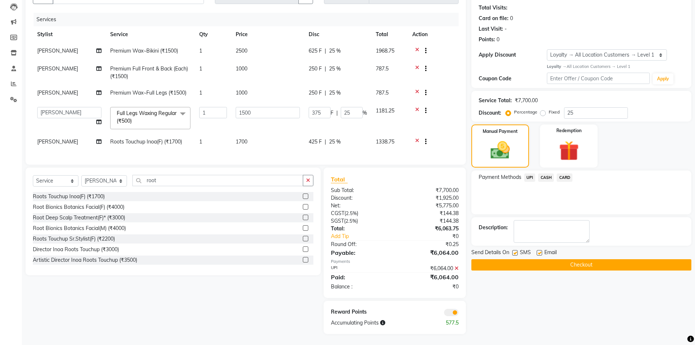
click at [454, 312] on span at bounding box center [451, 312] width 15 height 7
click at [459, 313] on input "checkbox" at bounding box center [459, 313] width 0 height 0
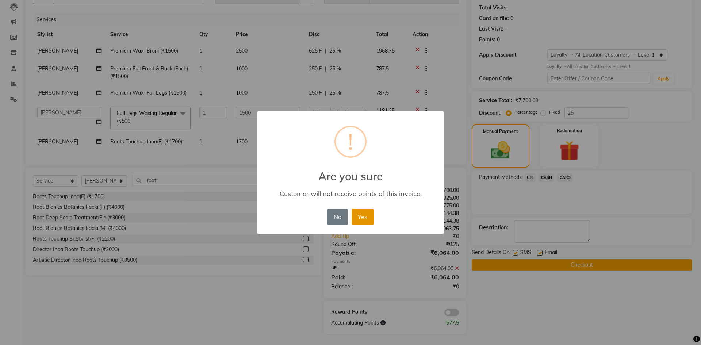
click at [357, 216] on button "Yes" at bounding box center [362, 217] width 22 height 16
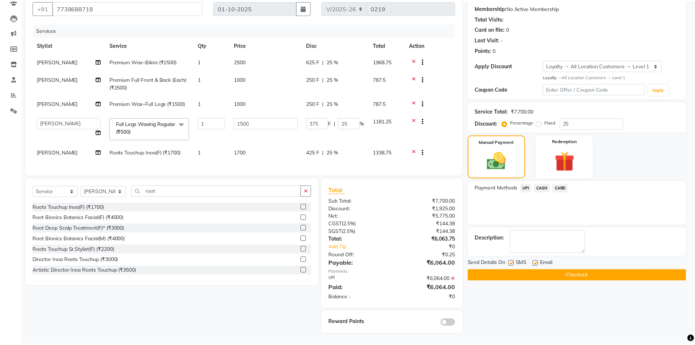
scroll to position [73, 0]
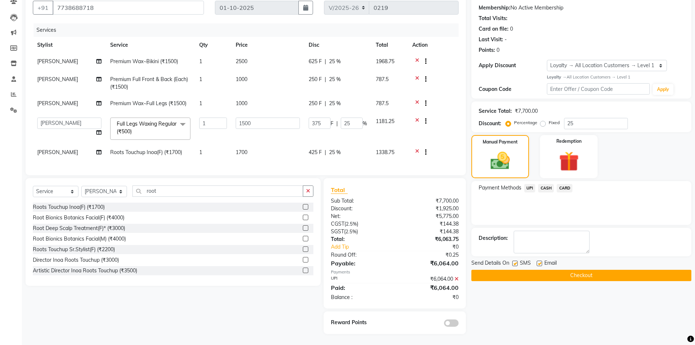
click at [537, 272] on button "Checkout" at bounding box center [581, 275] width 220 height 11
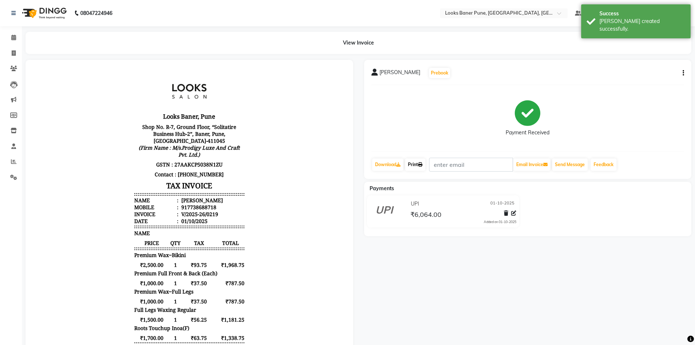
click at [414, 167] on link "Print" at bounding box center [415, 164] width 20 height 12
click at [420, 163] on icon at bounding box center [420, 164] width 4 height 4
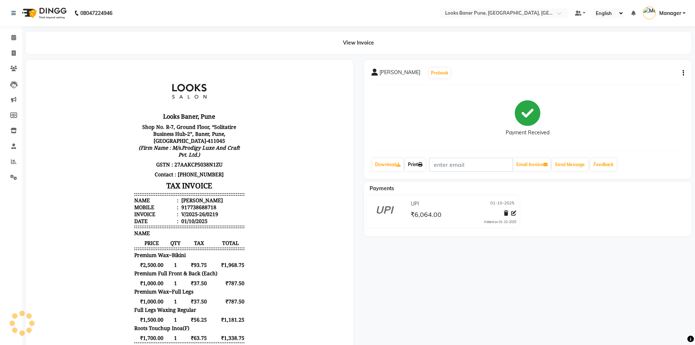
click at [420, 163] on icon at bounding box center [420, 164] width 4 height 4
click at [18, 38] on span at bounding box center [13, 38] width 13 height 8
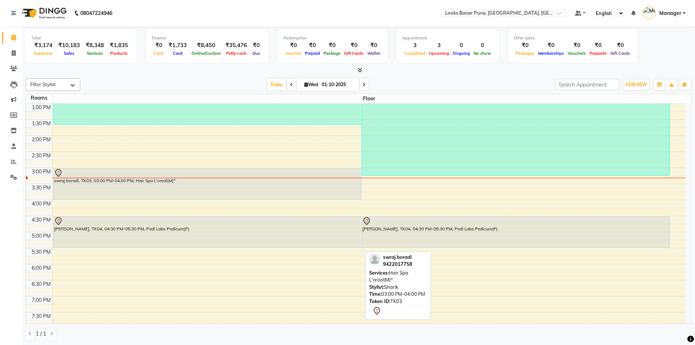
scroll to position [146, 0]
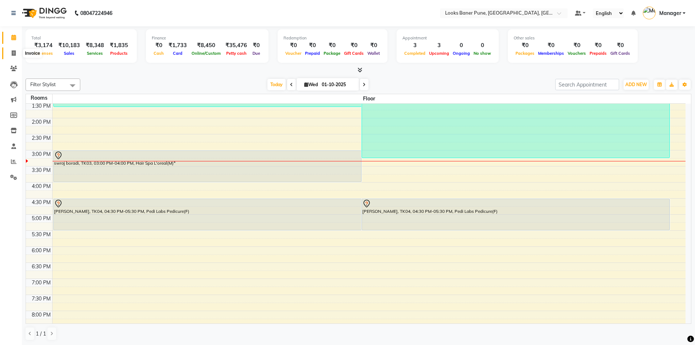
click at [13, 56] on span at bounding box center [13, 53] width 13 height 8
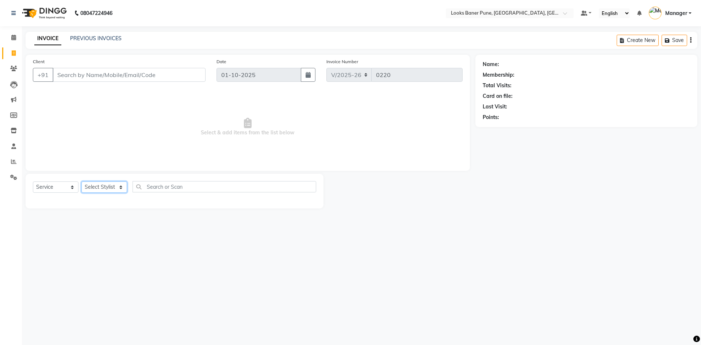
click at [105, 190] on select "Select Stylist [PERSON_NAME] Counter_Sales [PERSON_NAME] Manager [PERSON_NAME] …" at bounding box center [104, 186] width 46 height 11
click at [81, 181] on select "Select Stylist [PERSON_NAME] Counter_Sales [PERSON_NAME] Manager [PERSON_NAME] …" at bounding box center [104, 186] width 46 height 11
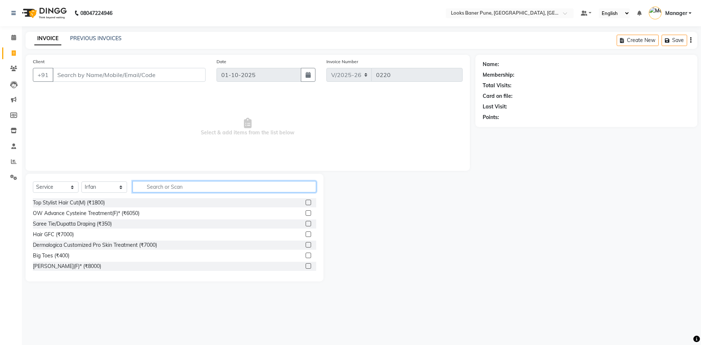
click at [185, 185] on input "text" at bounding box center [224, 186] width 184 height 11
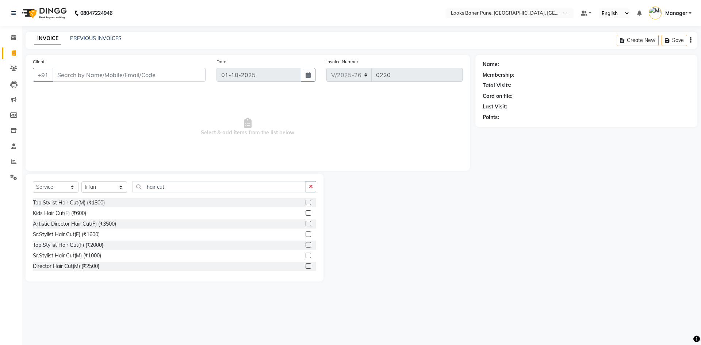
click at [305, 244] on label at bounding box center [307, 244] width 5 height 5
click at [305, 244] on input "checkbox" at bounding box center [307, 245] width 5 height 5
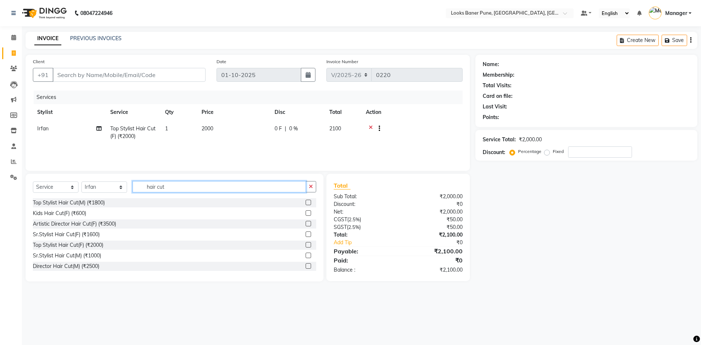
drag, startPoint x: 196, startPoint y: 190, endPoint x: 103, endPoint y: 188, distance: 93.4
click at [103, 188] on div "Select Service Product Membership Package Voucher Prepaid Gift Card Select Styl…" at bounding box center [174, 189] width 283 height 17
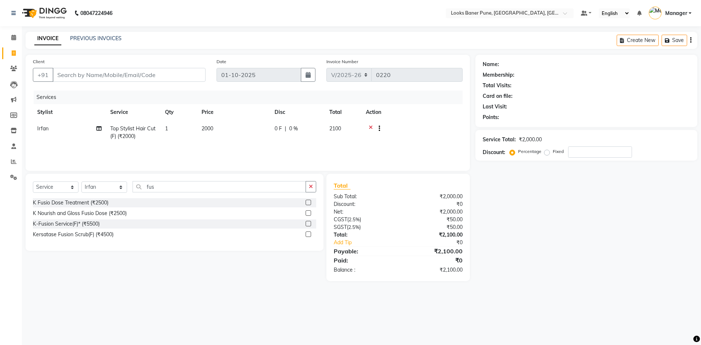
click at [309, 203] on label at bounding box center [307, 202] width 5 height 5
click at [309, 203] on input "checkbox" at bounding box center [307, 202] width 5 height 5
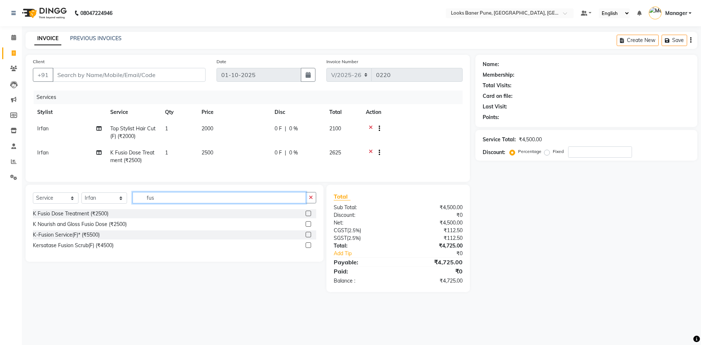
drag, startPoint x: 157, startPoint y: 208, endPoint x: 122, endPoint y: 214, distance: 36.3
click at [122, 209] on div "Select Service Product Membership Package Voucher Prepaid Gift Card Select Styl…" at bounding box center [174, 200] width 283 height 17
click at [309, 227] on label at bounding box center [307, 223] width 5 height 5
click at [309, 227] on input "checkbox" at bounding box center [307, 224] width 5 height 5
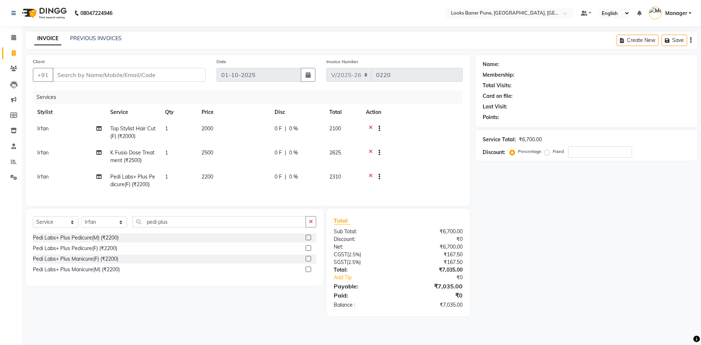
click at [36, 176] on td "Irfan" at bounding box center [69, 181] width 73 height 24
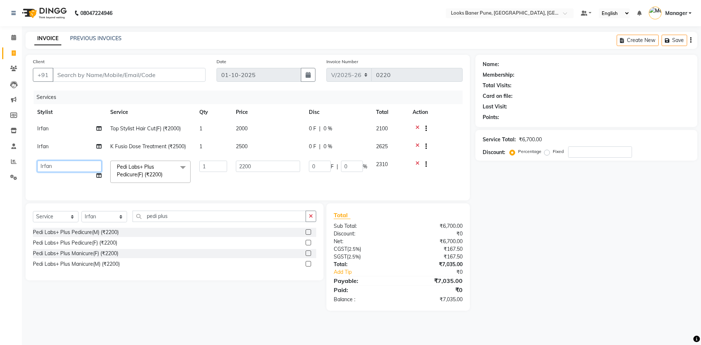
click at [56, 166] on select "[PERSON_NAME] Counter_Sales [PERSON_NAME] Manager [PERSON_NAME] Raunak_Pdct [PE…" at bounding box center [69, 166] width 64 height 11
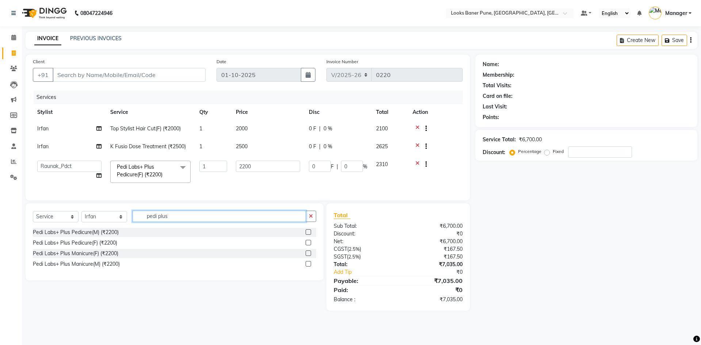
drag, startPoint x: 236, startPoint y: 222, endPoint x: 25, endPoint y: 230, distance: 211.1
click at [25, 230] on div "Select Service Product Membership Package Voucher Prepaid Gift Card Select Styl…" at bounding box center [171, 256] width 303 height 107
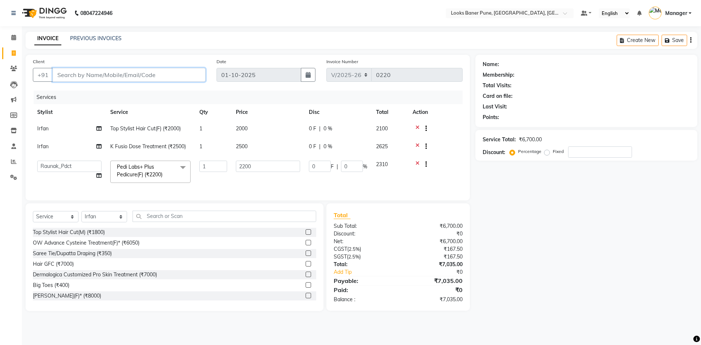
click at [102, 76] on input "Client" at bounding box center [129, 75] width 153 height 14
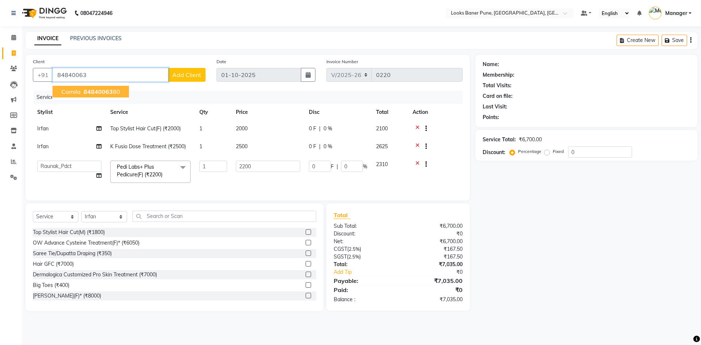
click at [99, 91] on span "84840063" at bounding box center [98, 91] width 29 height 7
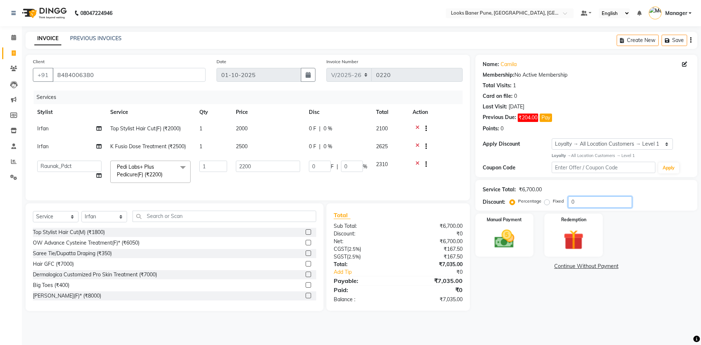
click at [588, 201] on input "0" at bounding box center [600, 201] width 64 height 11
click at [516, 292] on div "Name: Camila Membership: No Active Membership Total Visits: 1 Card on file: 0 L…" at bounding box center [588, 186] width 227 height 263
drag, startPoint x: 581, startPoint y: 199, endPoint x: 532, endPoint y: 205, distance: 48.8
click at [532, 205] on div "Percentage Fixed 25" at bounding box center [571, 201] width 121 height 11
click at [516, 242] on img at bounding box center [504, 239] width 34 height 24
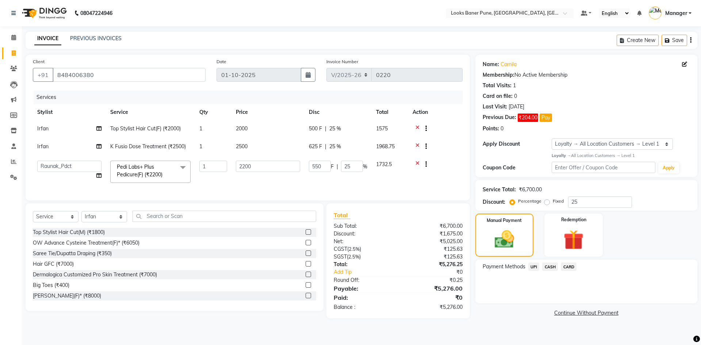
click at [532, 270] on span "UPI" at bounding box center [533, 266] width 11 height 8
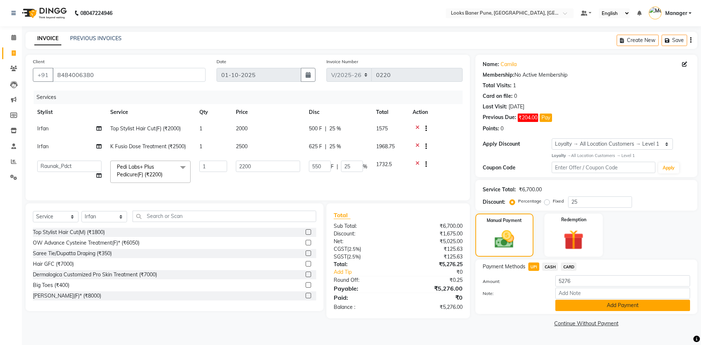
click at [586, 309] on button "Add Payment" at bounding box center [622, 305] width 135 height 11
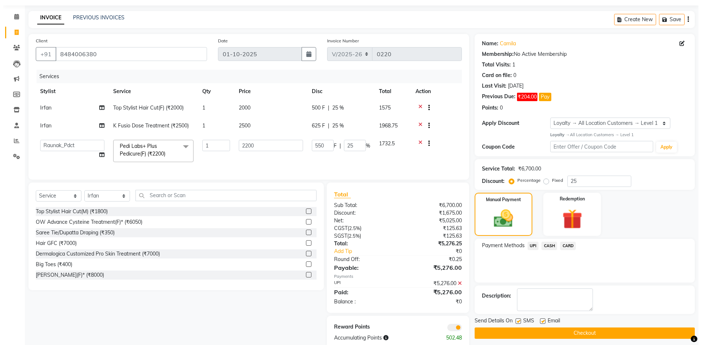
scroll to position [41, 0]
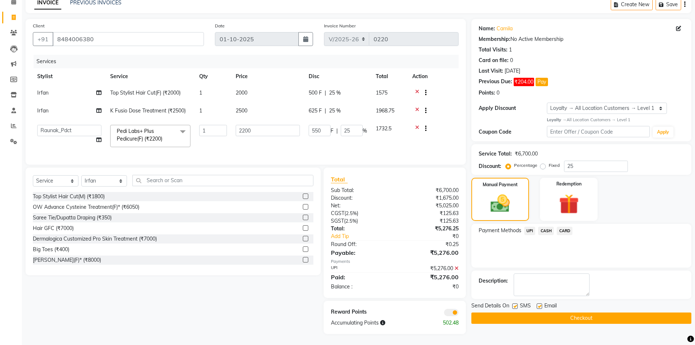
click at [447, 317] on div "Reward Points Accumulating Points 502.48" at bounding box center [395, 317] width 142 height 33
click at [452, 312] on span at bounding box center [451, 312] width 15 height 7
click at [459, 313] on input "checkbox" at bounding box center [459, 313] width 0 height 0
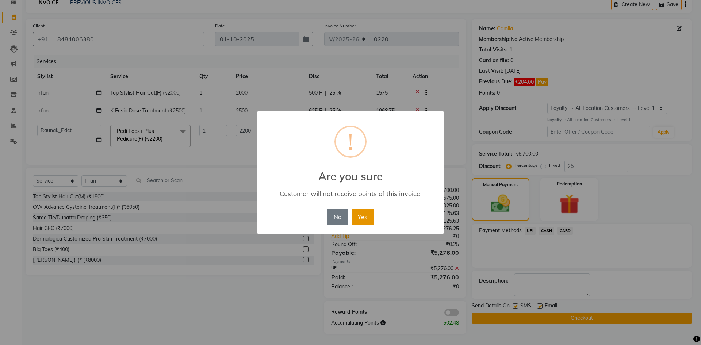
click at [362, 217] on button "Yes" at bounding box center [362, 217] width 22 height 16
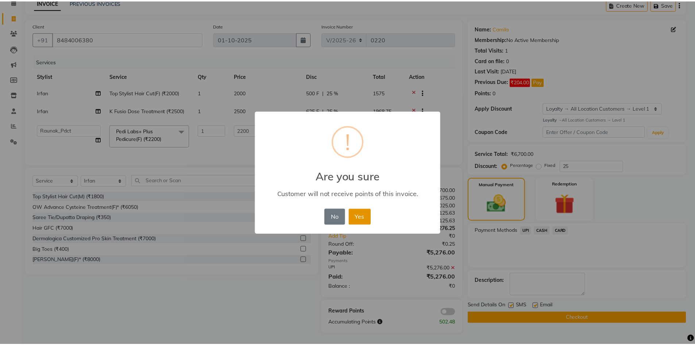
scroll to position [31, 0]
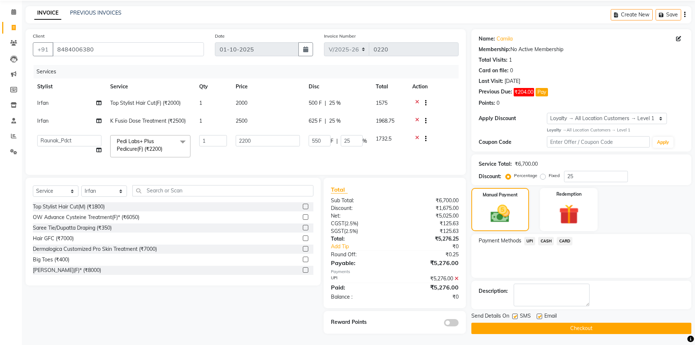
click at [531, 237] on span "UPI" at bounding box center [529, 241] width 11 height 8
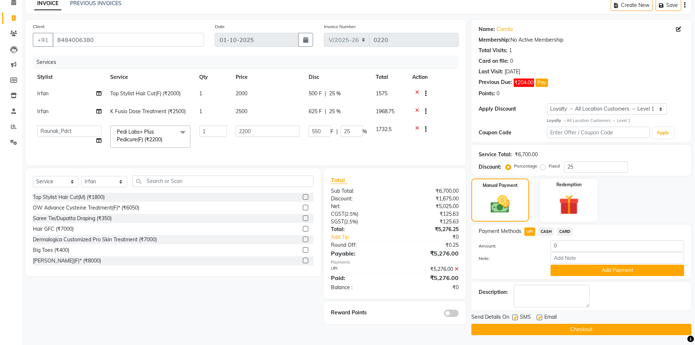
scroll to position [36, 0]
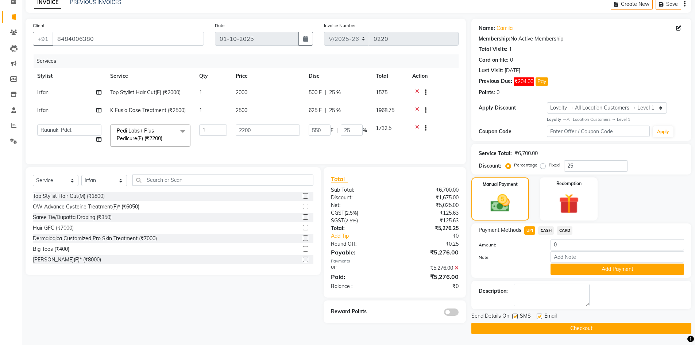
click at [530, 329] on button "Checkout" at bounding box center [581, 328] width 220 height 11
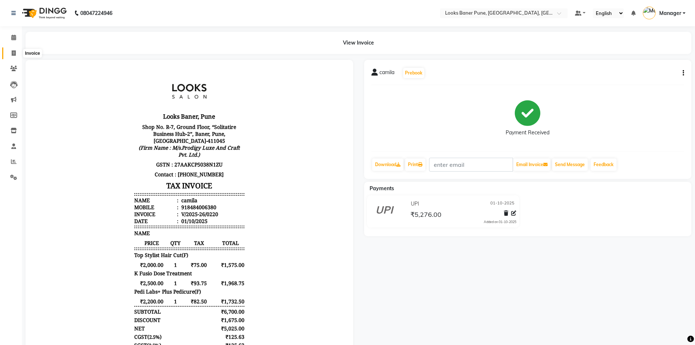
click at [15, 52] on icon at bounding box center [14, 52] width 4 height 5
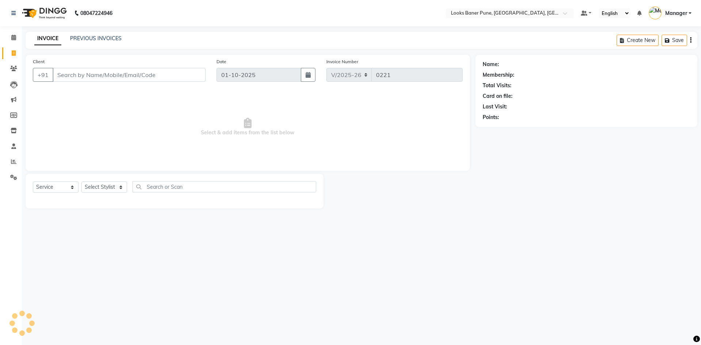
click at [120, 40] on div "INVOICE PREVIOUS INVOICES" at bounding box center [78, 39] width 105 height 8
click at [103, 41] on link "PREVIOUS INVOICES" at bounding box center [95, 38] width 51 height 7
click at [13, 38] on icon at bounding box center [13, 37] width 5 height 5
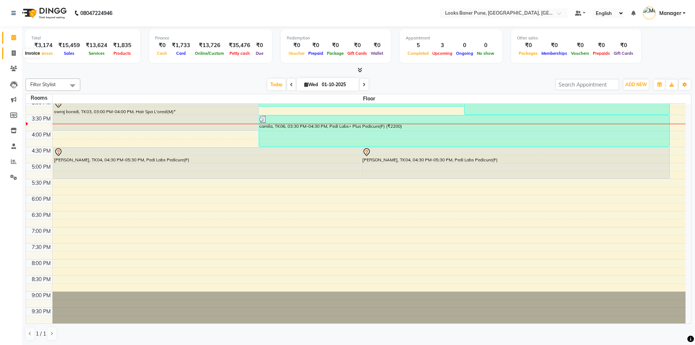
click at [11, 57] on span at bounding box center [13, 53] width 13 height 8
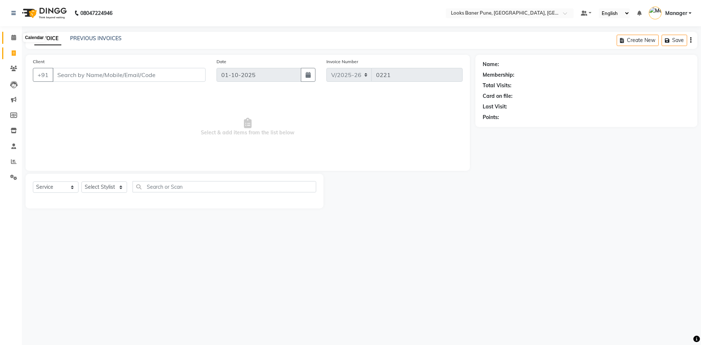
click at [18, 39] on span at bounding box center [13, 38] width 13 height 8
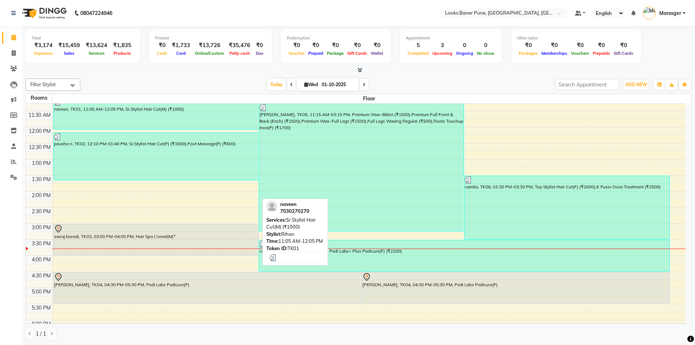
scroll to position [73, 0]
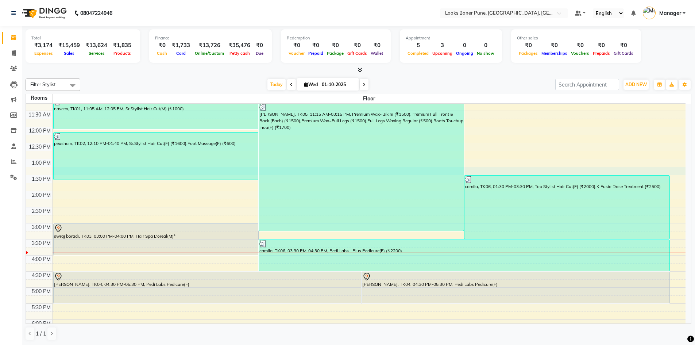
click at [529, 168] on div "9:00 AM 9:30 AM 10:00 AM 10:30 AM 11:00 AM 11:30 AM 12:00 PM 12:30 PM 1:00 PM 1…" at bounding box center [356, 239] width 660 height 417
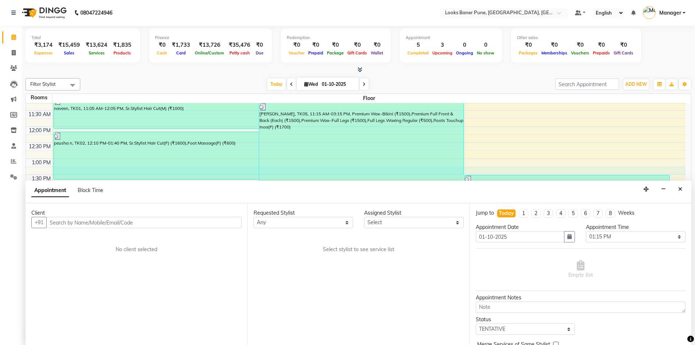
scroll to position [0, 0]
click at [16, 36] on icon at bounding box center [13, 37] width 5 height 5
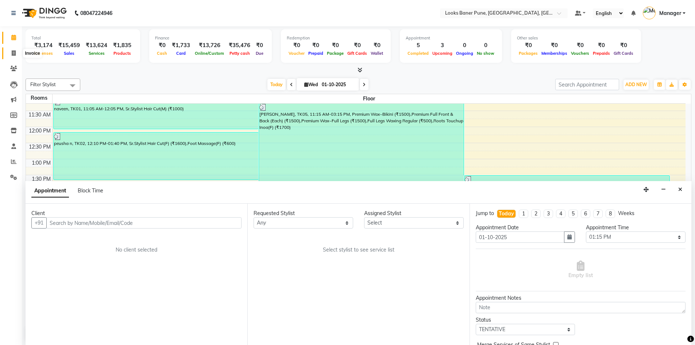
click at [14, 53] on icon at bounding box center [14, 52] width 4 height 5
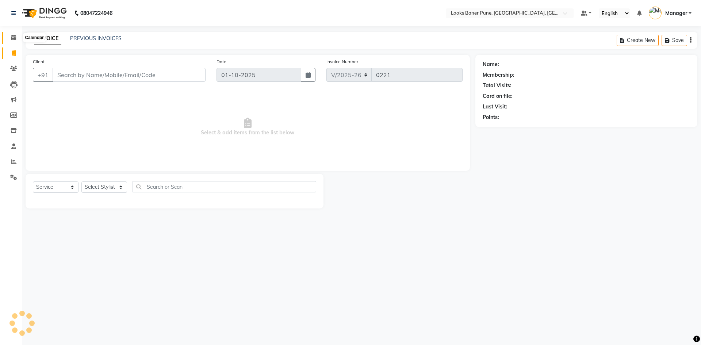
click at [14, 36] on icon at bounding box center [13, 37] width 5 height 5
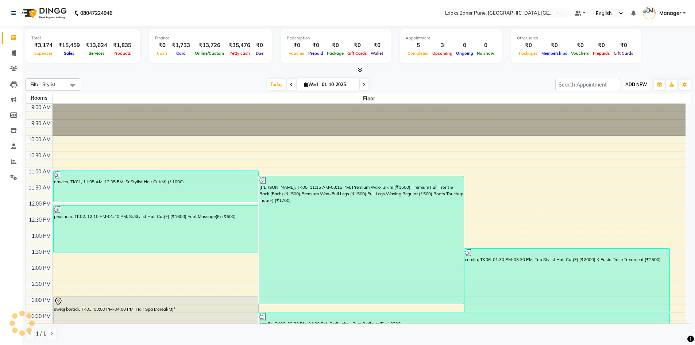
click at [630, 83] on span "ADD NEW" at bounding box center [636, 84] width 22 height 5
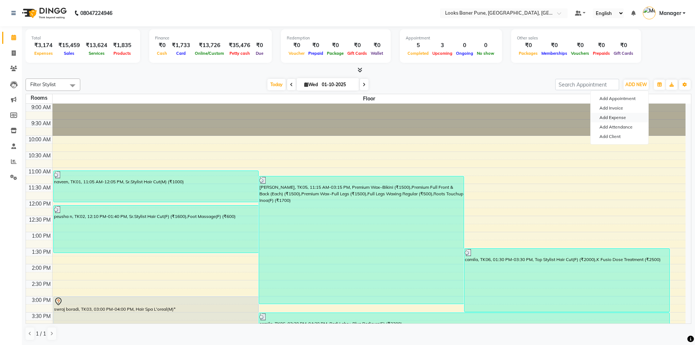
click at [618, 117] on link "Add Expense" at bounding box center [620, 117] width 58 height 9
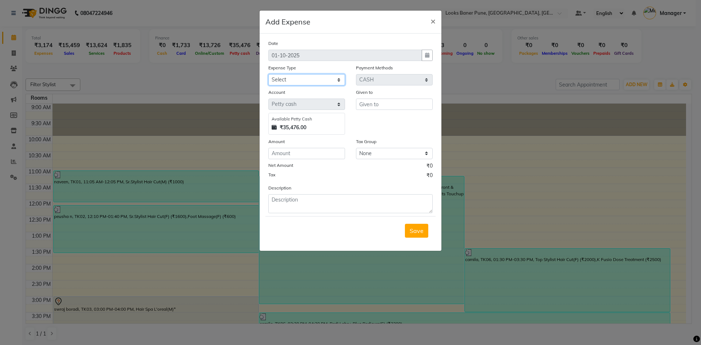
click at [339, 77] on select "Select Accommodation Aesthetics Bank Deposit BLINKIT Cash Handover Client Refun…" at bounding box center [306, 79] width 77 height 11
click at [268, 74] on select "Select Accommodation Aesthetics Bank Deposit BLINKIT Cash Handover Client Refun…" at bounding box center [306, 79] width 77 height 11
click at [381, 104] on input "text" at bounding box center [394, 104] width 77 height 11
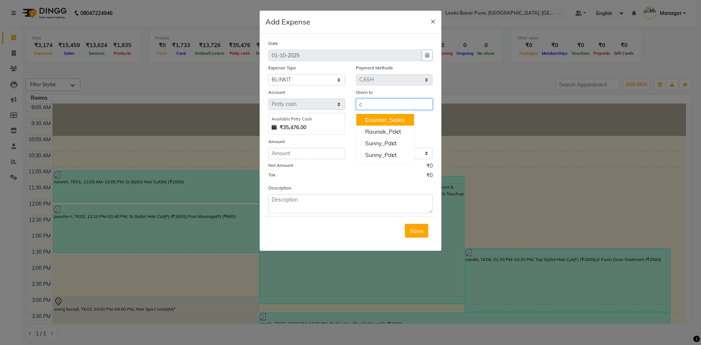
click at [381, 123] on ngb-highlight "C ounter_Sales" at bounding box center [384, 119] width 39 height 7
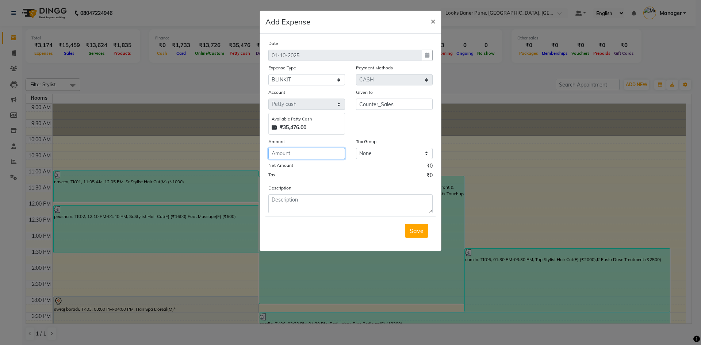
click at [324, 150] on input "number" at bounding box center [306, 153] width 77 height 11
click at [351, 205] on textarea at bounding box center [350, 203] width 164 height 19
click at [425, 231] on button "Save" at bounding box center [416, 231] width 23 height 14
